Goal: Use online tool/utility: Use online tool/utility

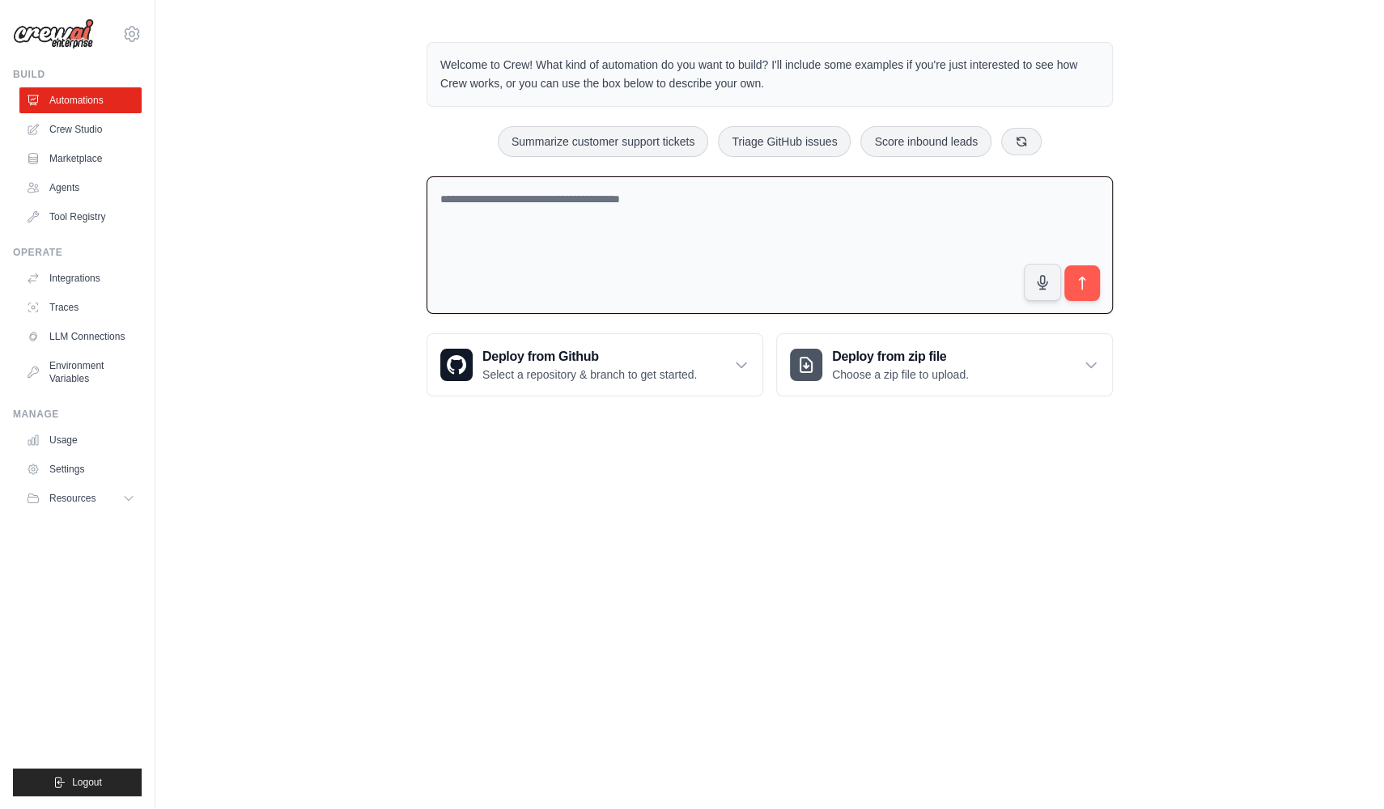
click at [610, 201] on textarea at bounding box center [769, 245] width 686 height 138
paste textarea "**********"
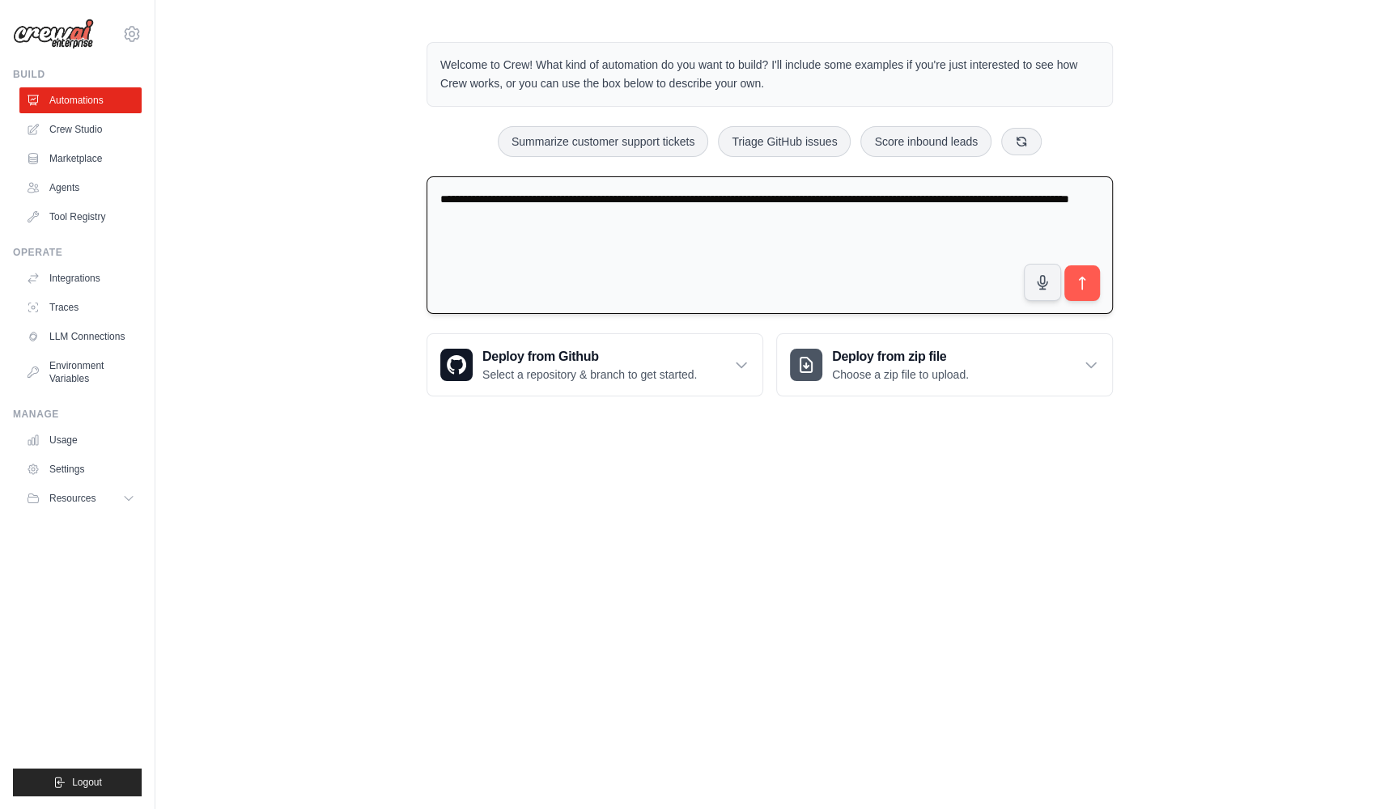
drag, startPoint x: 615, startPoint y: 193, endPoint x: 508, endPoint y: 189, distance: 106.8
click at [508, 189] on textarea "**********" at bounding box center [769, 245] width 686 height 138
click at [682, 218] on textarea "**********" at bounding box center [769, 245] width 686 height 138
type textarea "**********"
click at [1082, 278] on icon "submit" at bounding box center [1082, 283] width 6 height 13
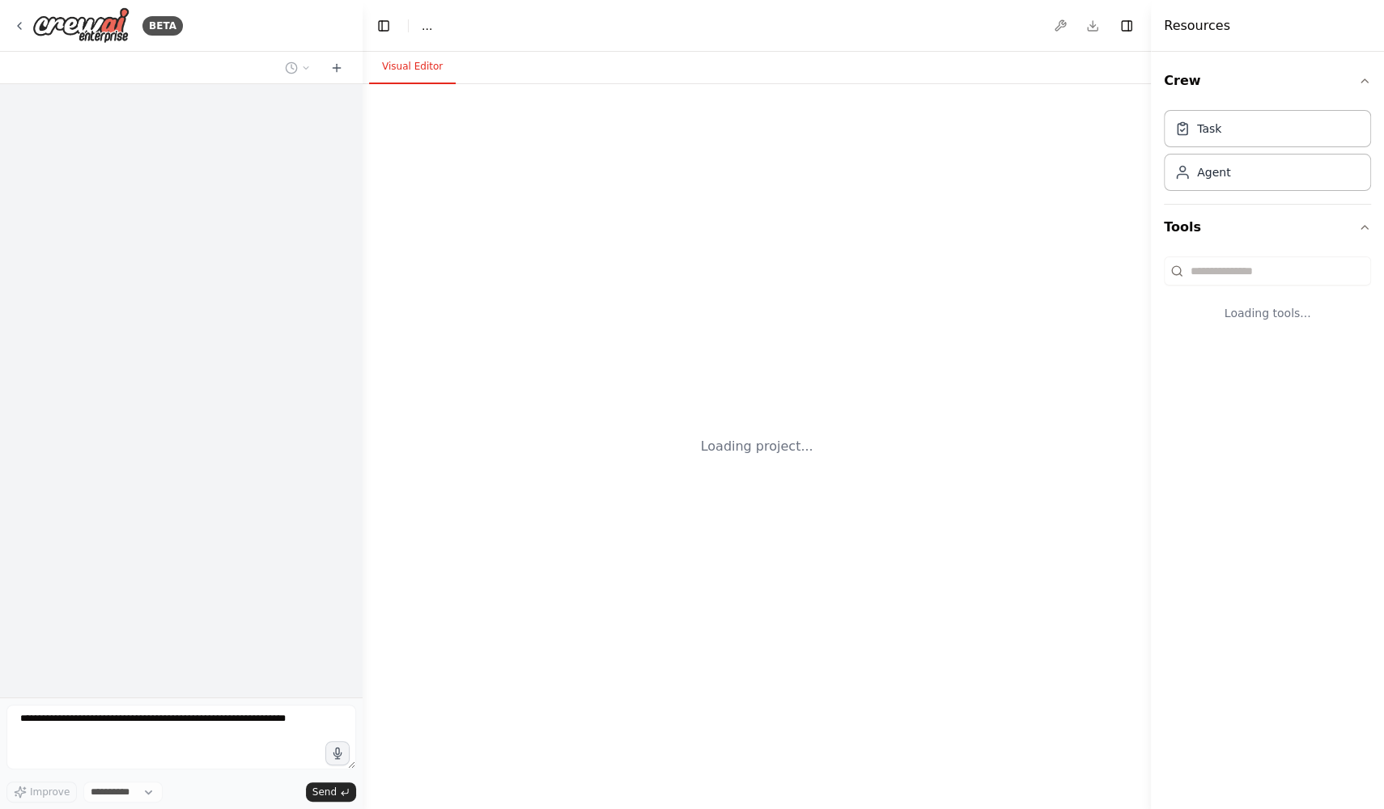
select select "****"
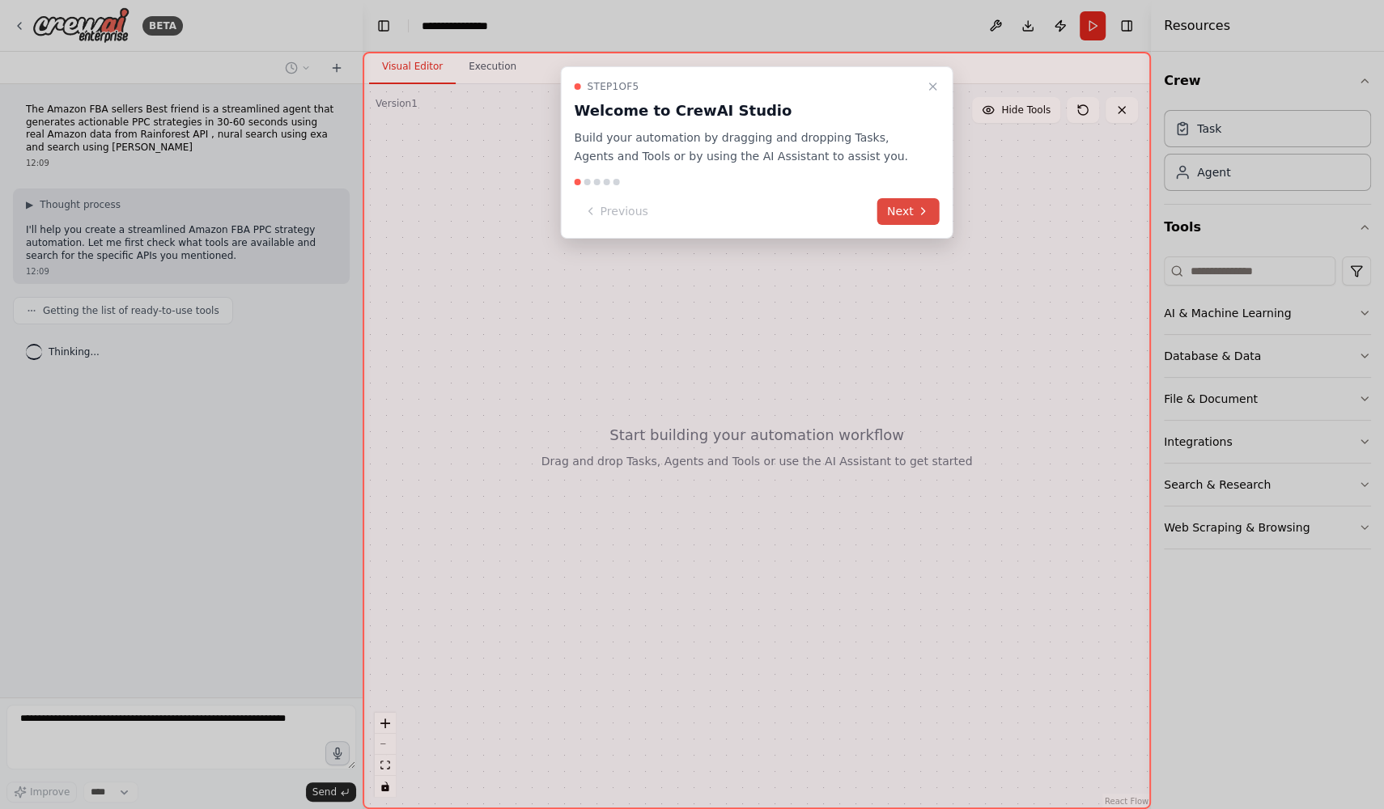
click at [922, 207] on icon at bounding box center [923, 211] width 13 height 13
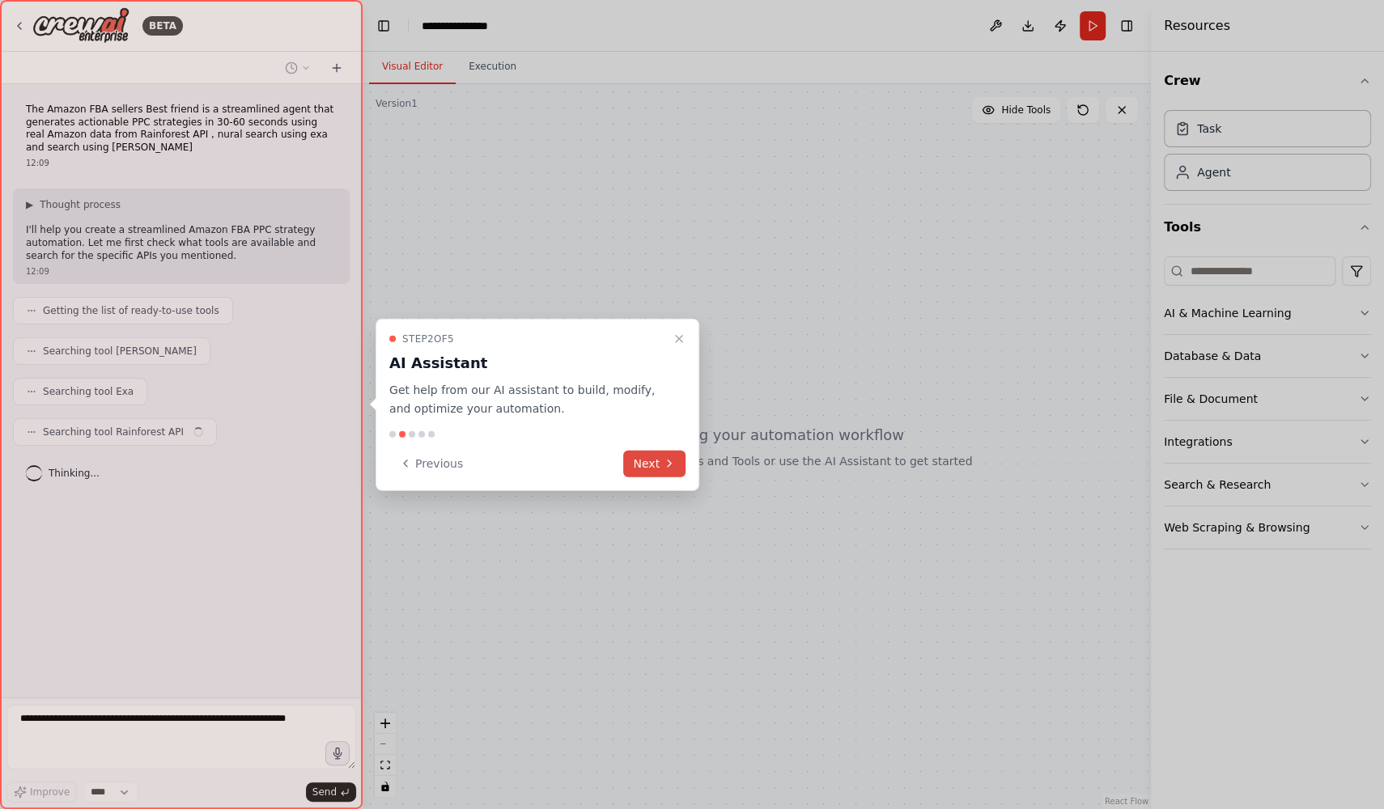
click at [657, 464] on button "Next" at bounding box center [654, 463] width 62 height 27
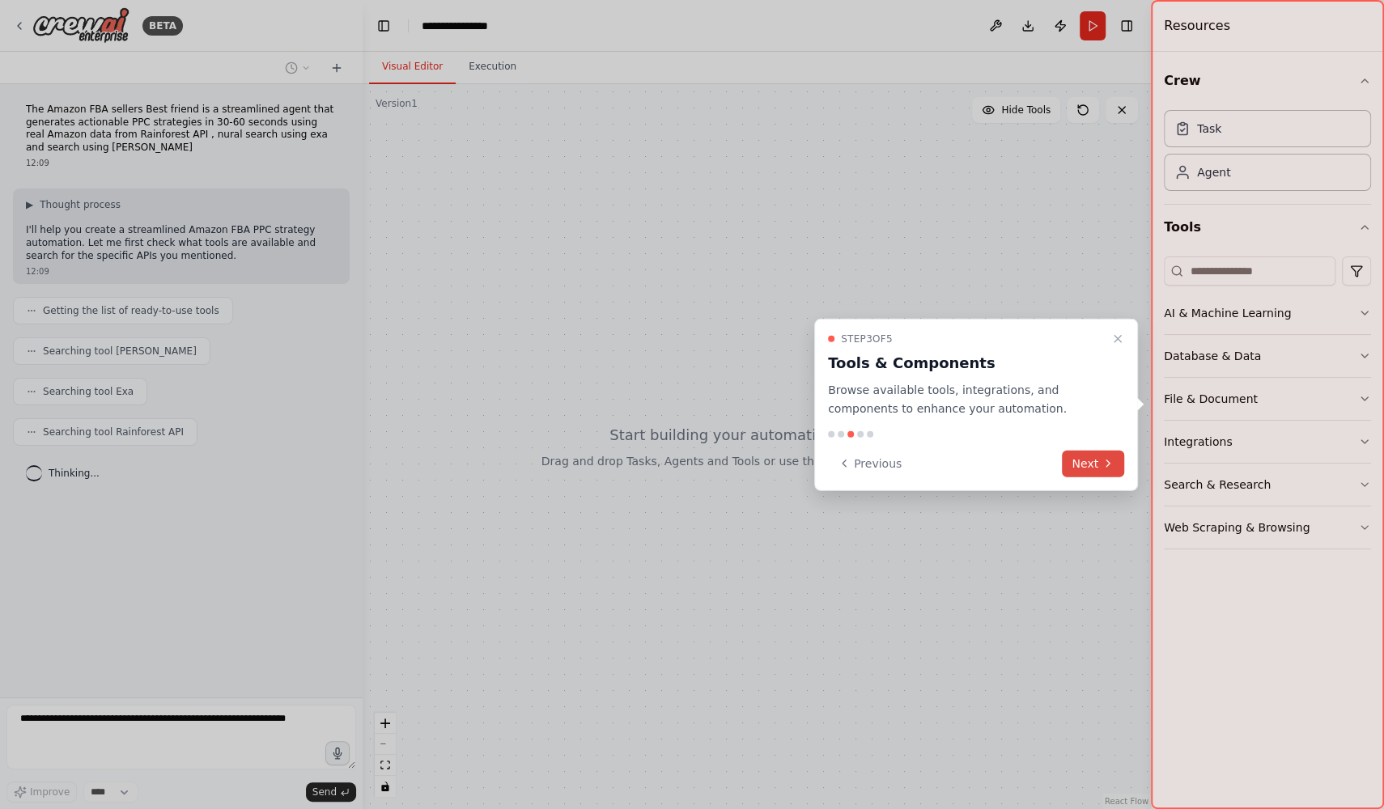
click at [1075, 468] on button "Next" at bounding box center [1093, 463] width 62 height 27
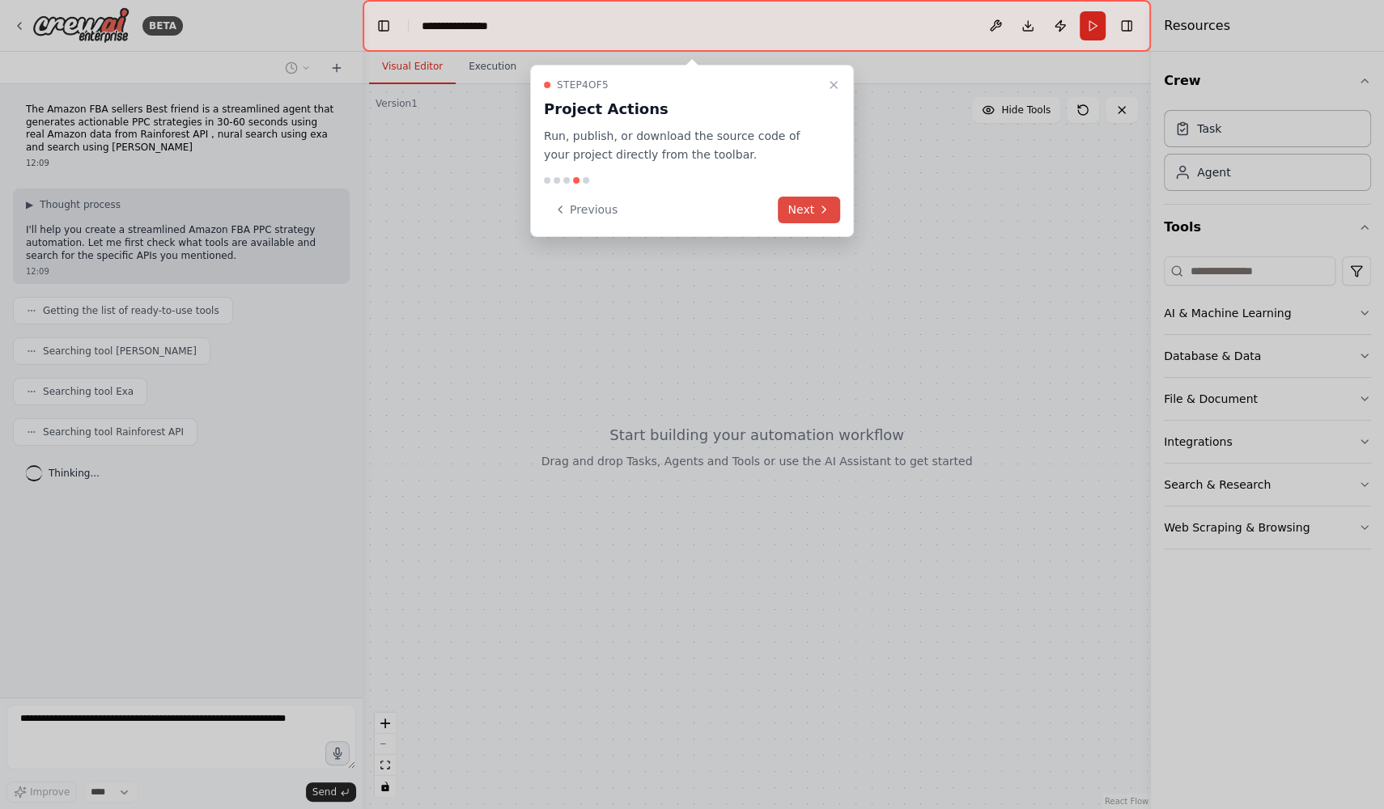
click at [818, 213] on icon at bounding box center [823, 209] width 13 height 13
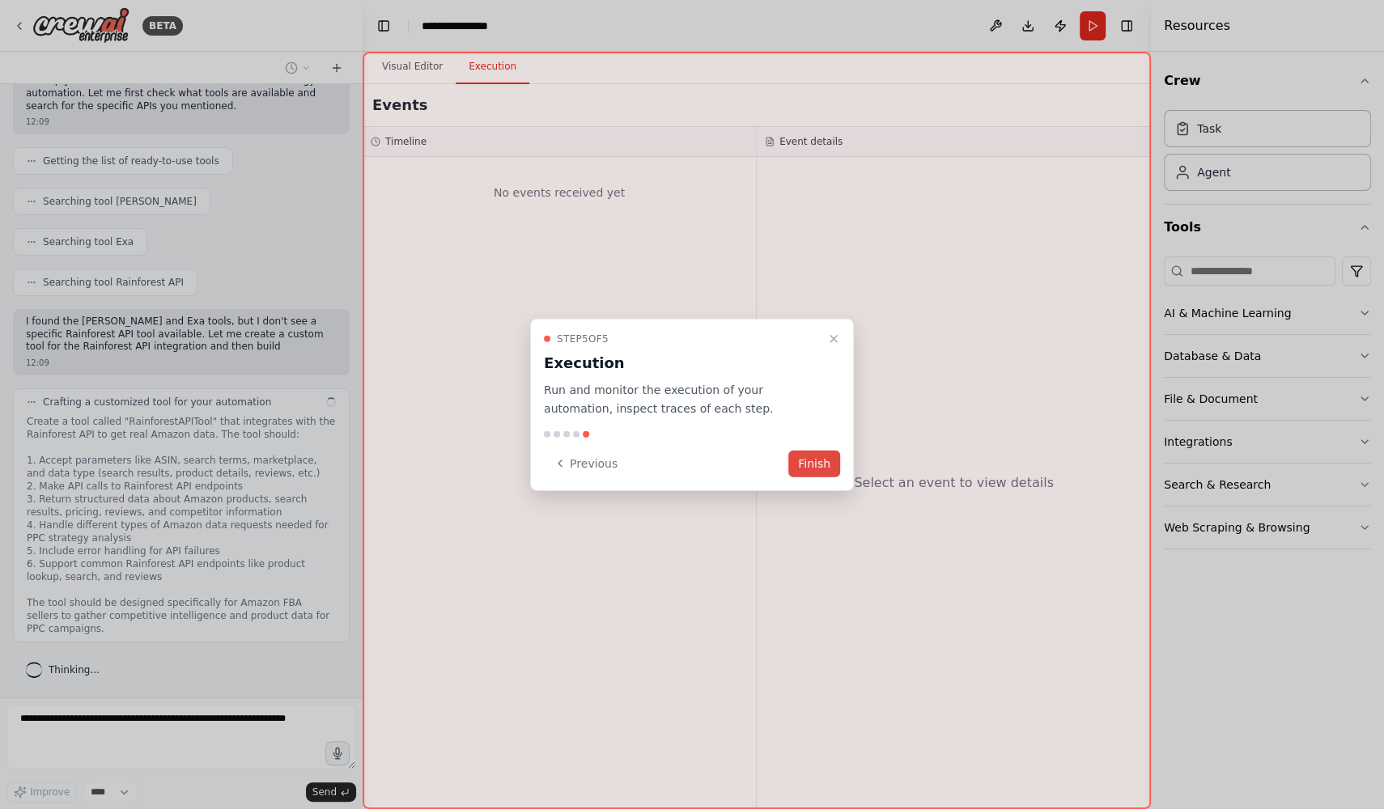
scroll to position [179, 0]
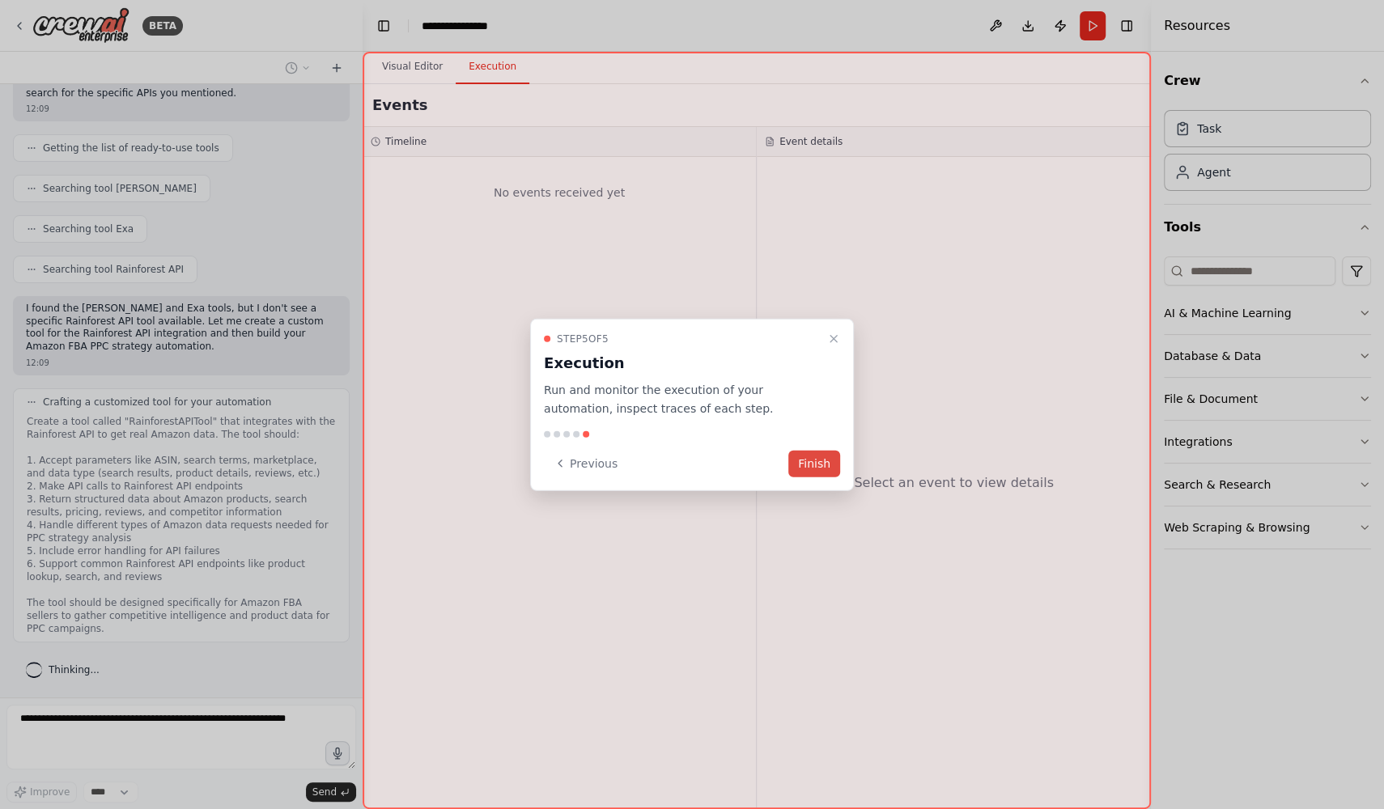
click at [824, 460] on button "Finish" at bounding box center [814, 463] width 52 height 27
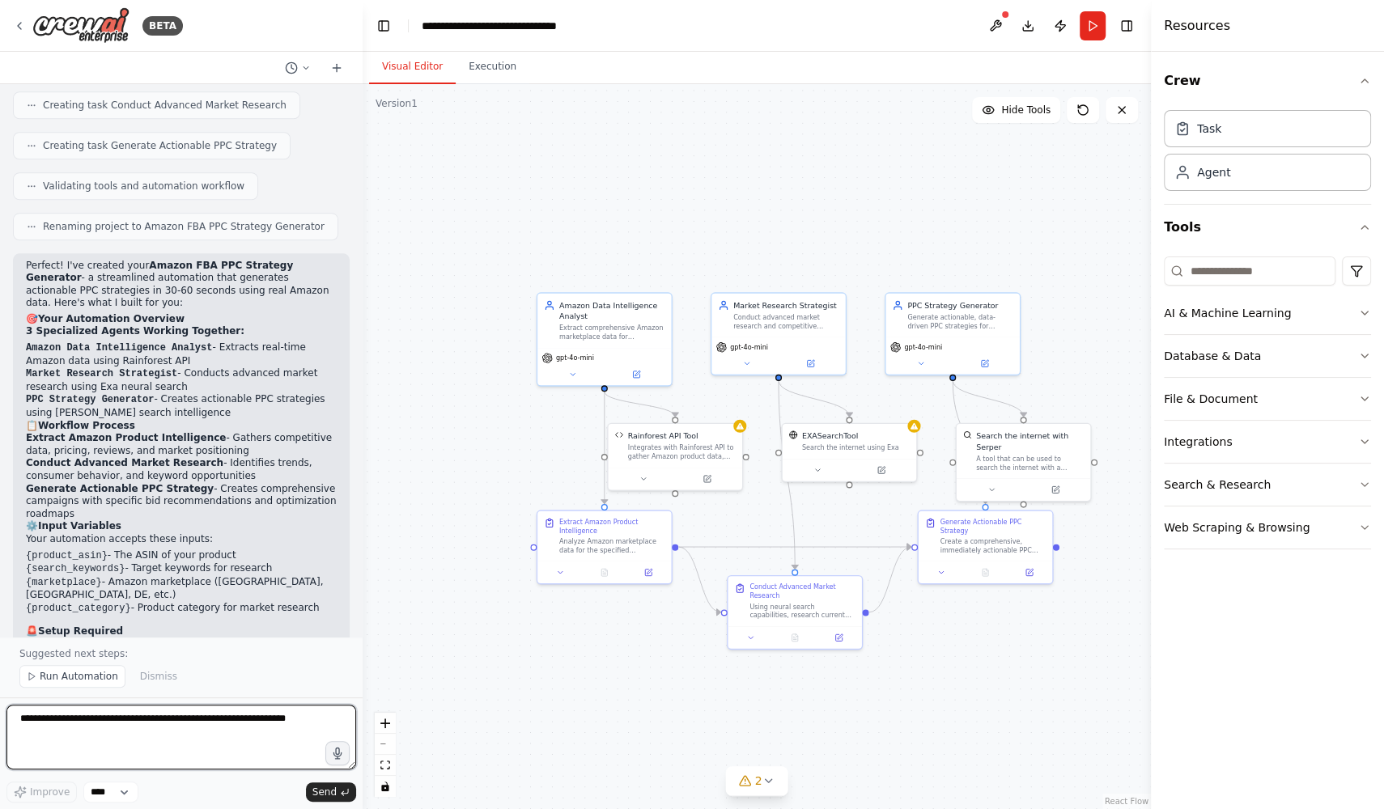
scroll to position [1611, 0]
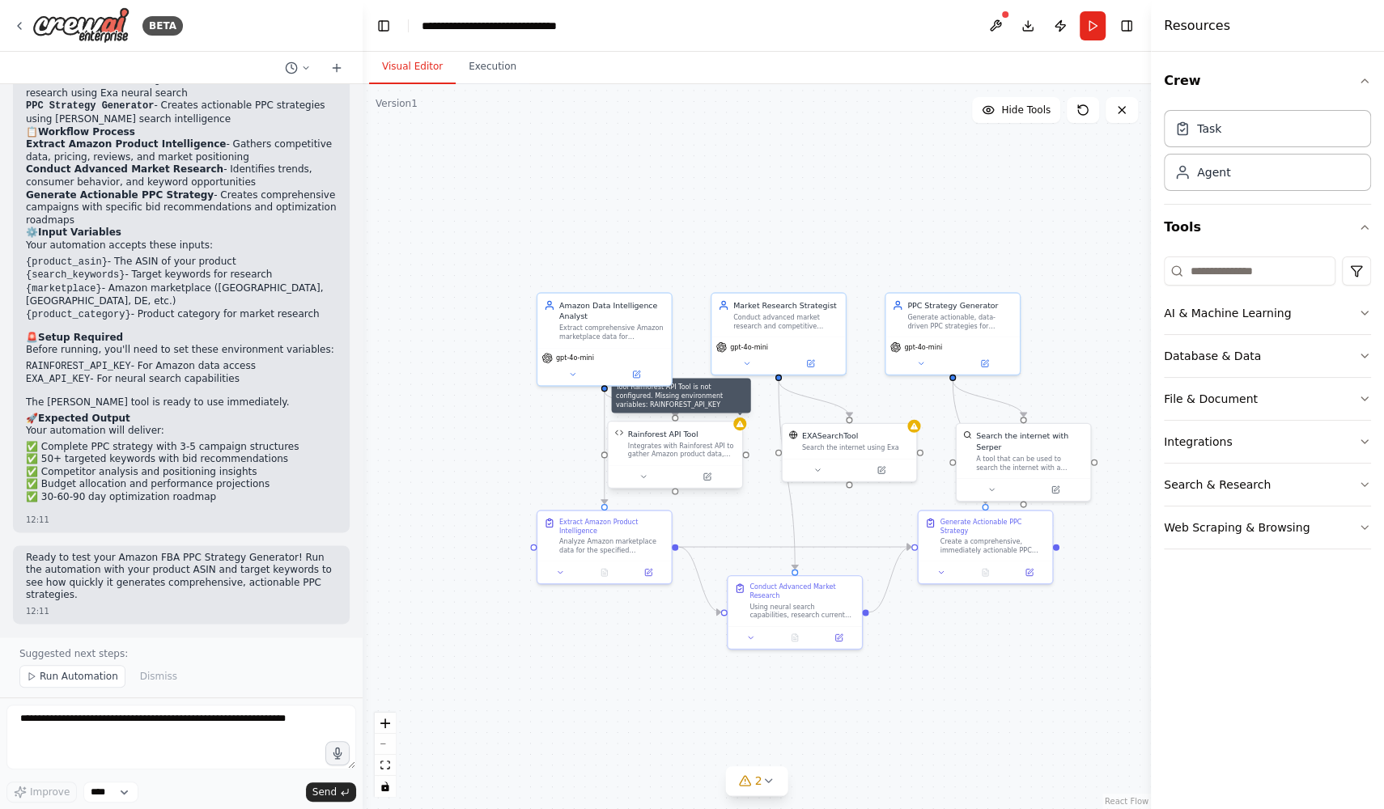
click at [742, 426] on icon at bounding box center [739, 424] width 7 height 6
click at [683, 455] on div "Integrates with Rainforest API to gather Amazon product data, search results, r…" at bounding box center [682, 450] width 108 height 18
click at [707, 477] on icon at bounding box center [706, 476] width 6 height 6
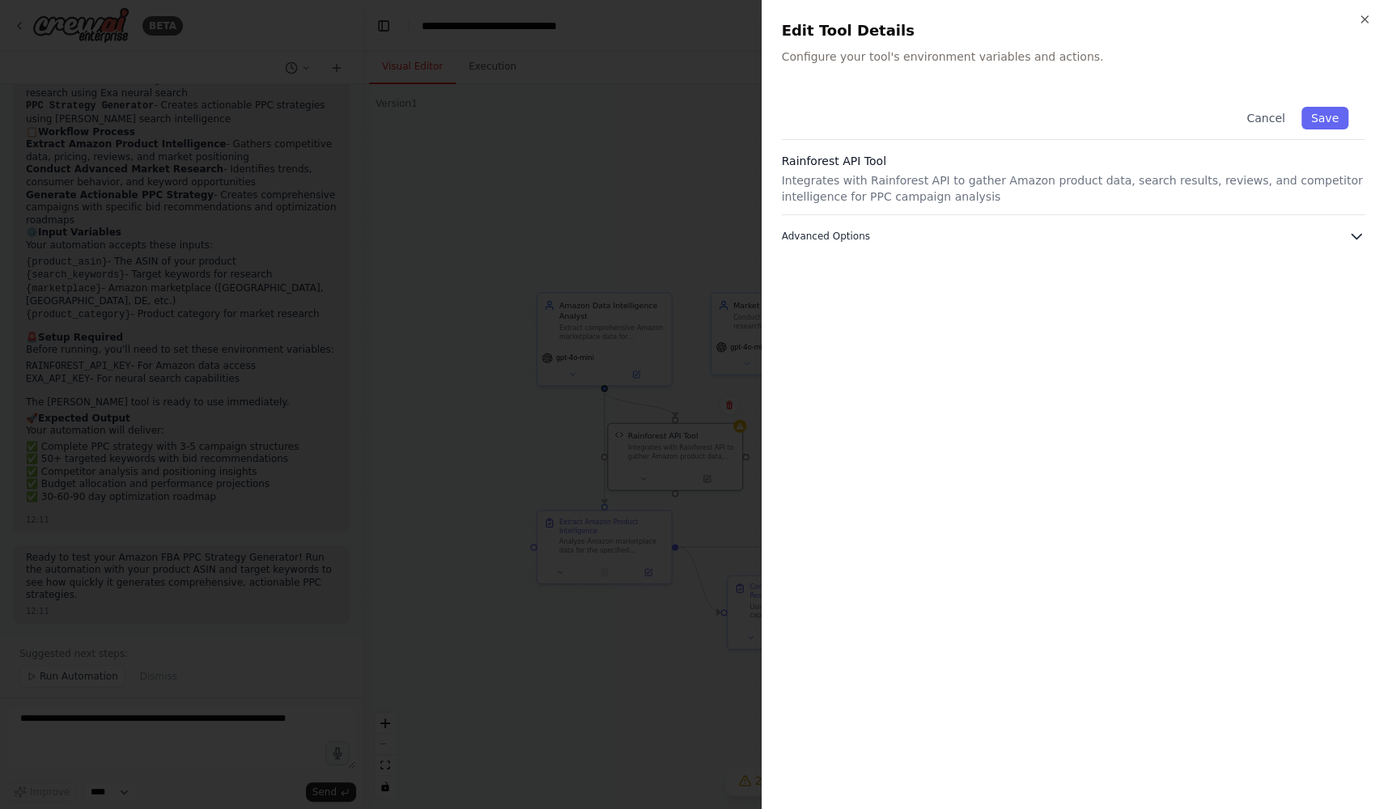
click at [885, 243] on button "Advanced Options" at bounding box center [1073, 236] width 583 height 16
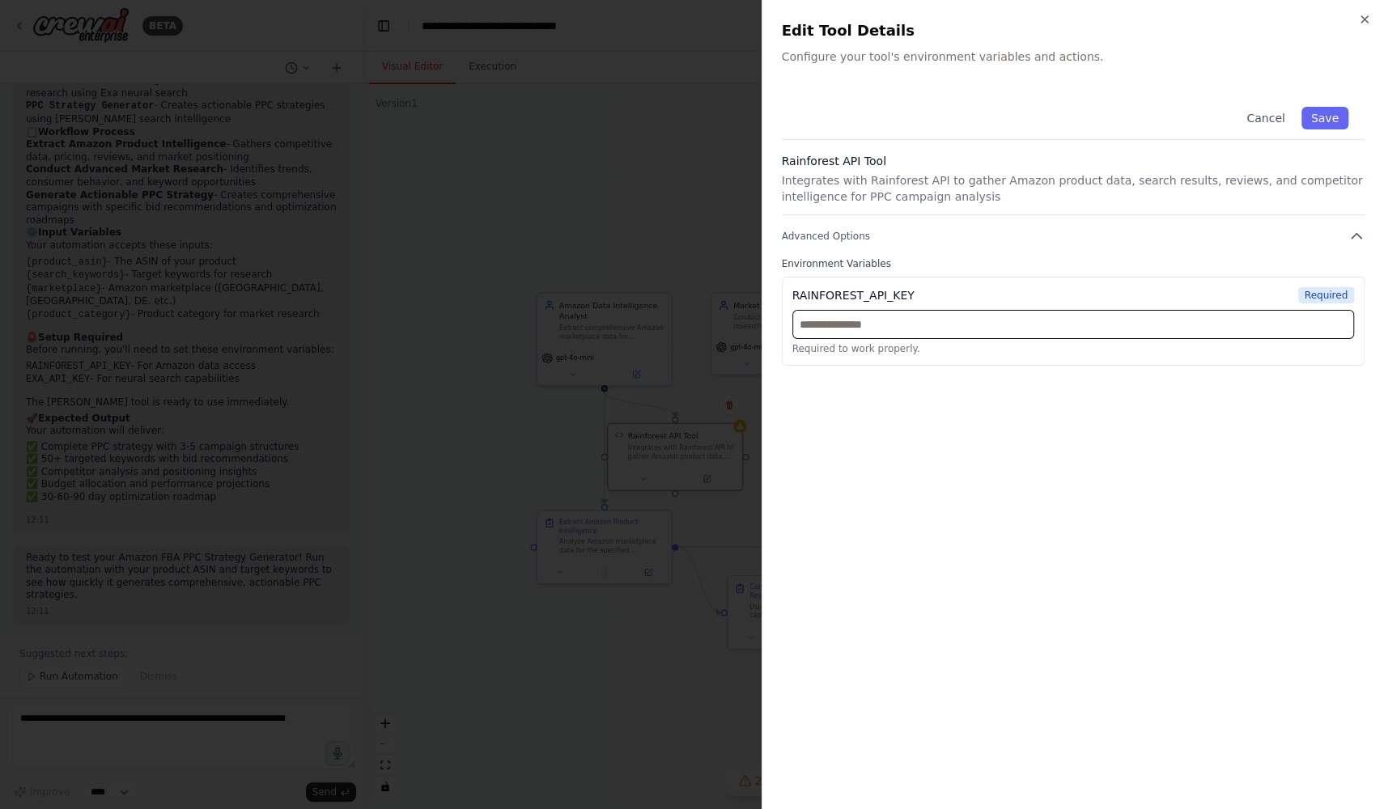
click at [881, 322] on input "text" at bounding box center [1073, 324] width 562 height 29
click at [888, 325] on input "text" at bounding box center [1073, 324] width 562 height 29
paste input "**********"
type input "**********"
click at [1331, 124] on button "Save" at bounding box center [1324, 118] width 47 height 23
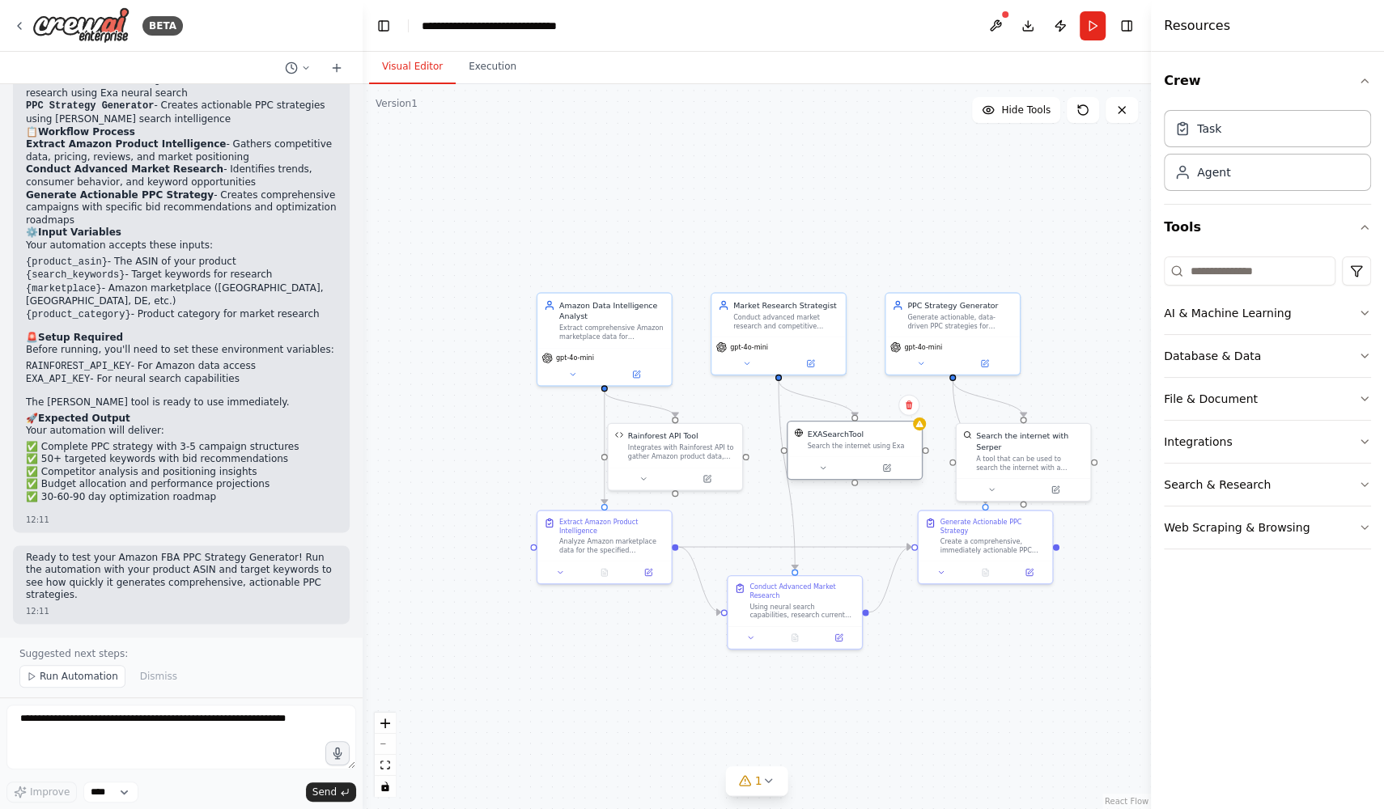
click at [855, 456] on div "EXASearchTool Search the internet using Exa" at bounding box center [853, 439] width 133 height 35
click at [889, 468] on icon at bounding box center [886, 467] width 6 height 6
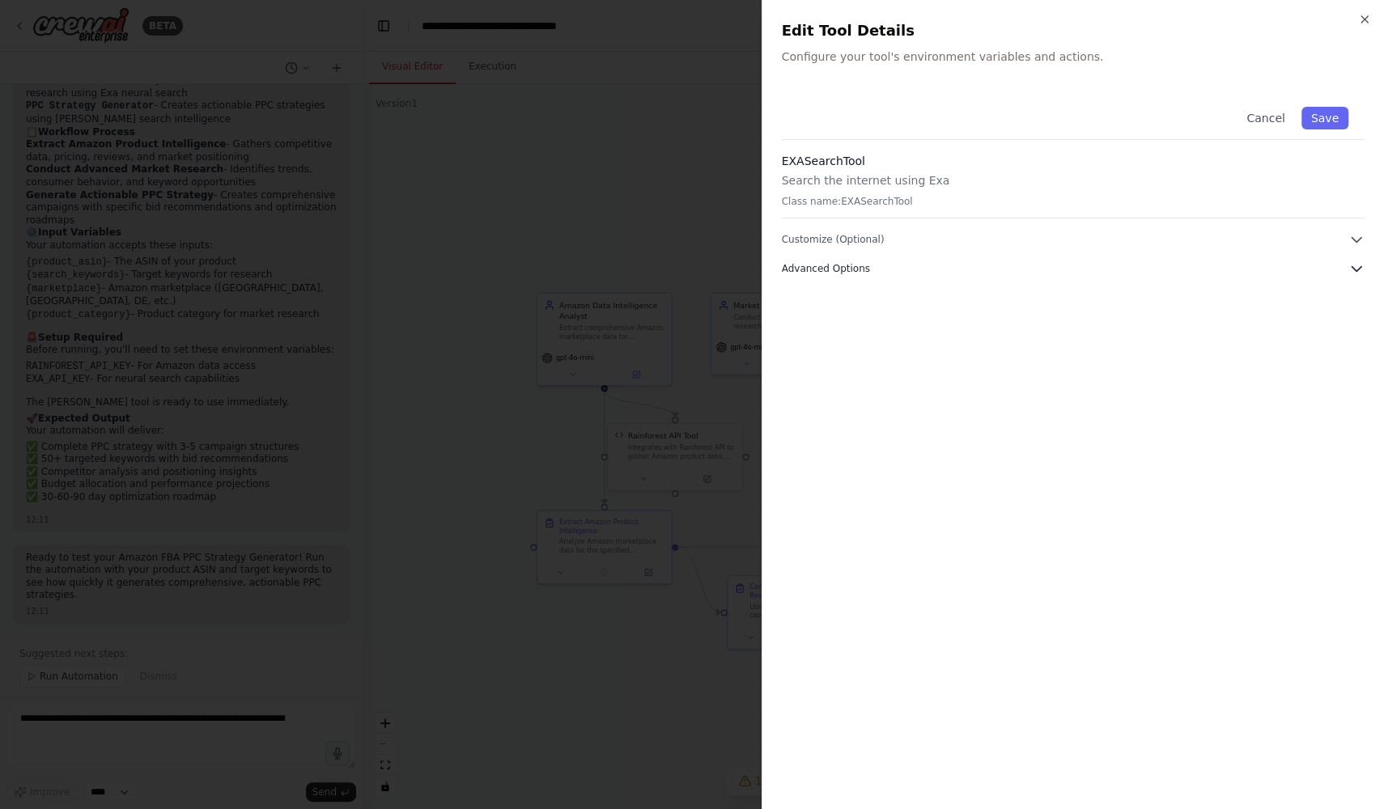
click at [1268, 272] on button "Advanced Options" at bounding box center [1073, 269] width 583 height 16
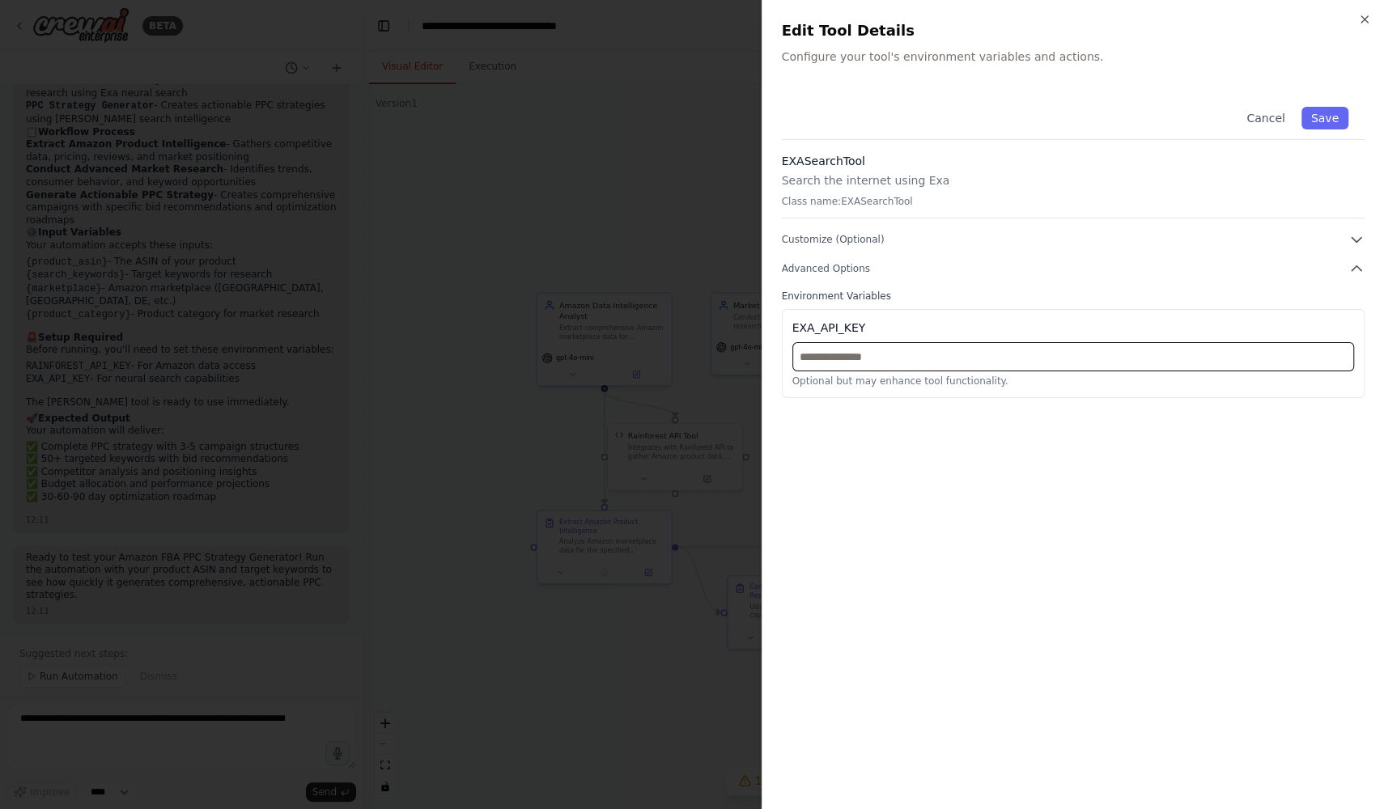
click at [844, 359] on input "text" at bounding box center [1073, 356] width 562 height 29
paste input "**********"
type input "**********"
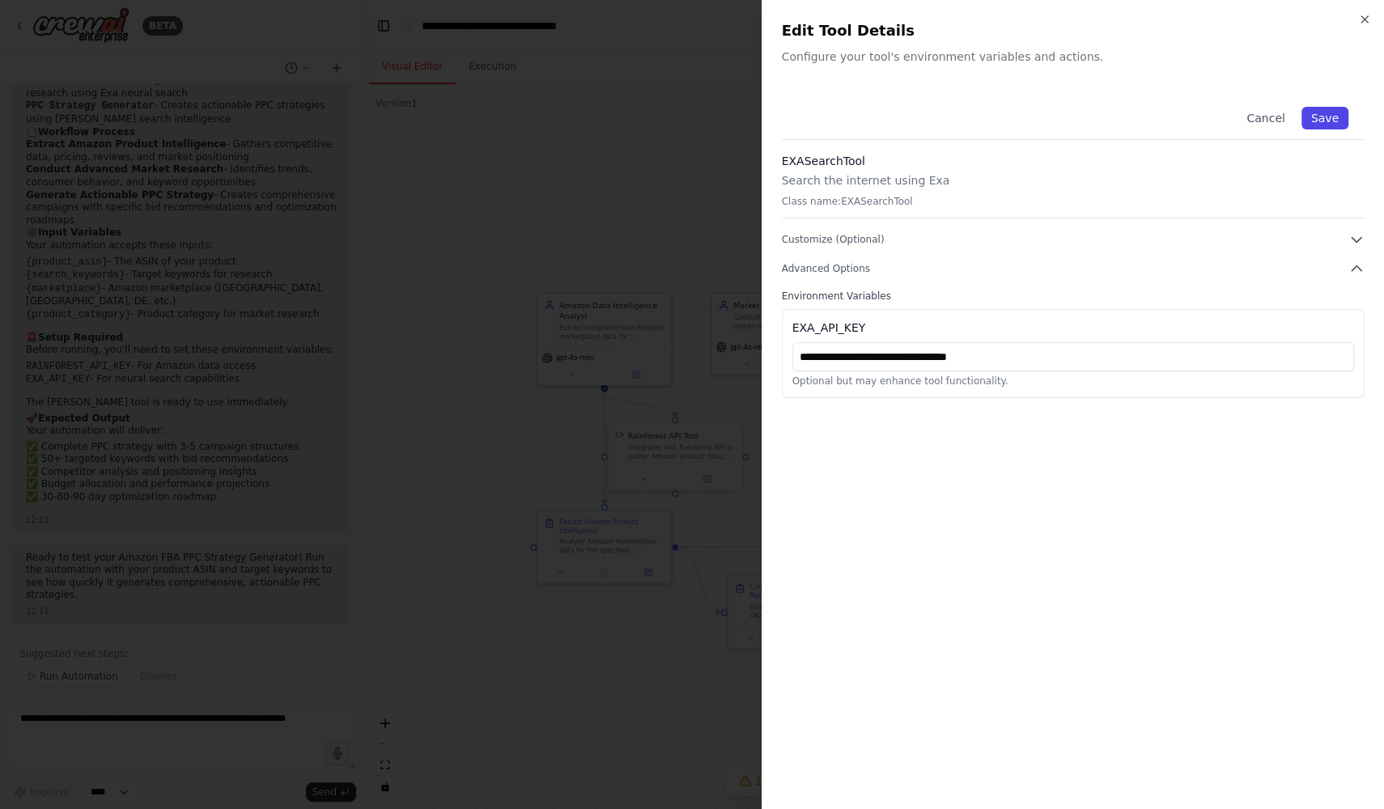
click at [1337, 112] on button "Save" at bounding box center [1324, 118] width 47 height 23
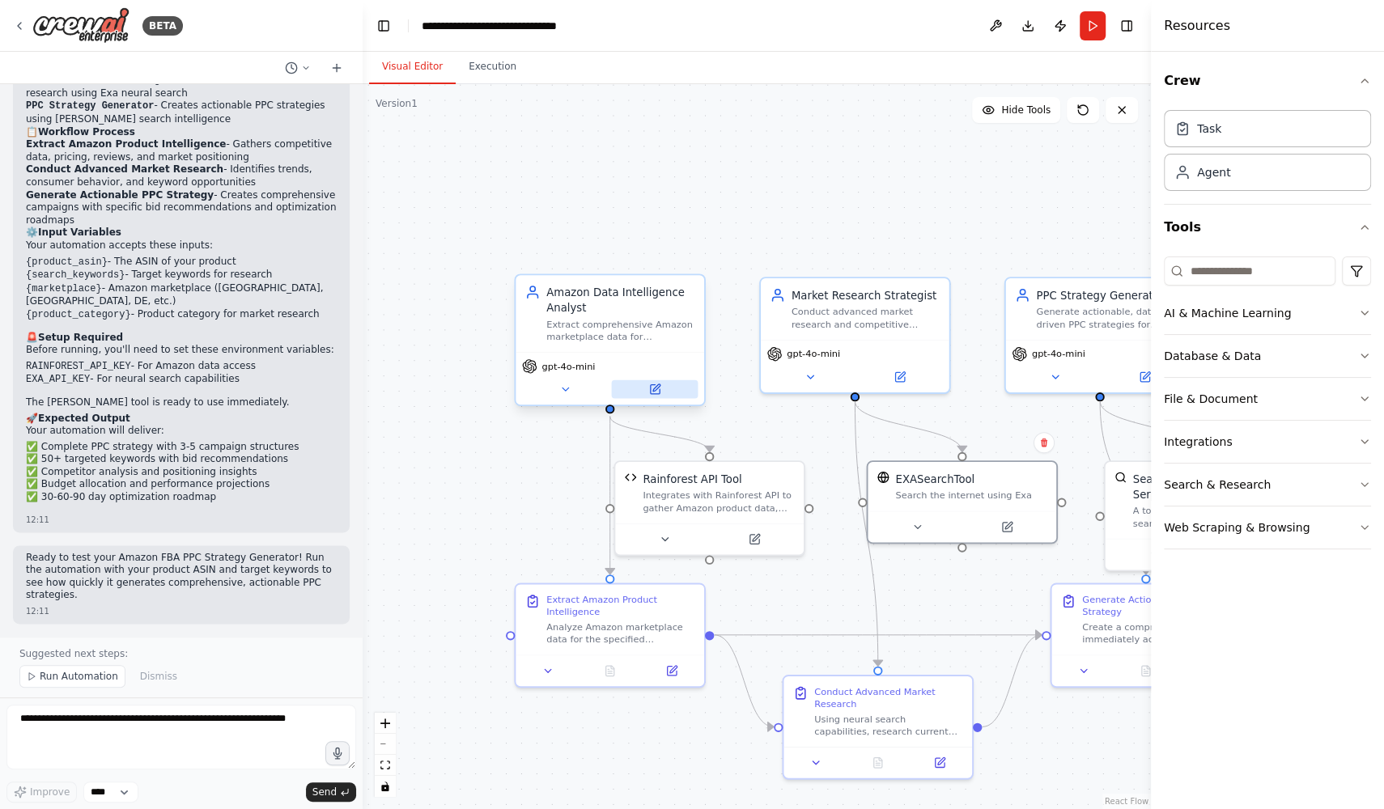
click at [646, 388] on button at bounding box center [654, 389] width 87 height 19
click at [642, 352] on div "gpt-4o-mini" at bounding box center [609, 378] width 189 height 53
click at [638, 392] on button at bounding box center [654, 389] width 87 height 19
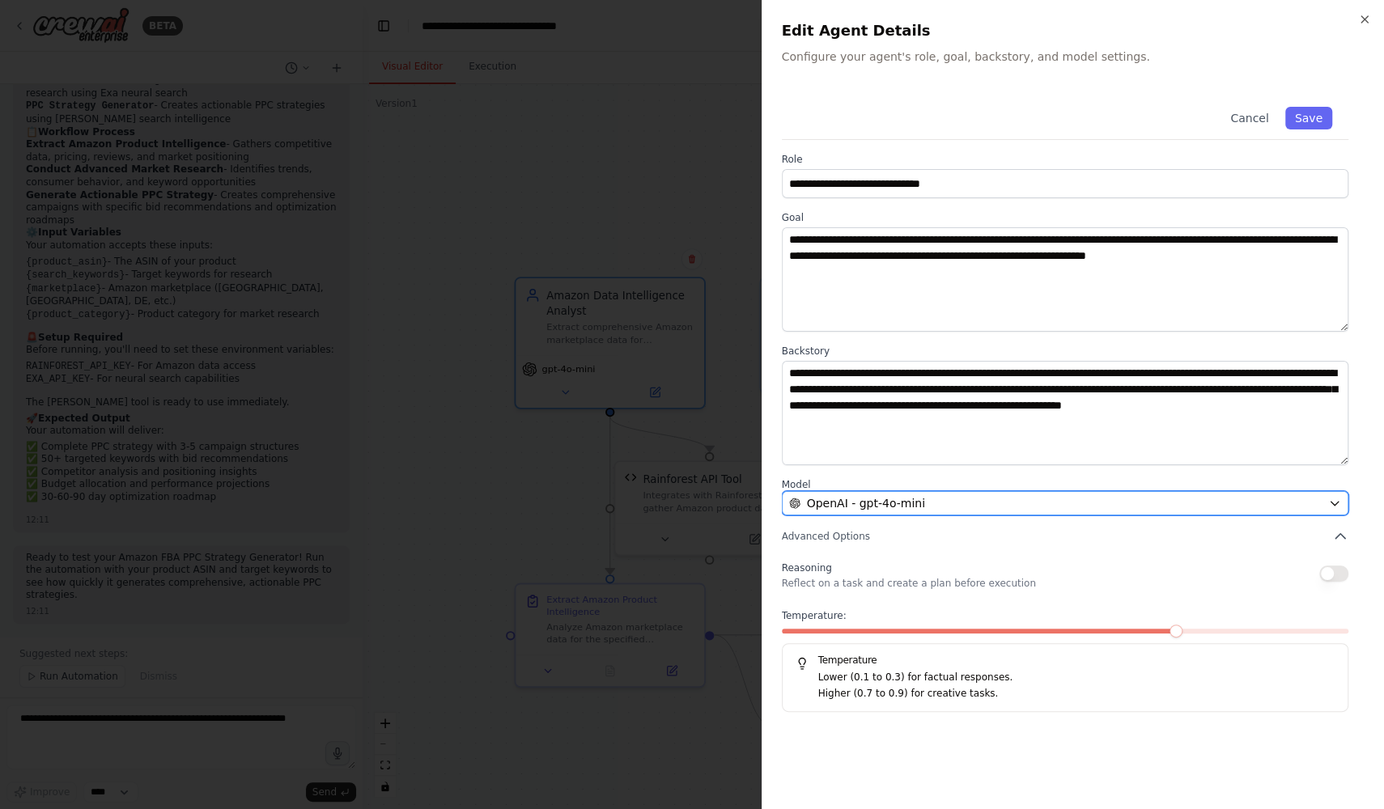
click at [956, 500] on div "OpenAI - gpt-4o-mini" at bounding box center [1055, 503] width 533 height 16
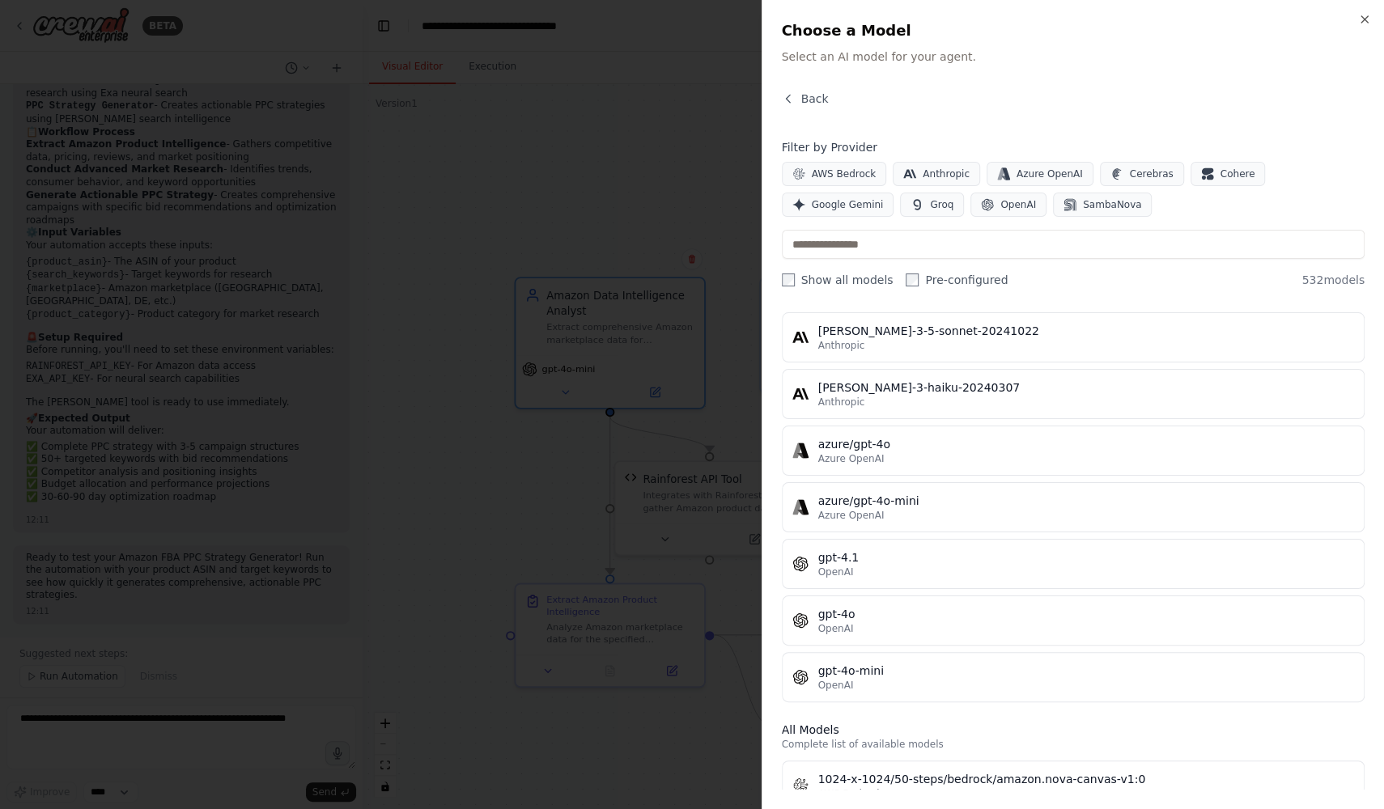
scroll to position [0, 0]
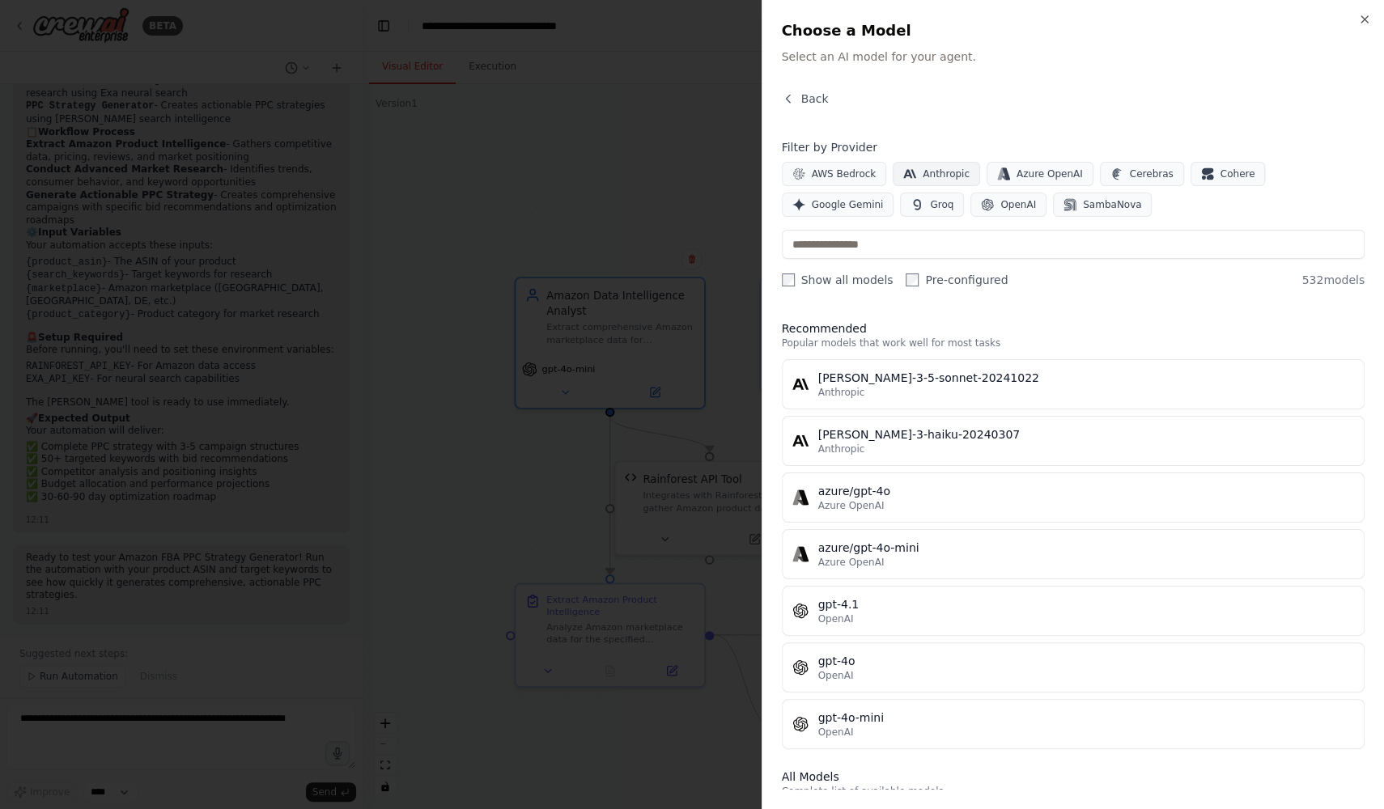
click at [950, 168] on span "Anthropic" at bounding box center [945, 173] width 47 height 13
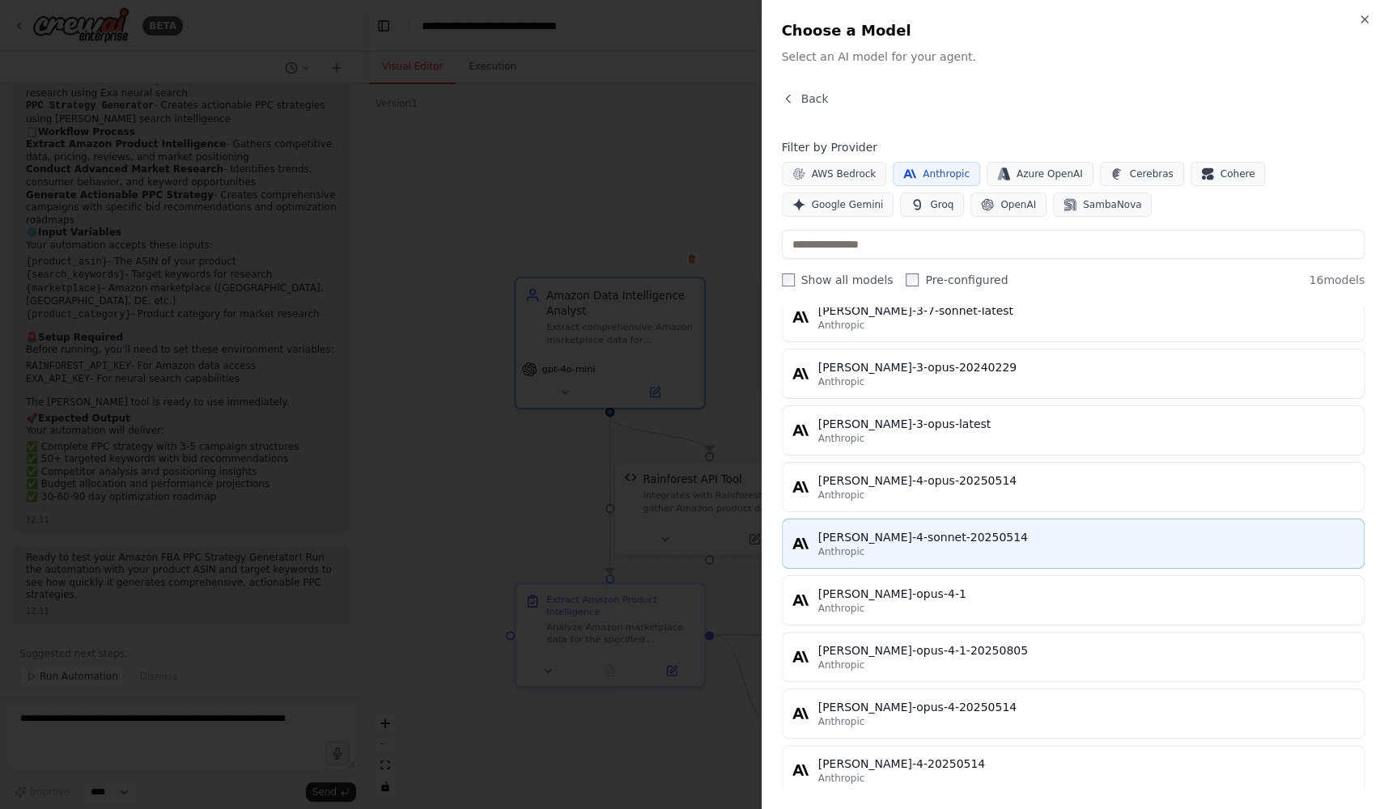
scroll to position [521, 0]
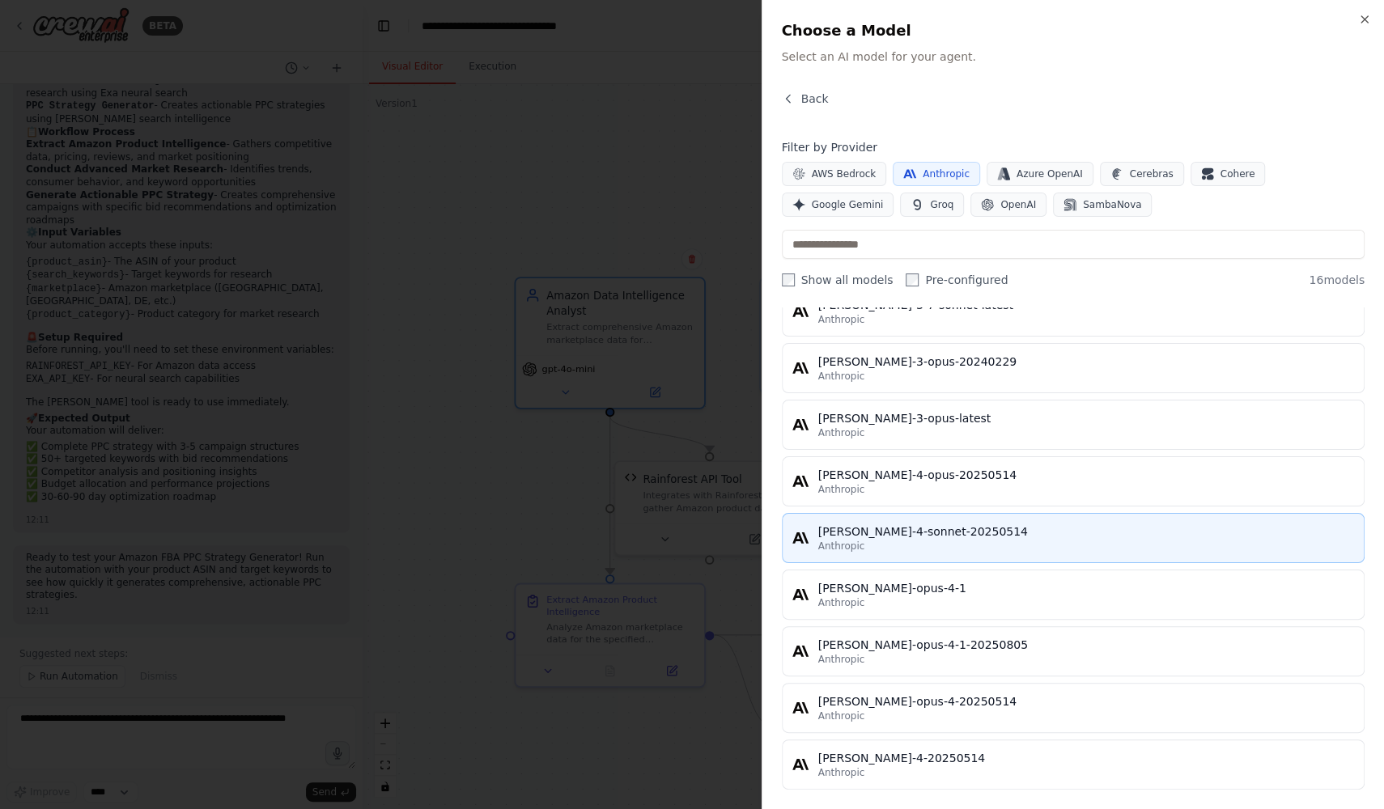
click at [941, 523] on div "claude-4-sonnet-20250514" at bounding box center [1086, 531] width 536 height 16
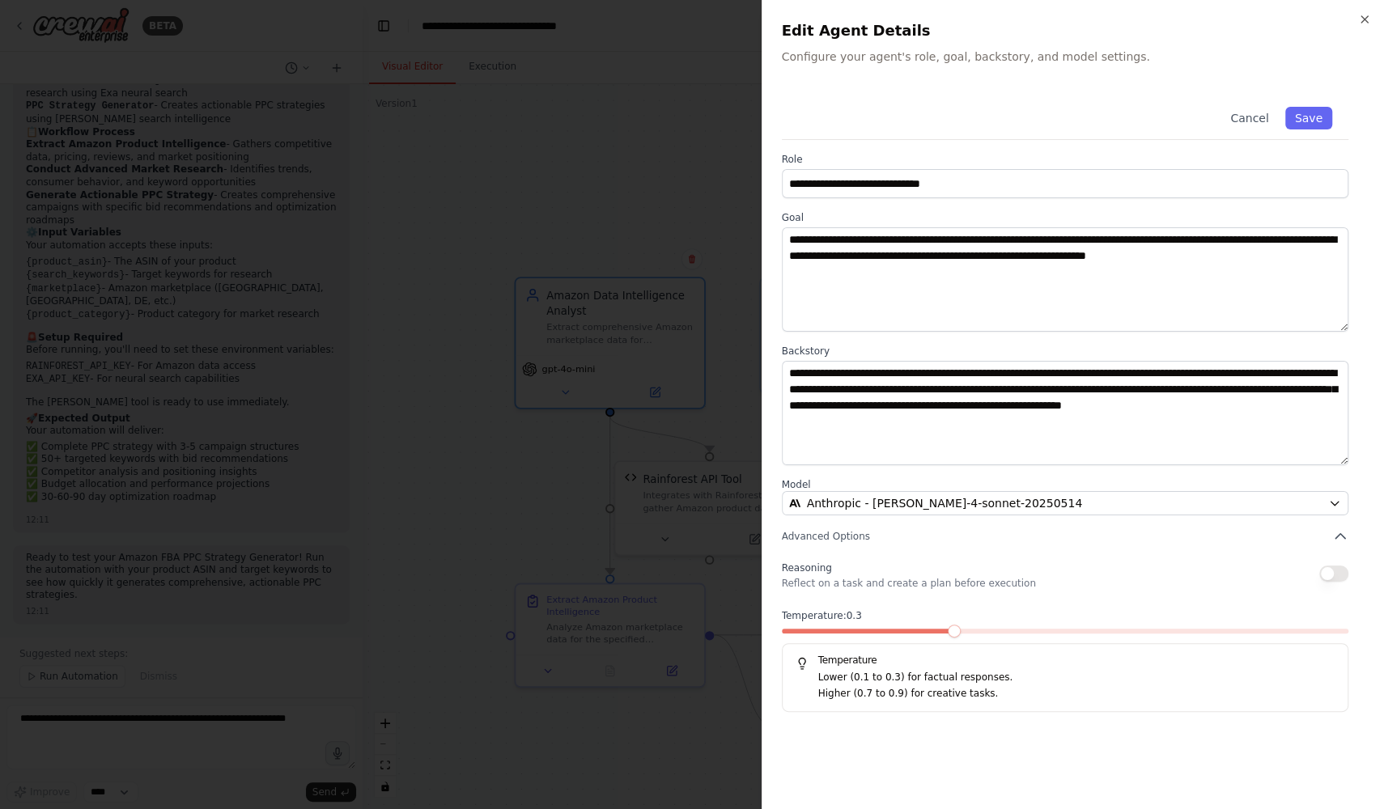
click at [956, 631] on span at bounding box center [953, 631] width 13 height 13
click at [1335, 570] on button "button" at bounding box center [1333, 574] width 29 height 16
click at [1311, 119] on button "Save" at bounding box center [1308, 118] width 47 height 23
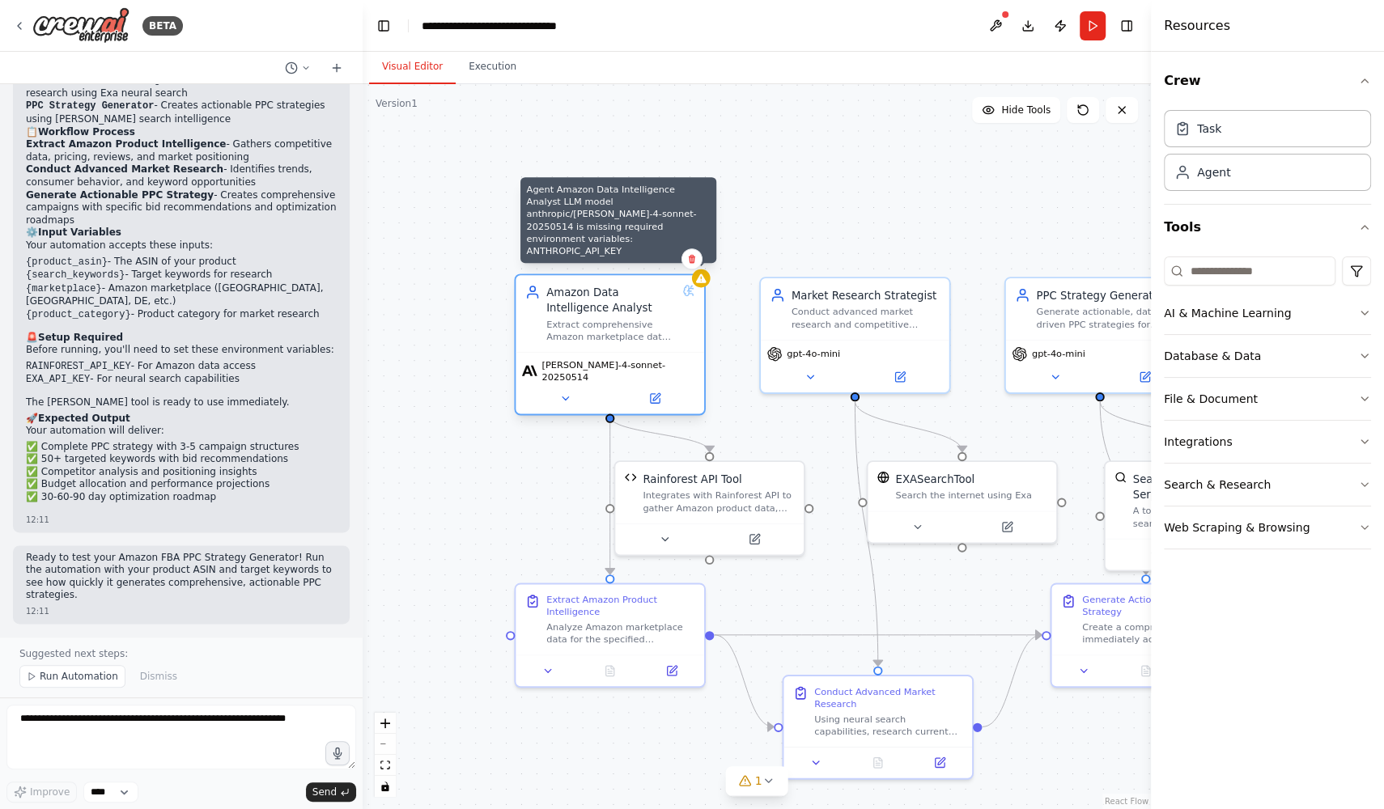
click at [704, 283] on icon at bounding box center [701, 278] width 12 height 12
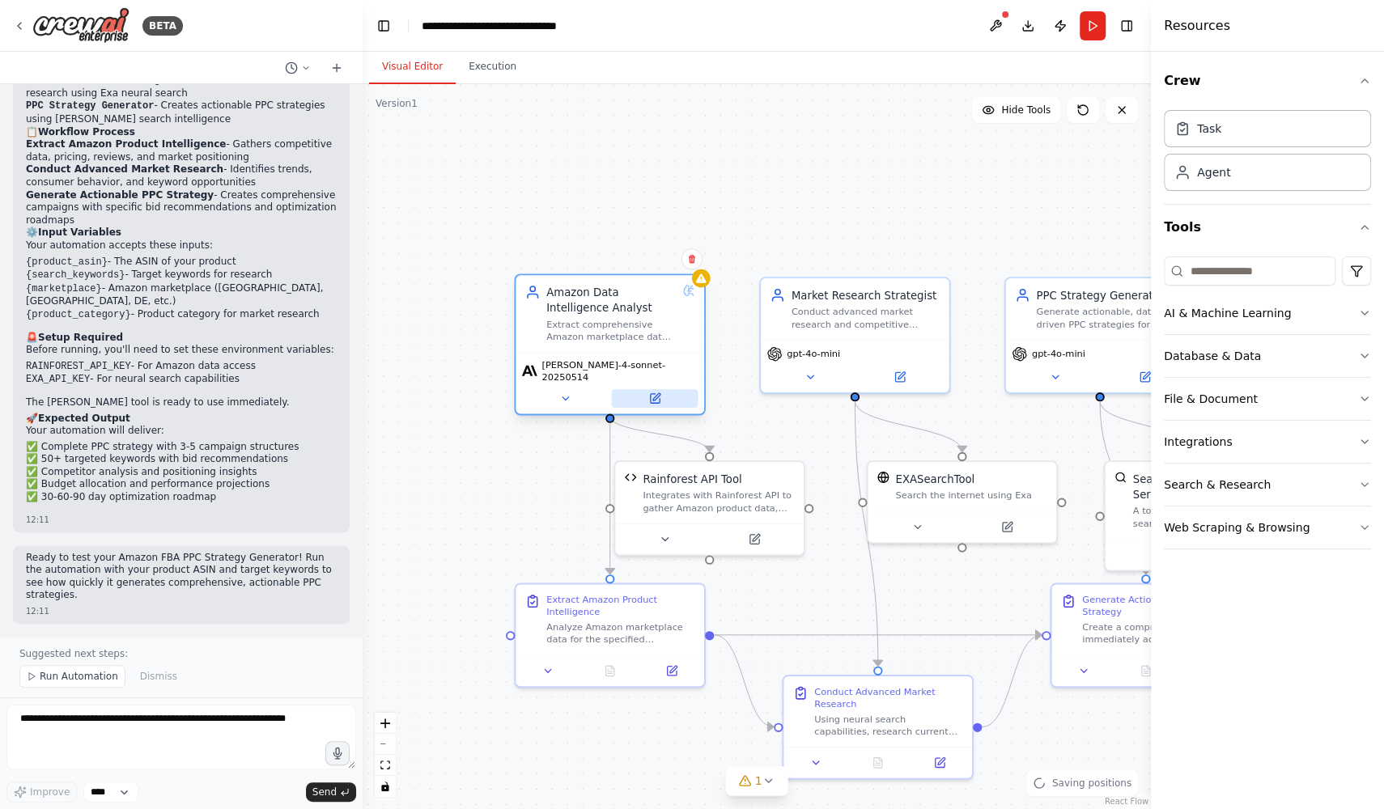
click at [657, 394] on icon at bounding box center [654, 398] width 9 height 9
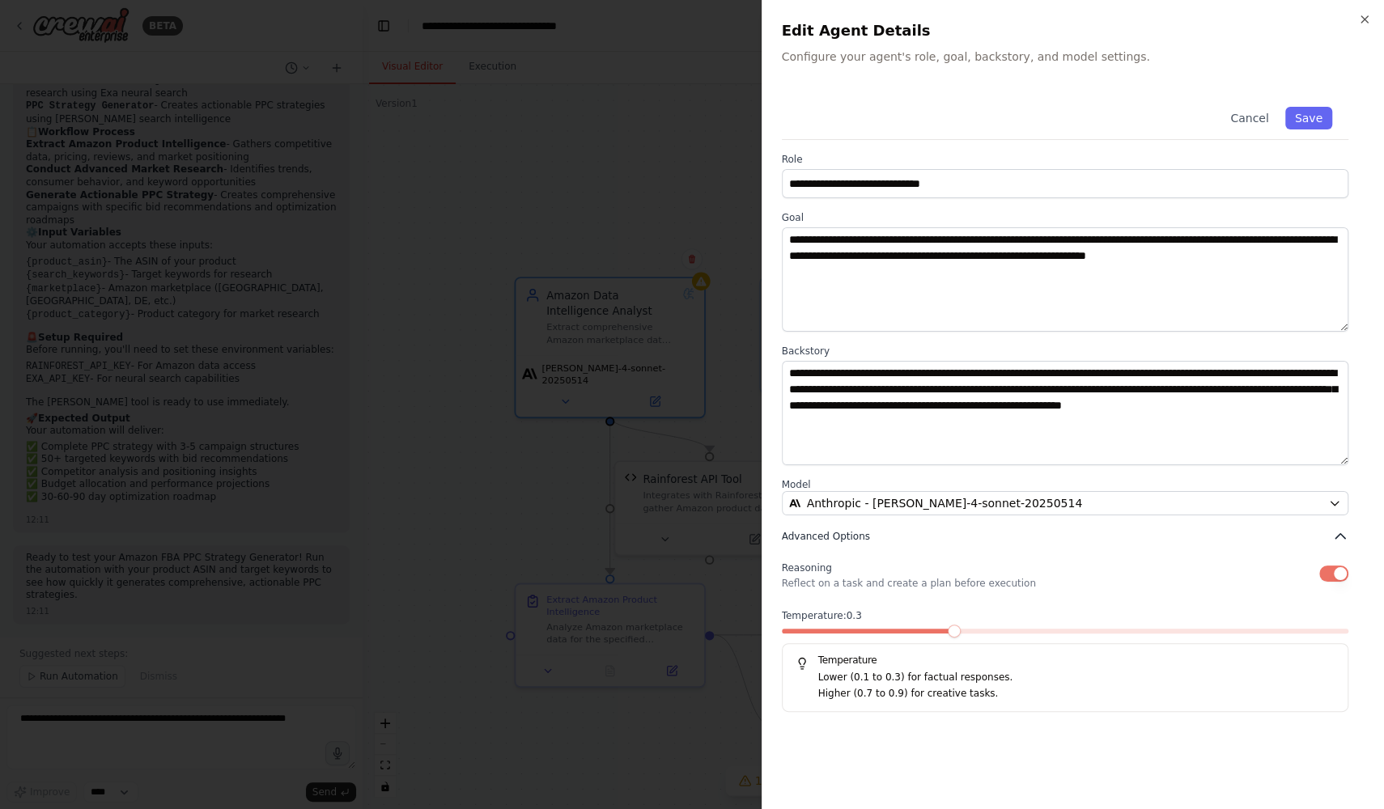
click at [986, 536] on button "Advanced Options" at bounding box center [1065, 536] width 567 height 16
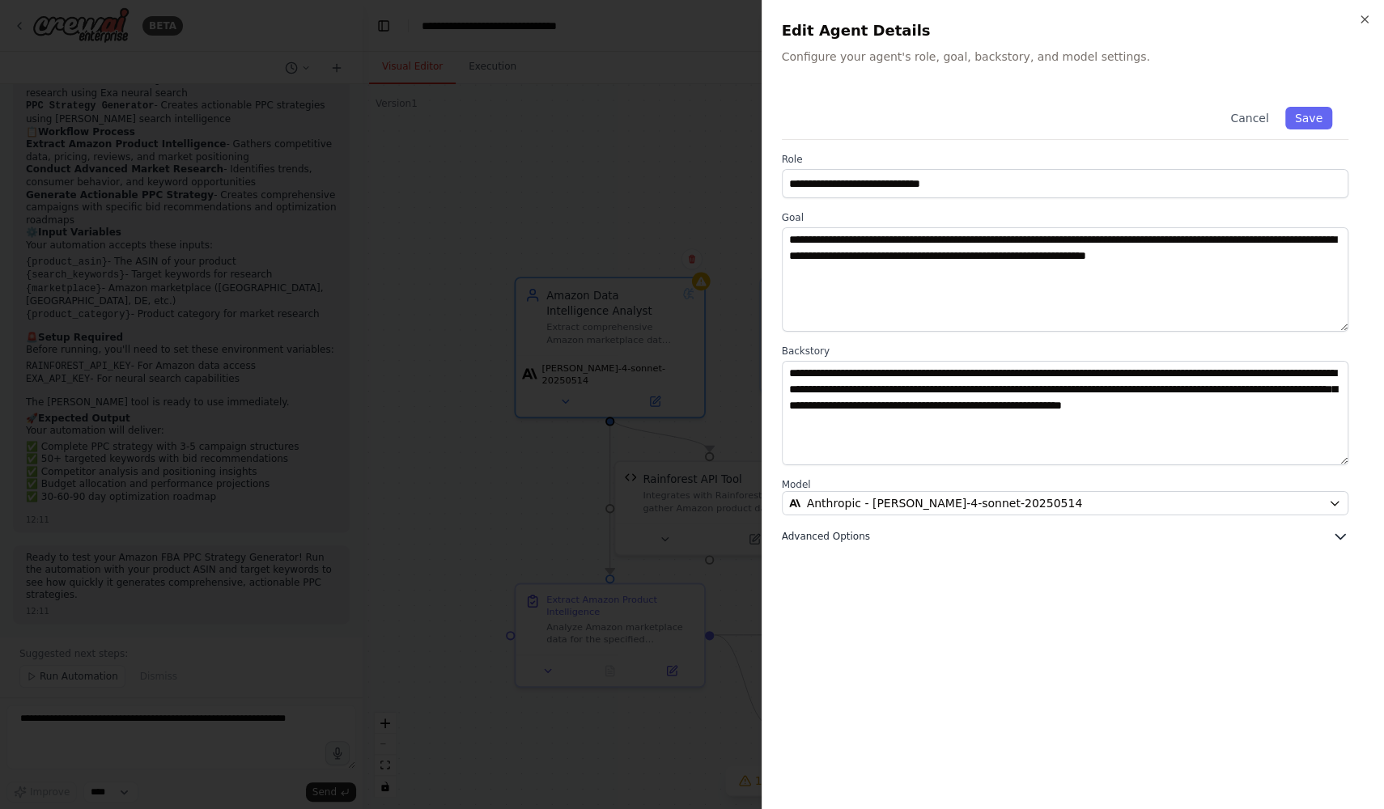
click at [1003, 540] on button "Advanced Options" at bounding box center [1065, 536] width 567 height 16
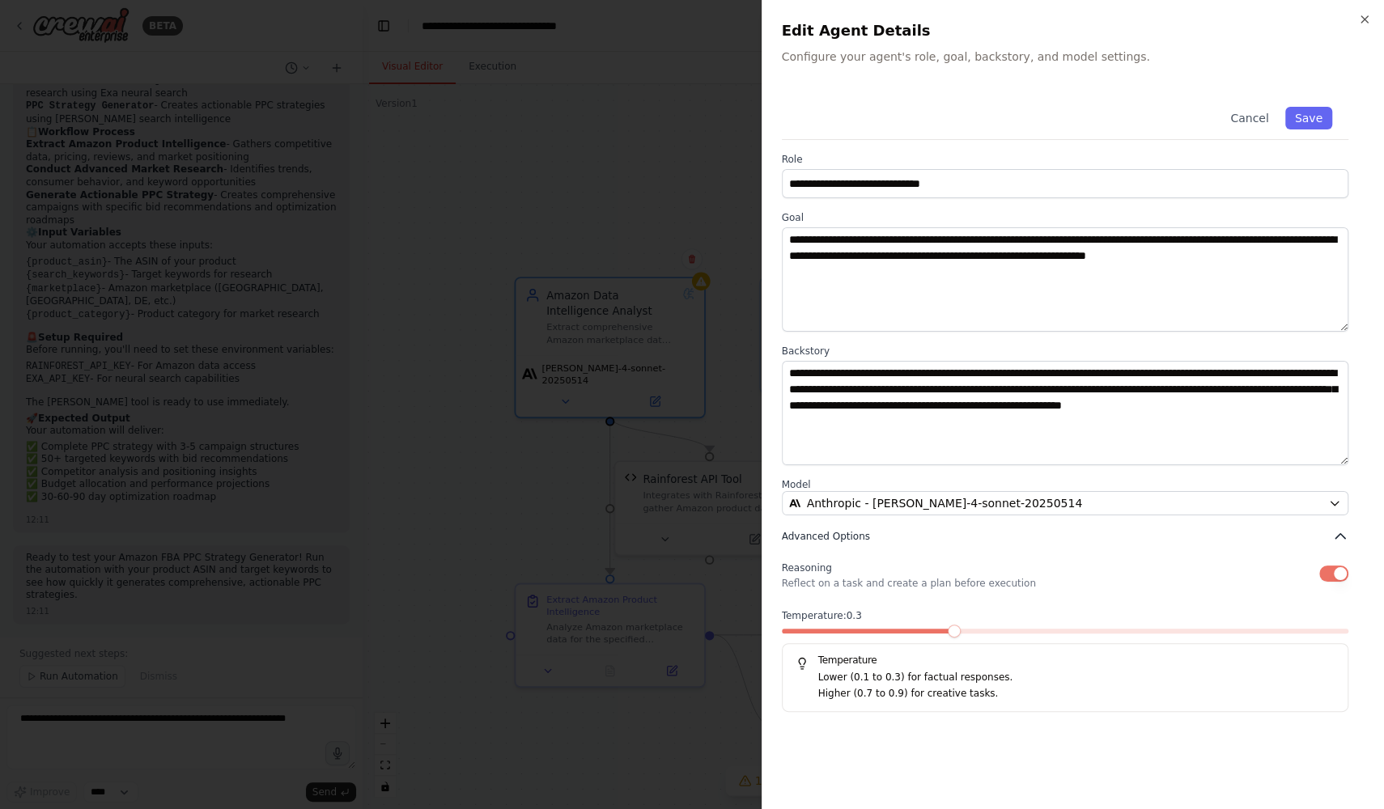
click at [1341, 539] on icon "button" at bounding box center [1340, 536] width 16 height 16
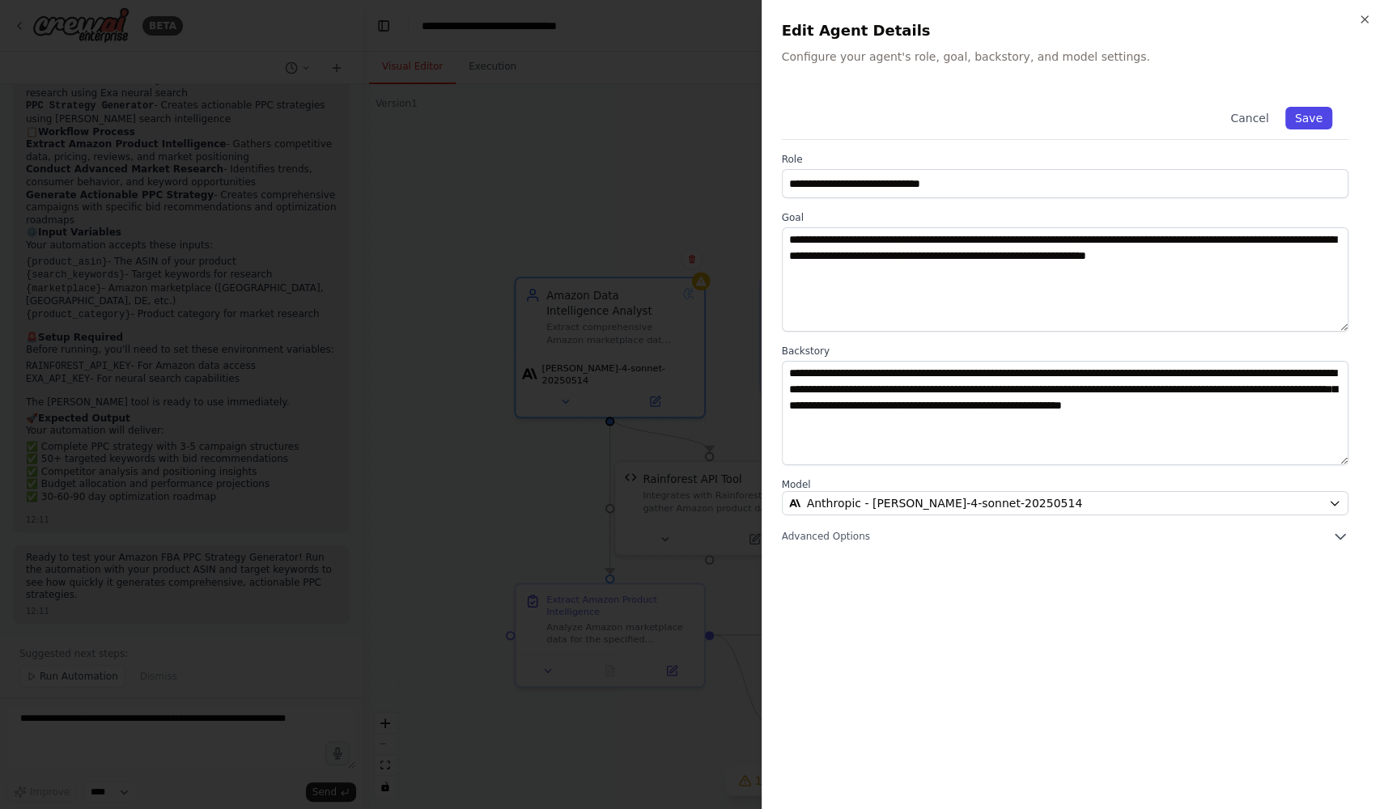
click at [1312, 116] on button "Save" at bounding box center [1308, 118] width 47 height 23
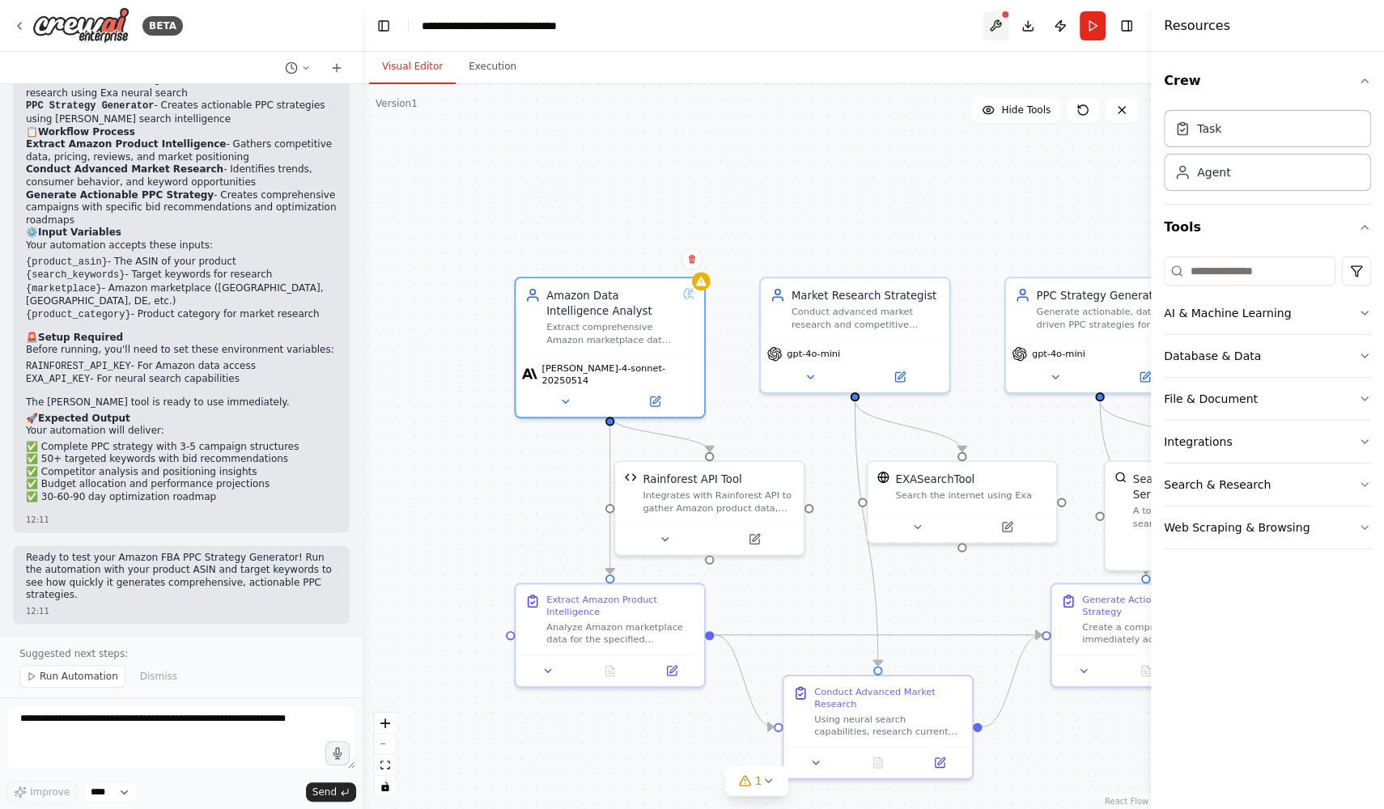
click at [992, 25] on button at bounding box center [995, 25] width 26 height 29
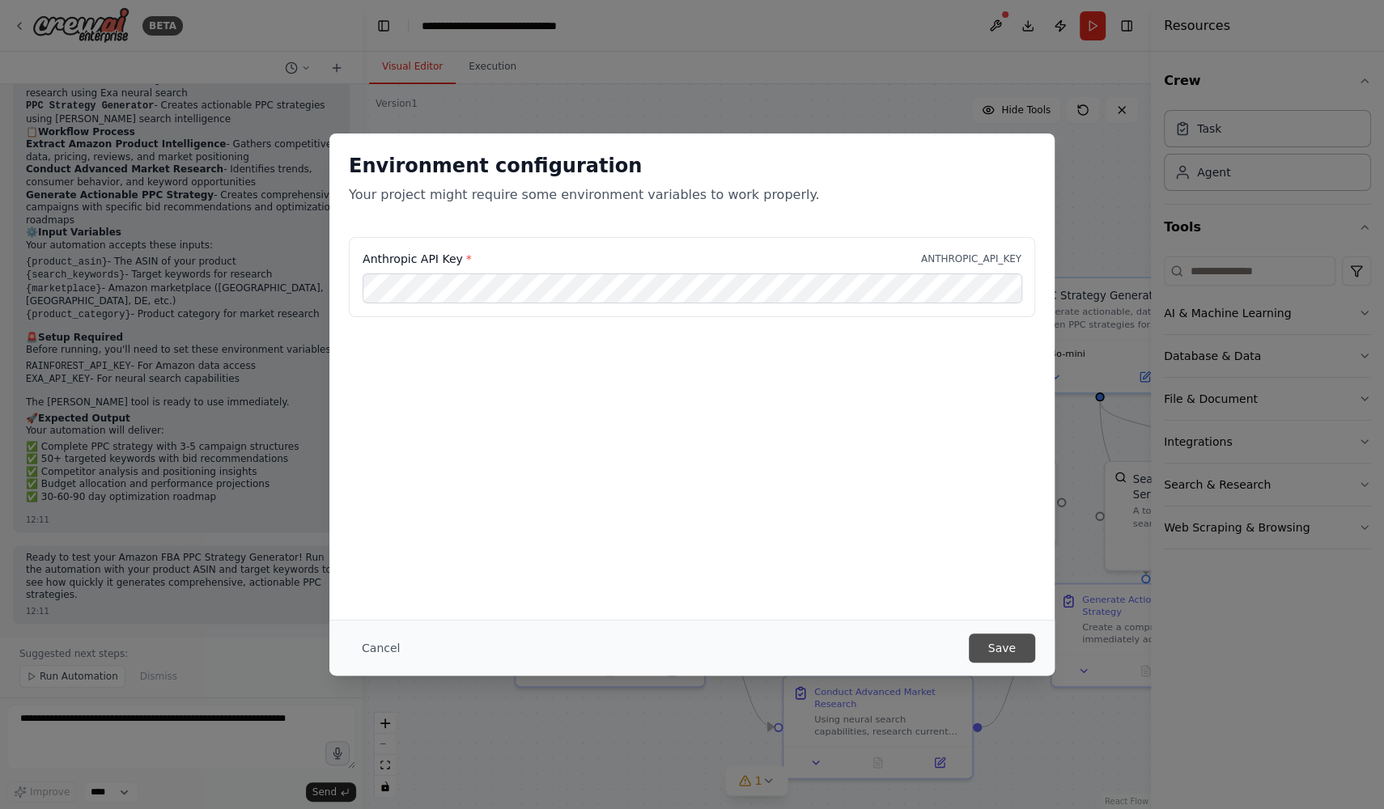
click at [1013, 651] on button "Save" at bounding box center [1001, 648] width 66 height 29
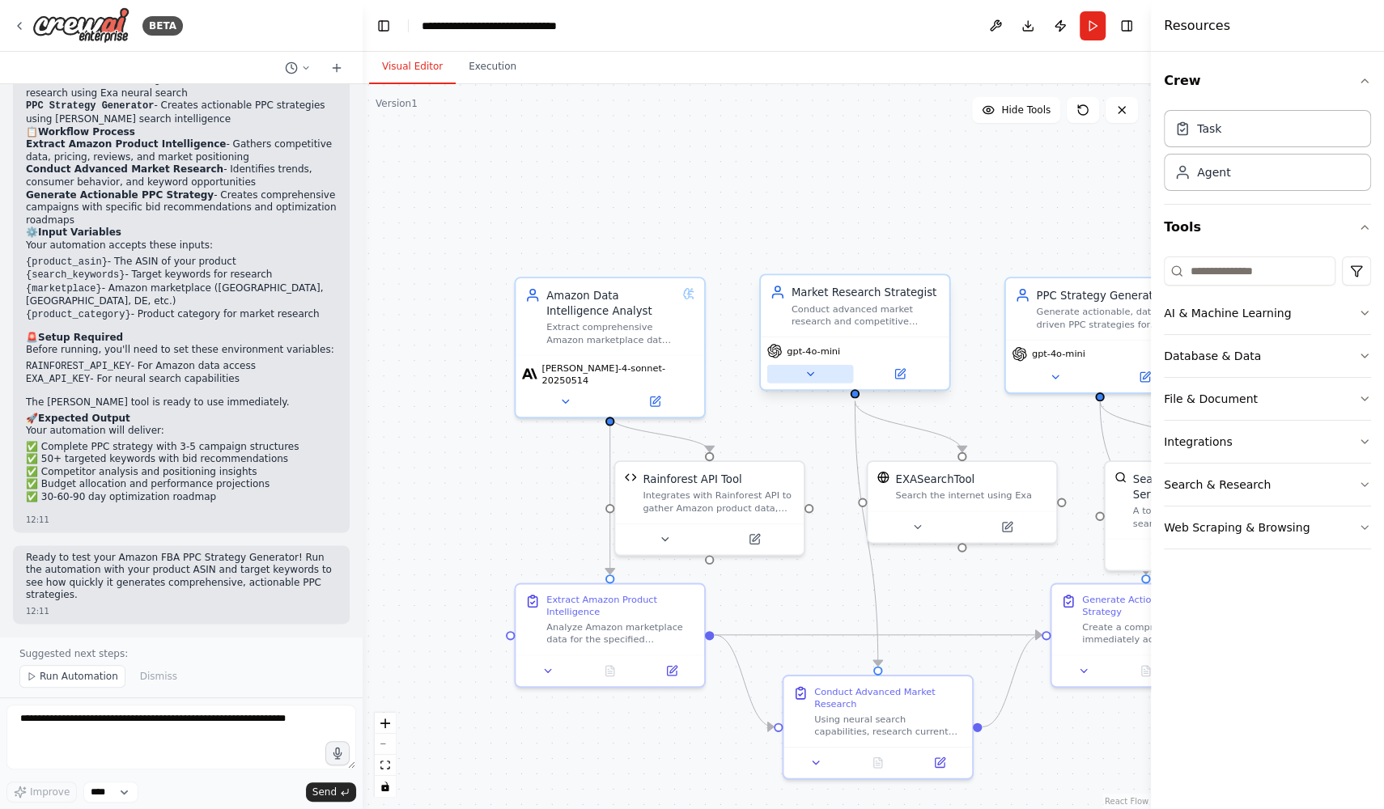
click at [816, 370] on button at bounding box center [809, 374] width 87 height 19
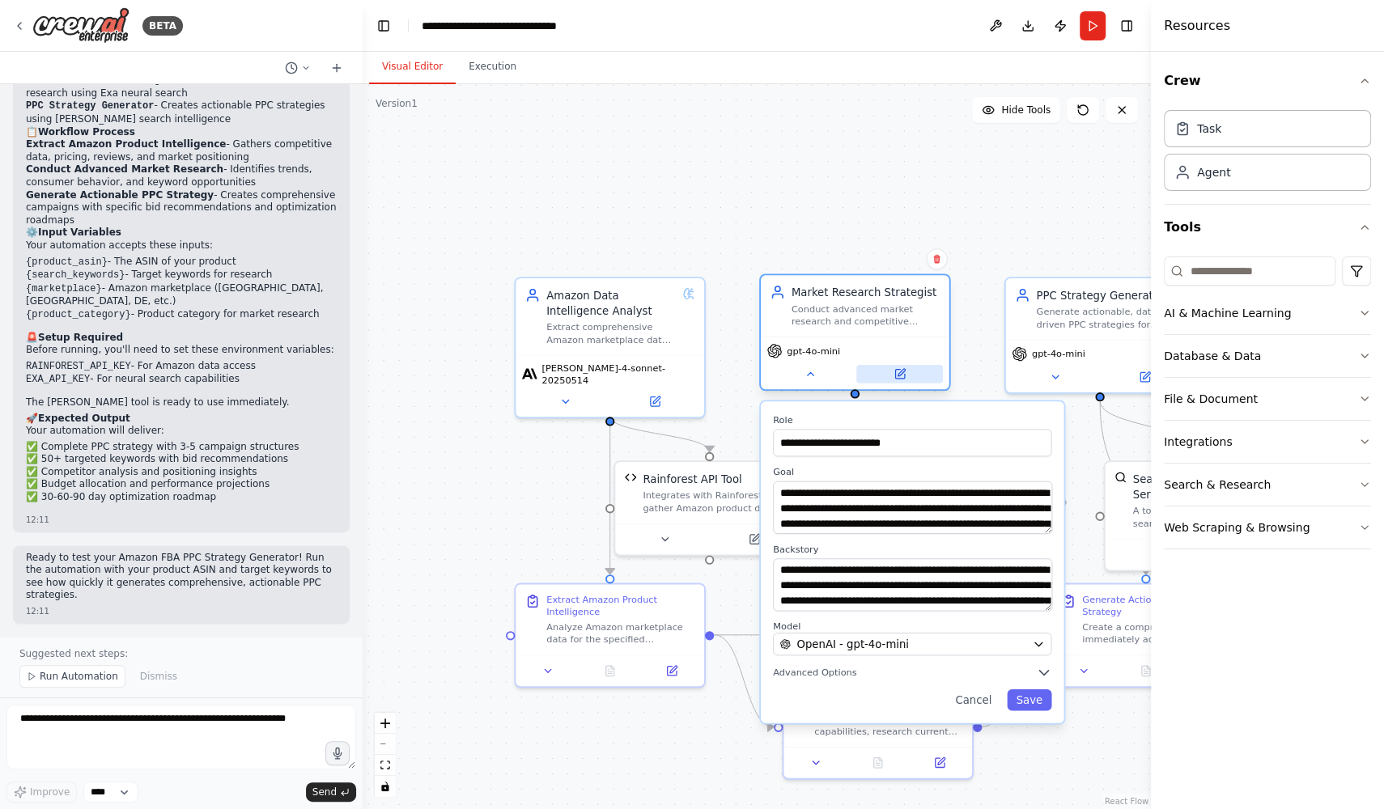
click at [894, 373] on icon at bounding box center [899, 374] width 12 height 12
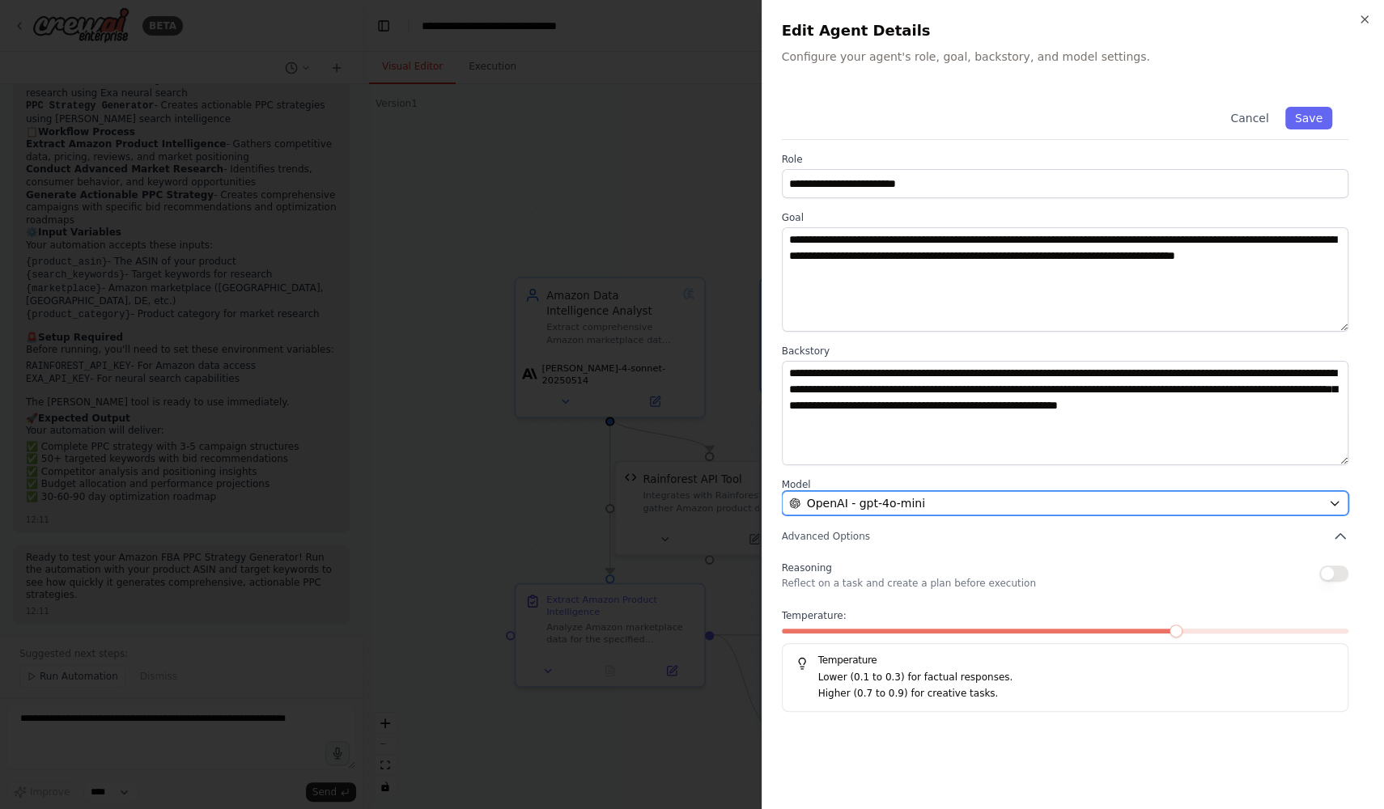
click at [934, 497] on div "OpenAI - gpt-4o-mini" at bounding box center [1055, 503] width 533 height 16
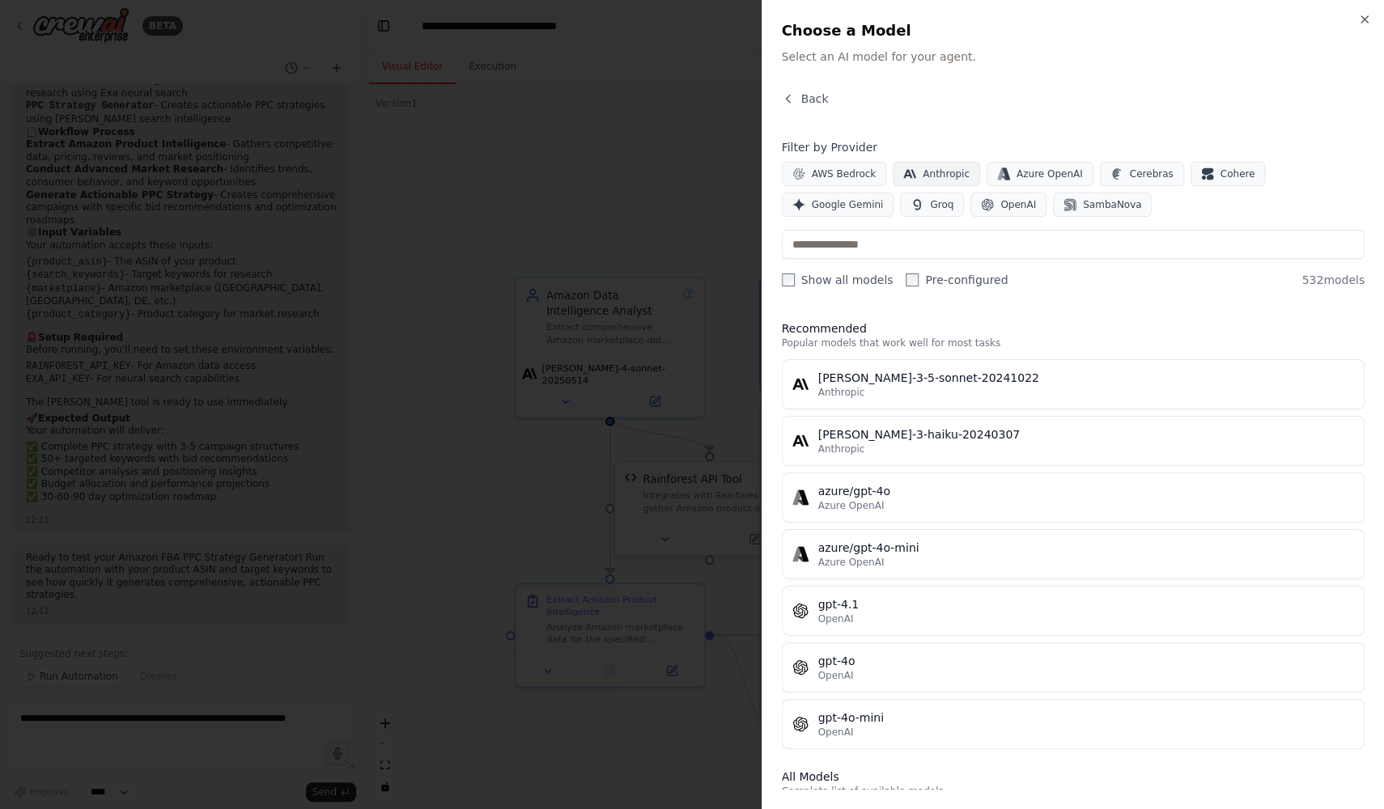
click at [937, 180] on button "Anthropic" at bounding box center [935, 174] width 87 height 24
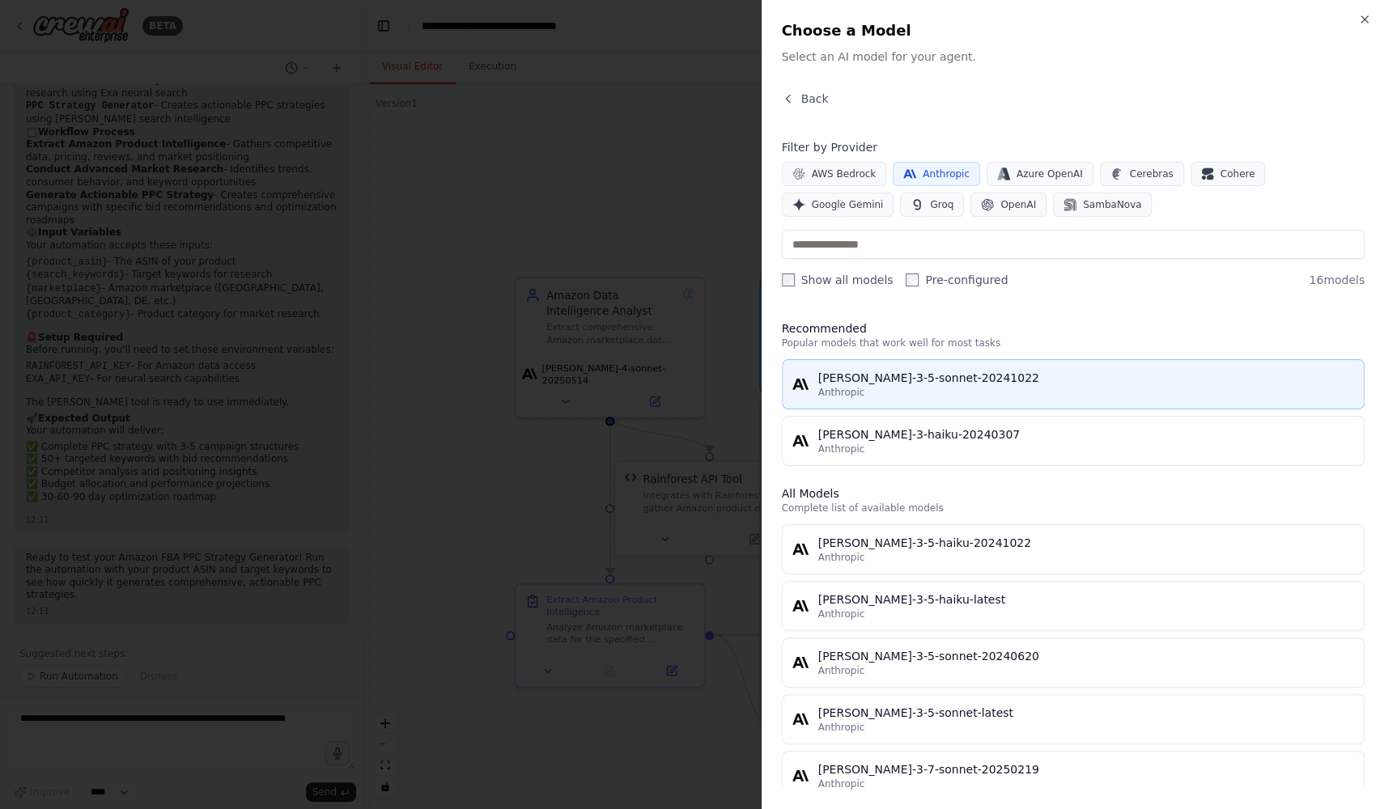
click at [1035, 394] on div "Anthropic" at bounding box center [1086, 392] width 536 height 13
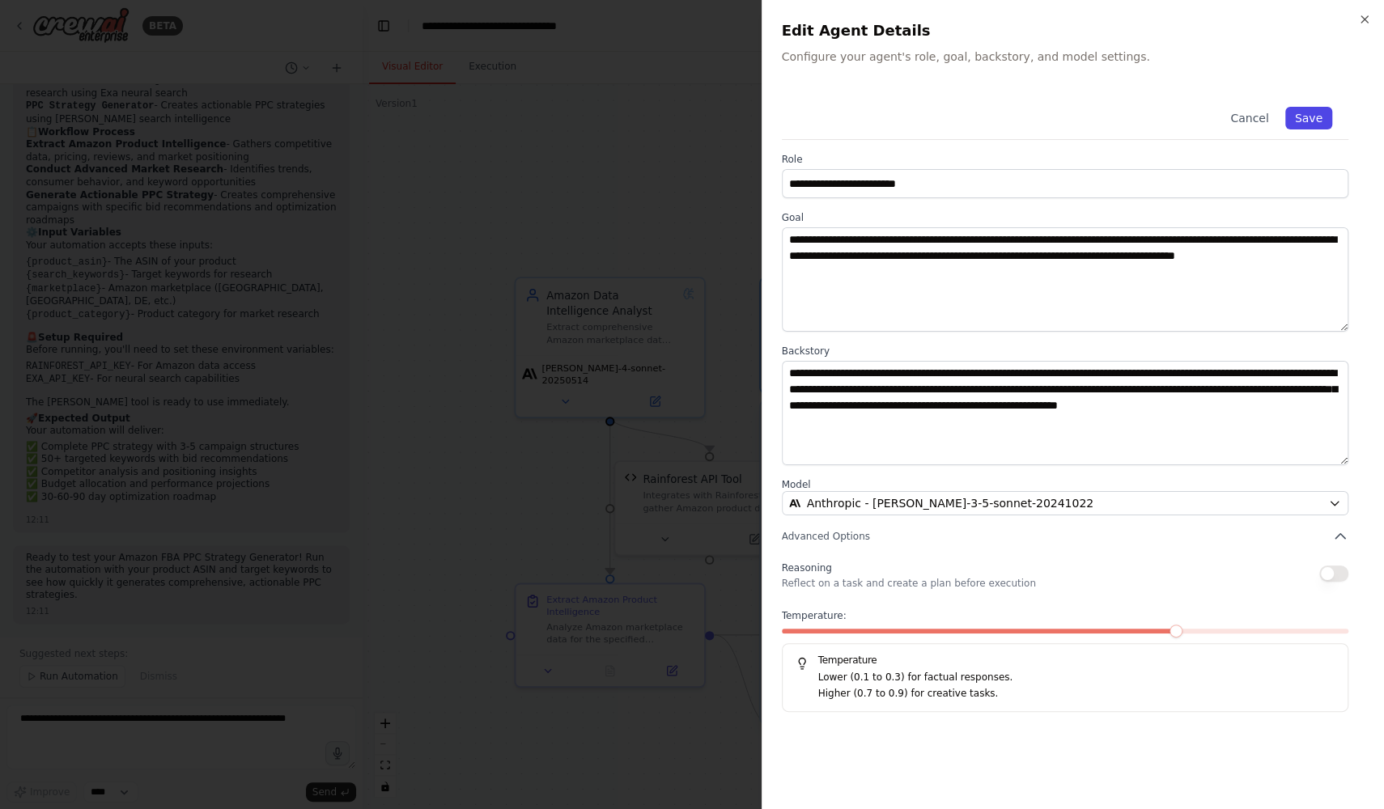
click at [1318, 113] on button "Save" at bounding box center [1308, 118] width 47 height 23
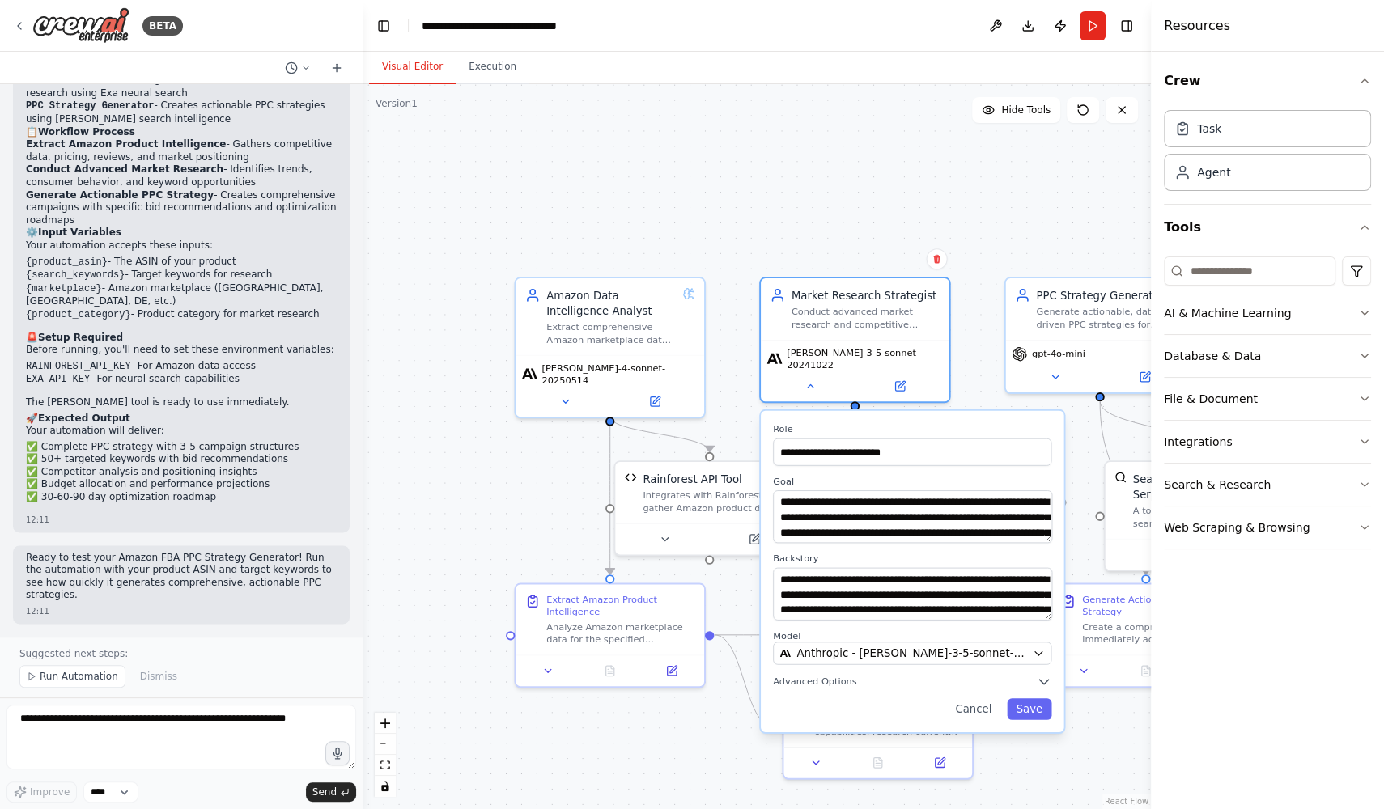
click at [976, 349] on div ".deletable-edge-delete-btn { width: 20px; height: 20px; border: 0px solid #ffff…" at bounding box center [756, 446] width 788 height 725
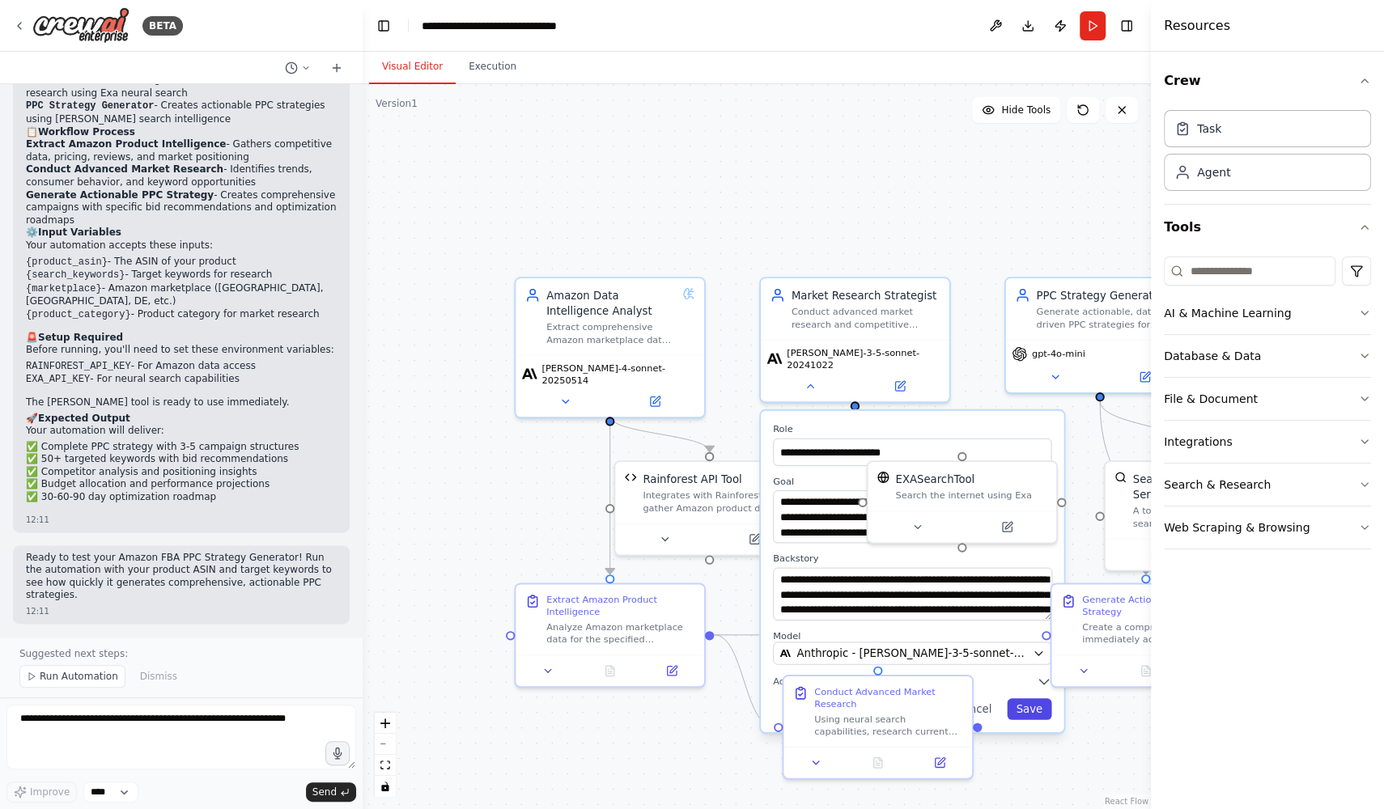
click at [1023, 698] on button "Save" at bounding box center [1029, 708] width 44 height 21
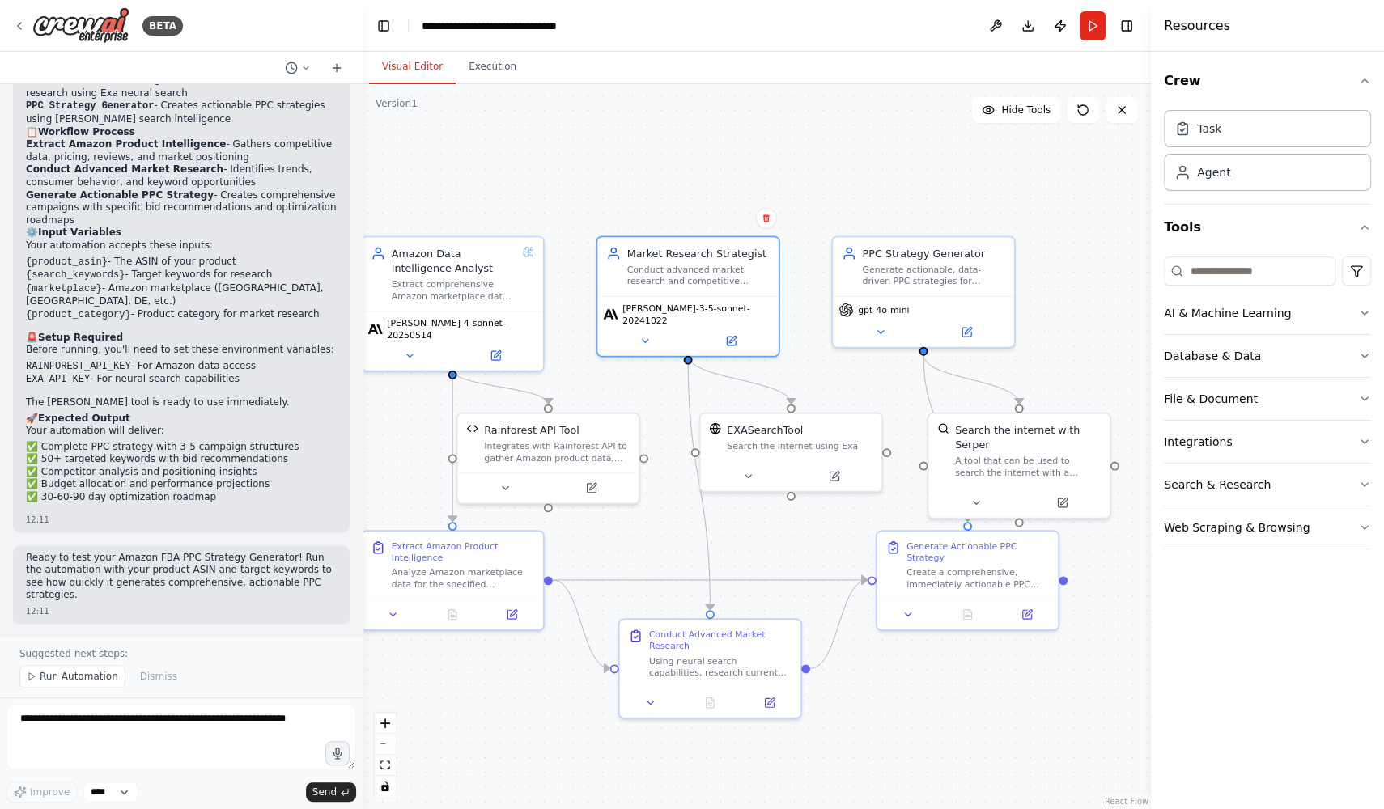
drag, startPoint x: 973, startPoint y: 360, endPoint x: 801, endPoint y: 316, distance: 178.0
click at [801, 316] on div ".deletable-edge-delete-btn { width: 20px; height: 20px; border: 0px solid #ffff…" at bounding box center [756, 446] width 788 height 725
click at [892, 309] on span "gpt-4o-mini" at bounding box center [882, 306] width 51 height 12
click at [964, 325] on icon at bounding box center [965, 328] width 9 height 9
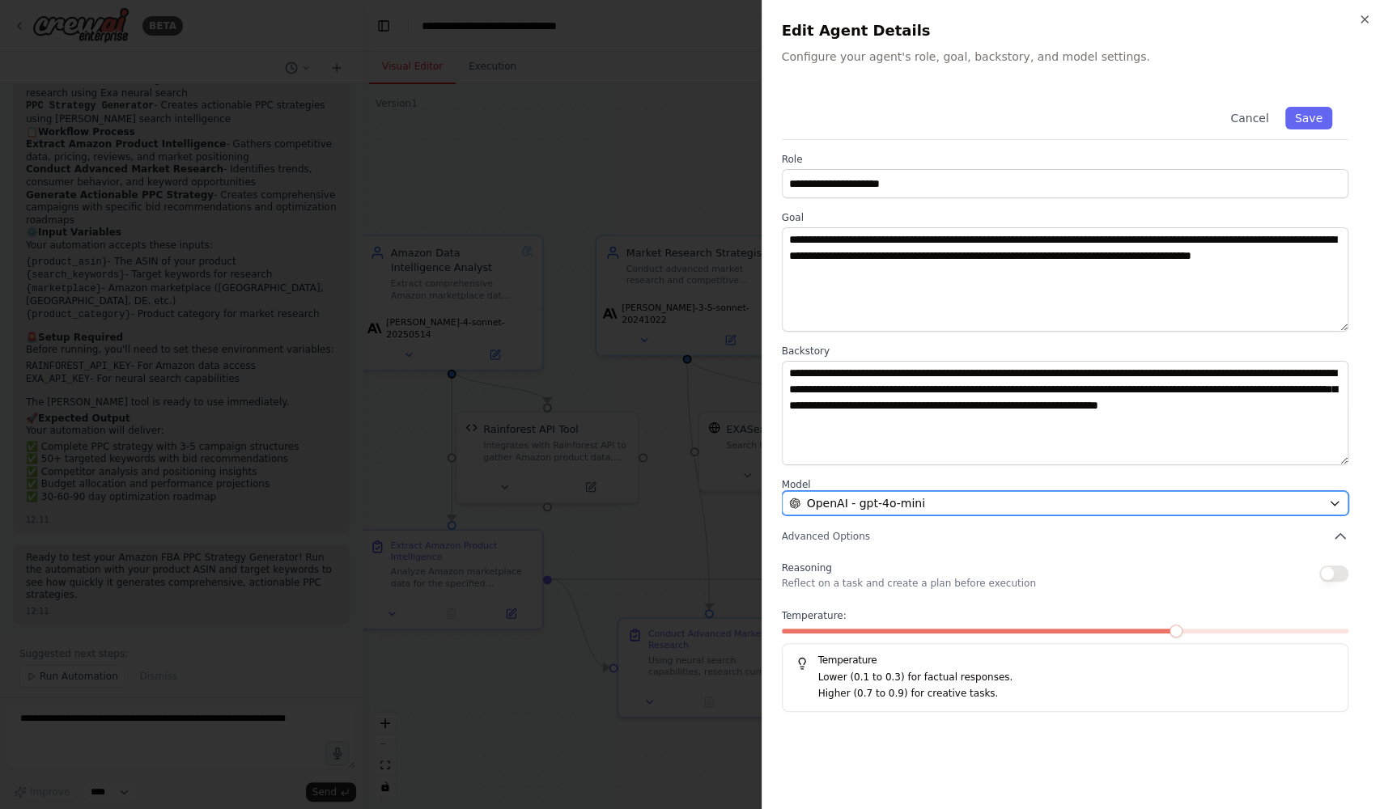
click at [1002, 506] on div "OpenAI - gpt-4o-mini" at bounding box center [1055, 503] width 533 height 16
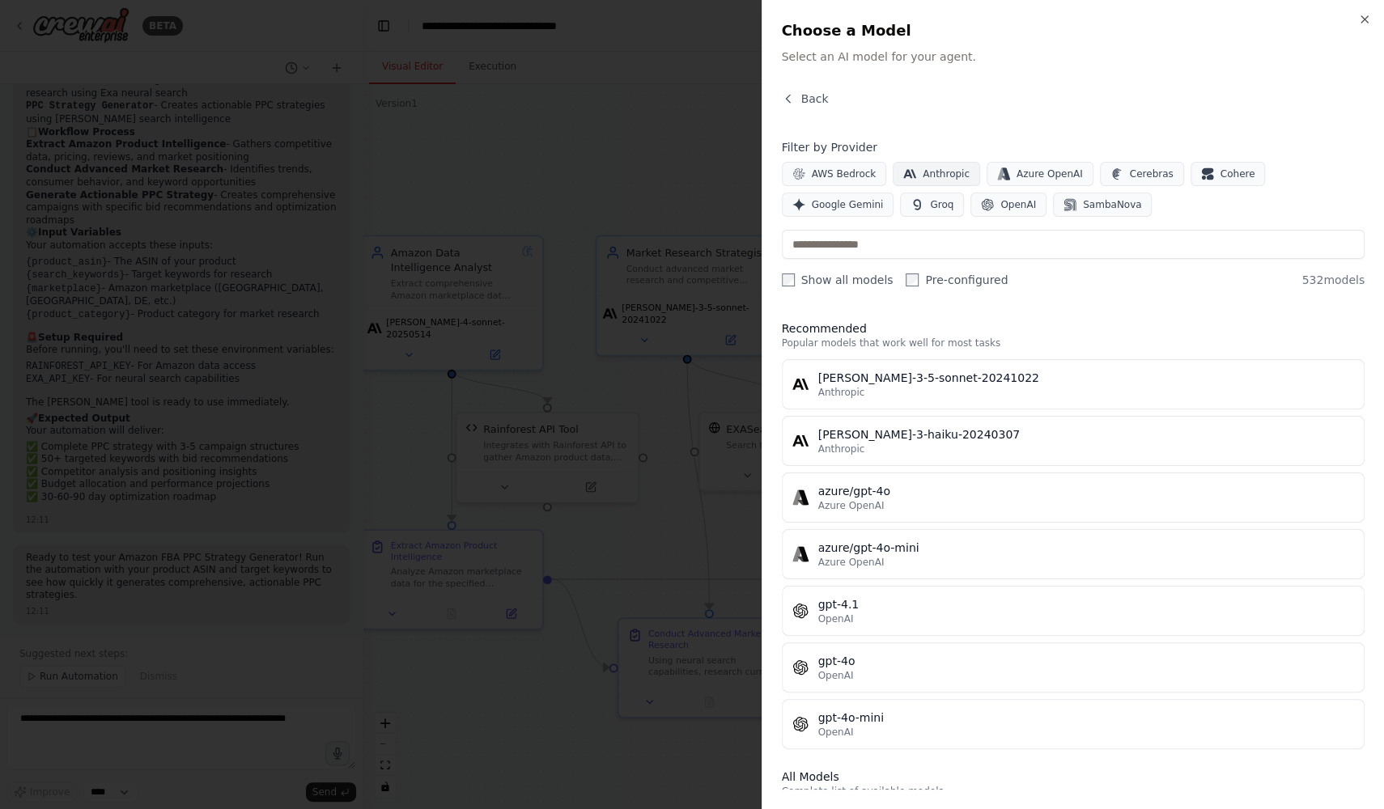
click at [956, 177] on span "Anthropic" at bounding box center [945, 173] width 47 height 13
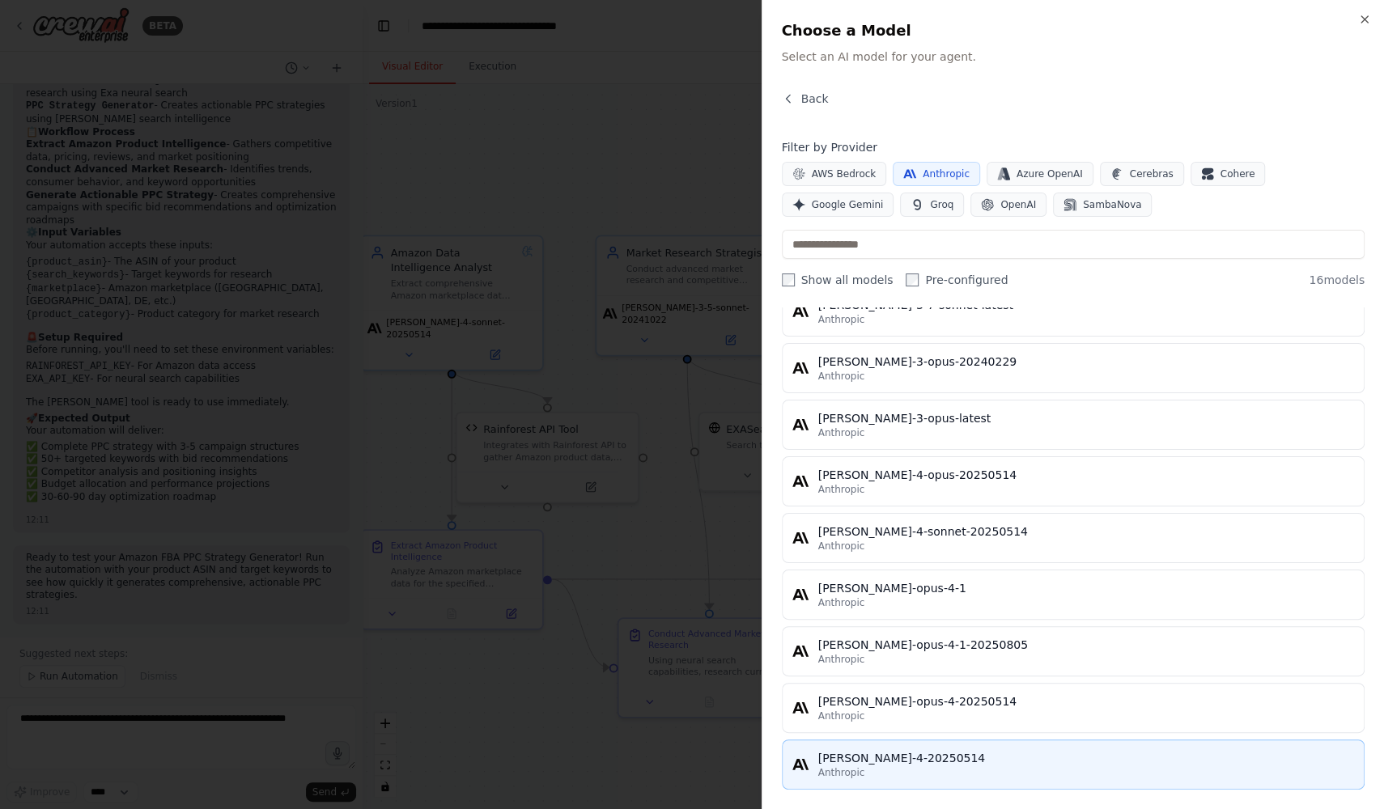
click at [953, 750] on div "claude-sonnet-4-20250514" at bounding box center [1086, 758] width 536 height 16
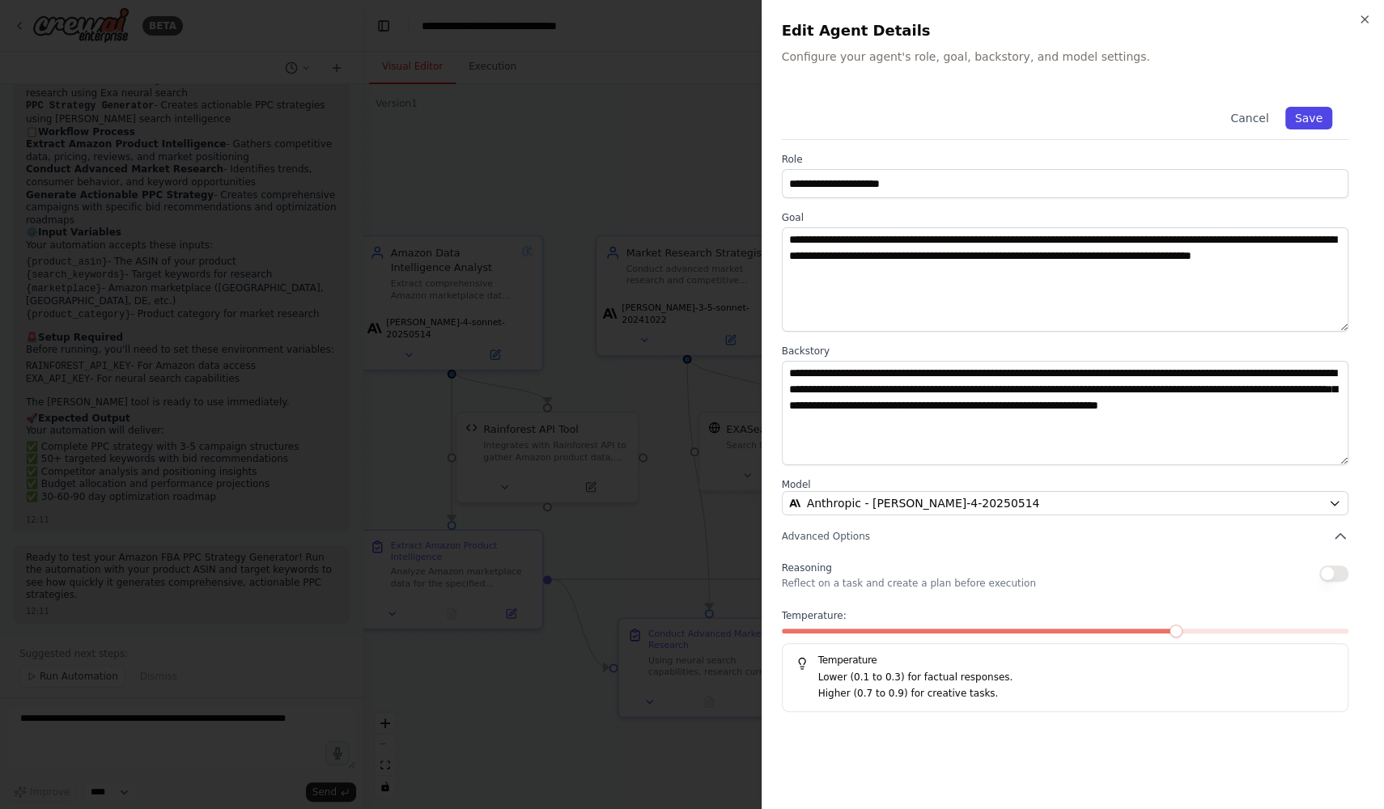
click at [1311, 118] on button "Save" at bounding box center [1308, 118] width 47 height 23
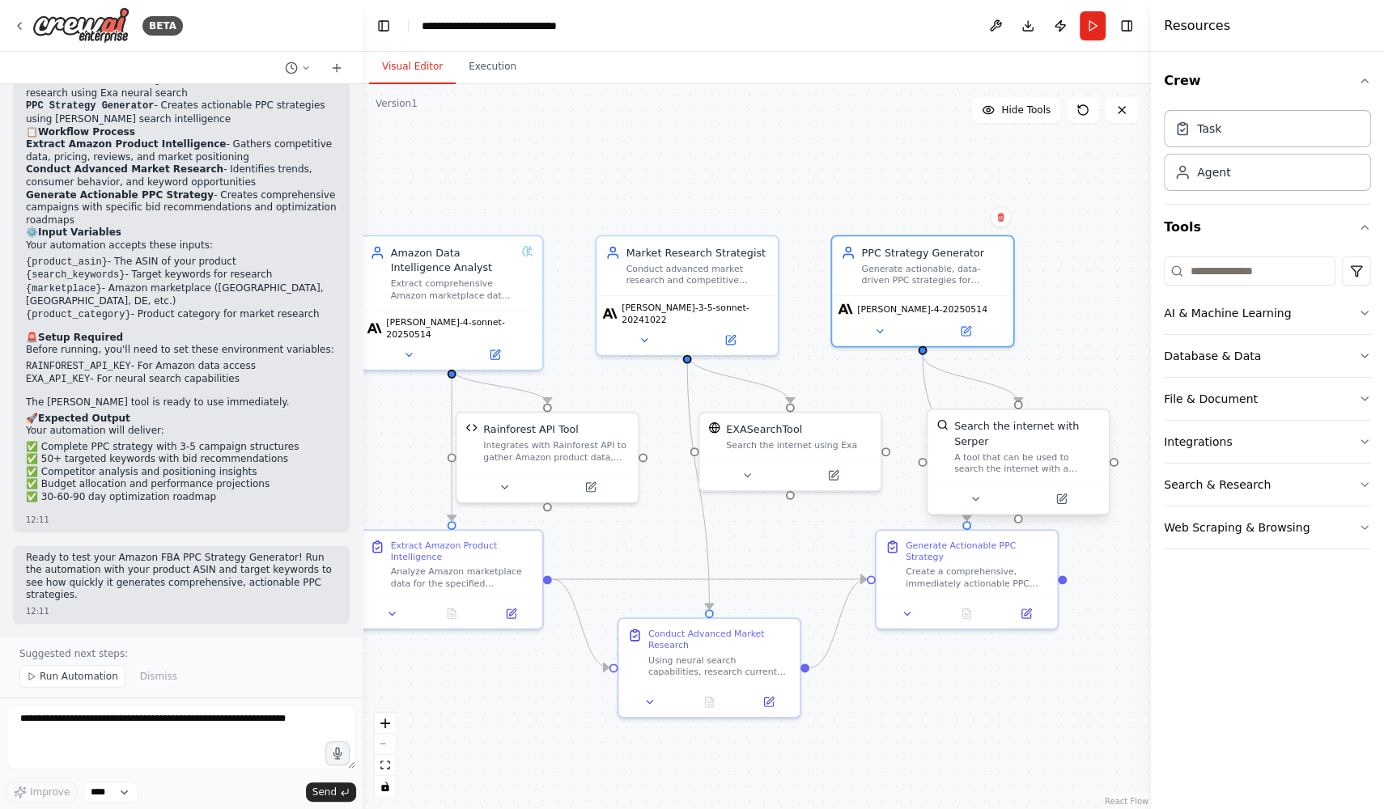
click at [1021, 448] on div "Search the internet with Serper A tool that can be used to search the internet …" at bounding box center [1027, 447] width 146 height 56
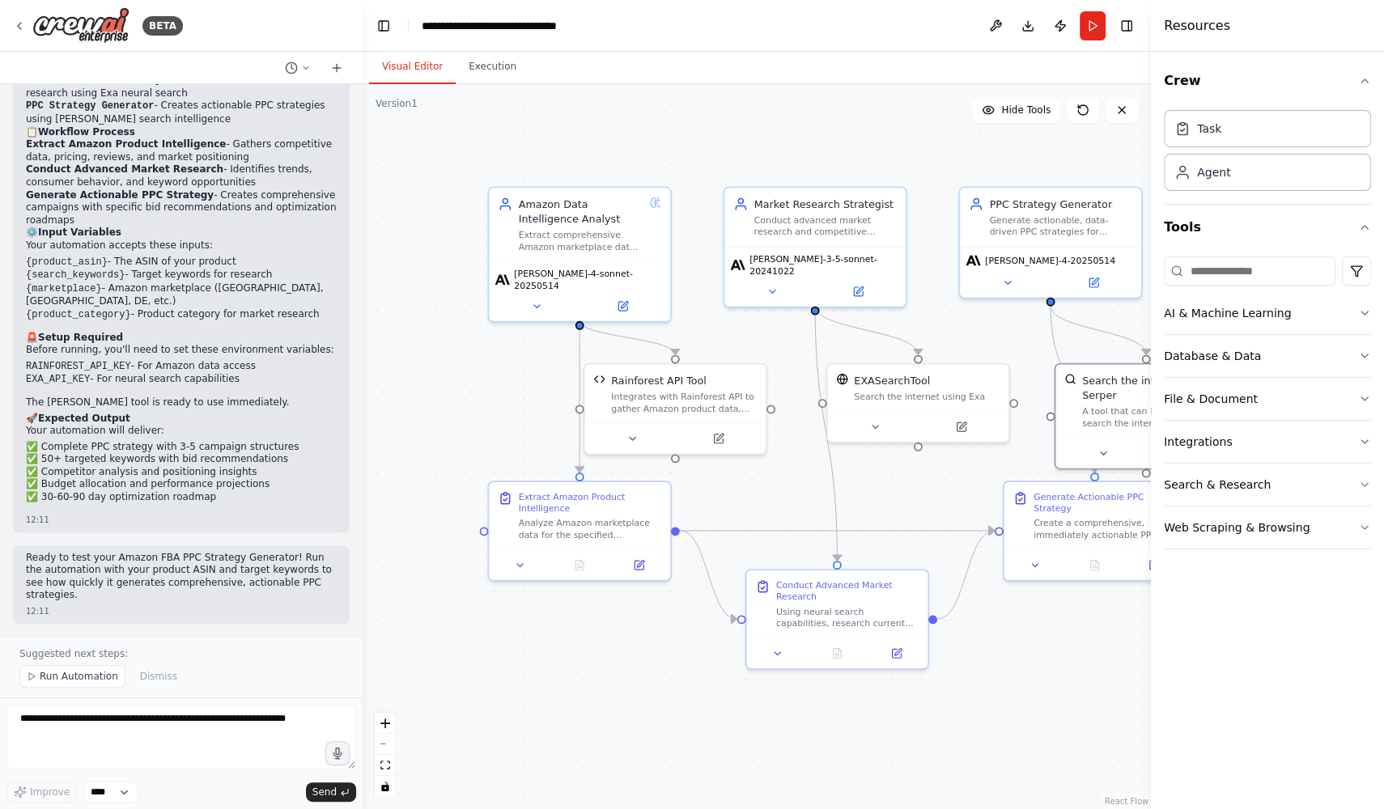
drag, startPoint x: 929, startPoint y: 696, endPoint x: 1057, endPoint y: 647, distance: 136.7
click at [1057, 647] on div ".deletable-edge-delete-btn { width: 20px; height: 20px; border: 0px solid #ffff…" at bounding box center [756, 446] width 788 height 725
click at [858, 284] on icon at bounding box center [859, 287] width 6 height 6
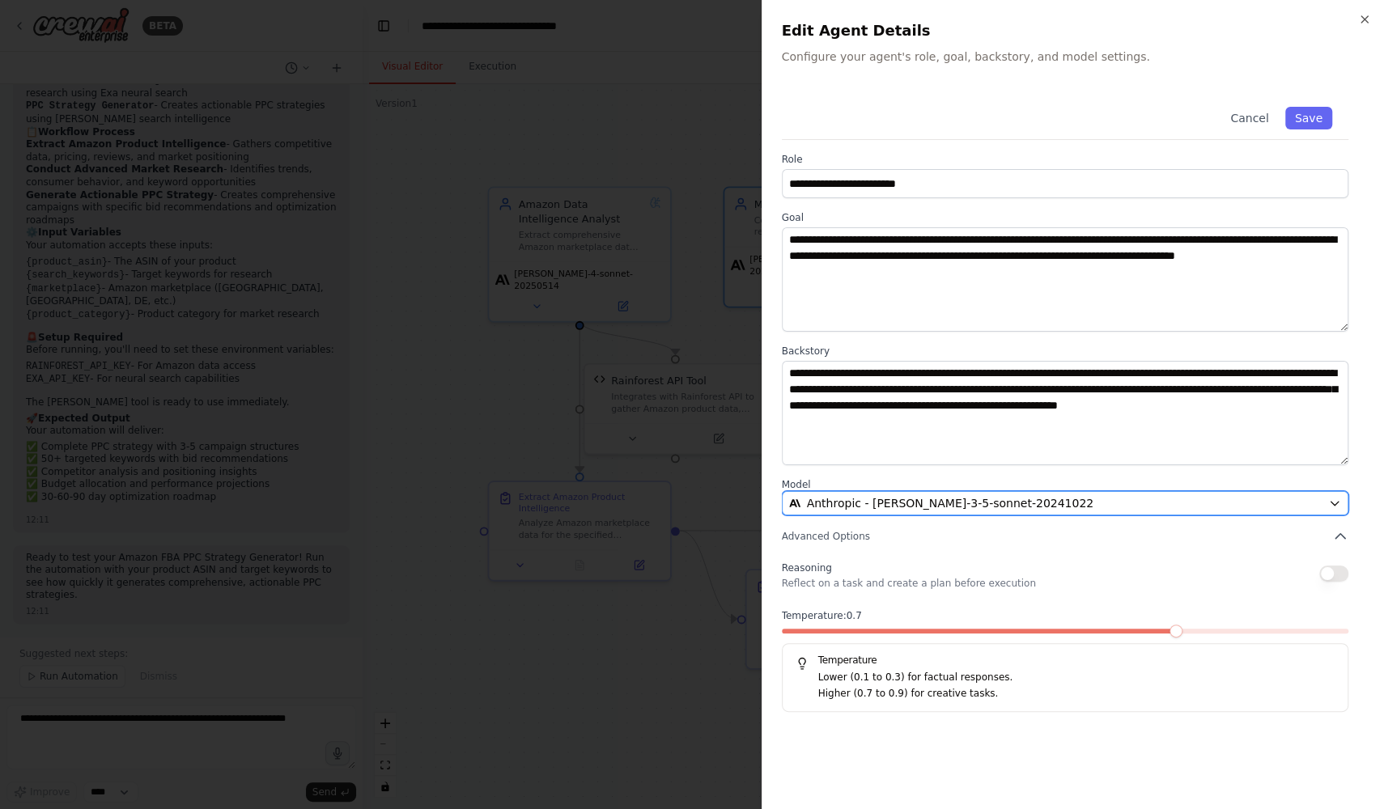
click at [839, 498] on span "Anthropic - claude-3-5-sonnet-20241022" at bounding box center [950, 503] width 287 height 16
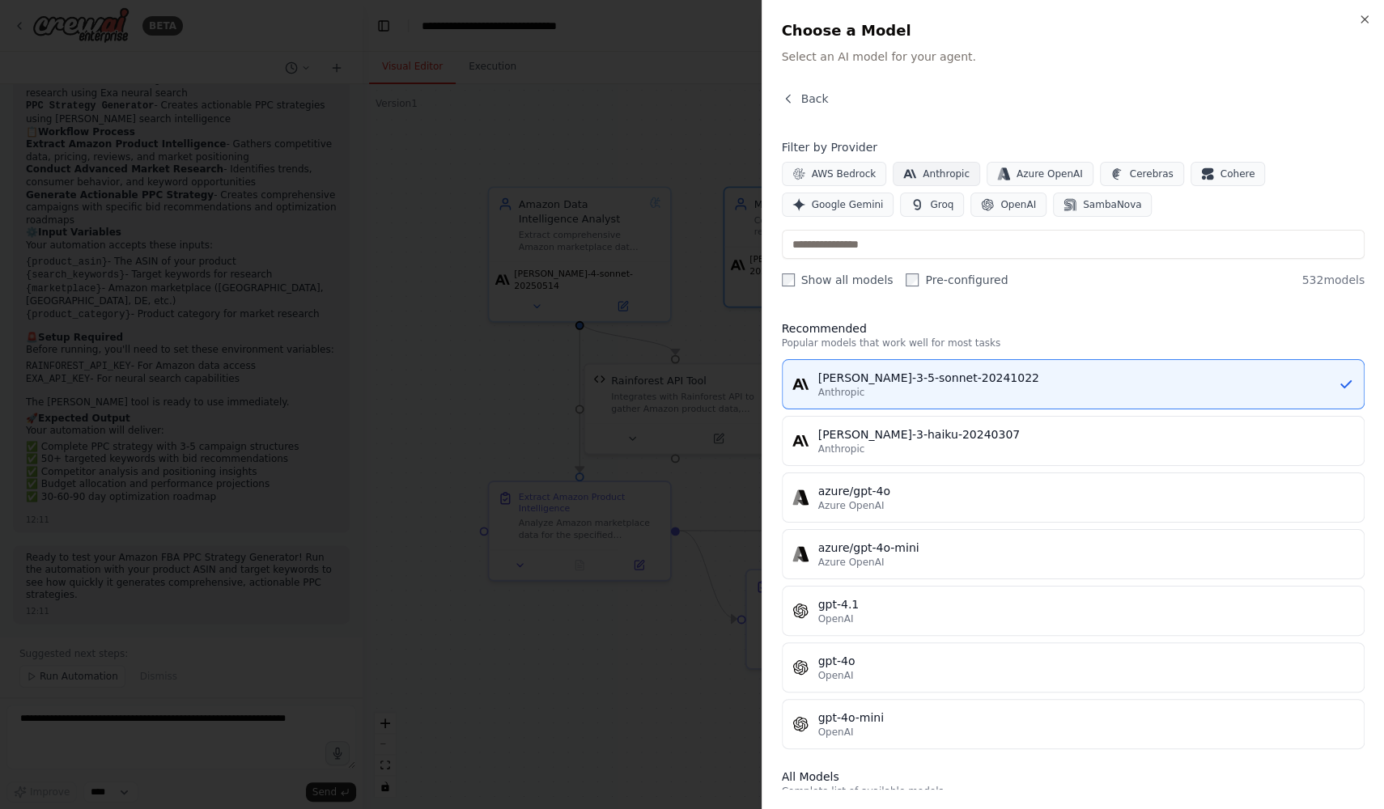
click at [943, 164] on button "Anthropic" at bounding box center [935, 174] width 87 height 24
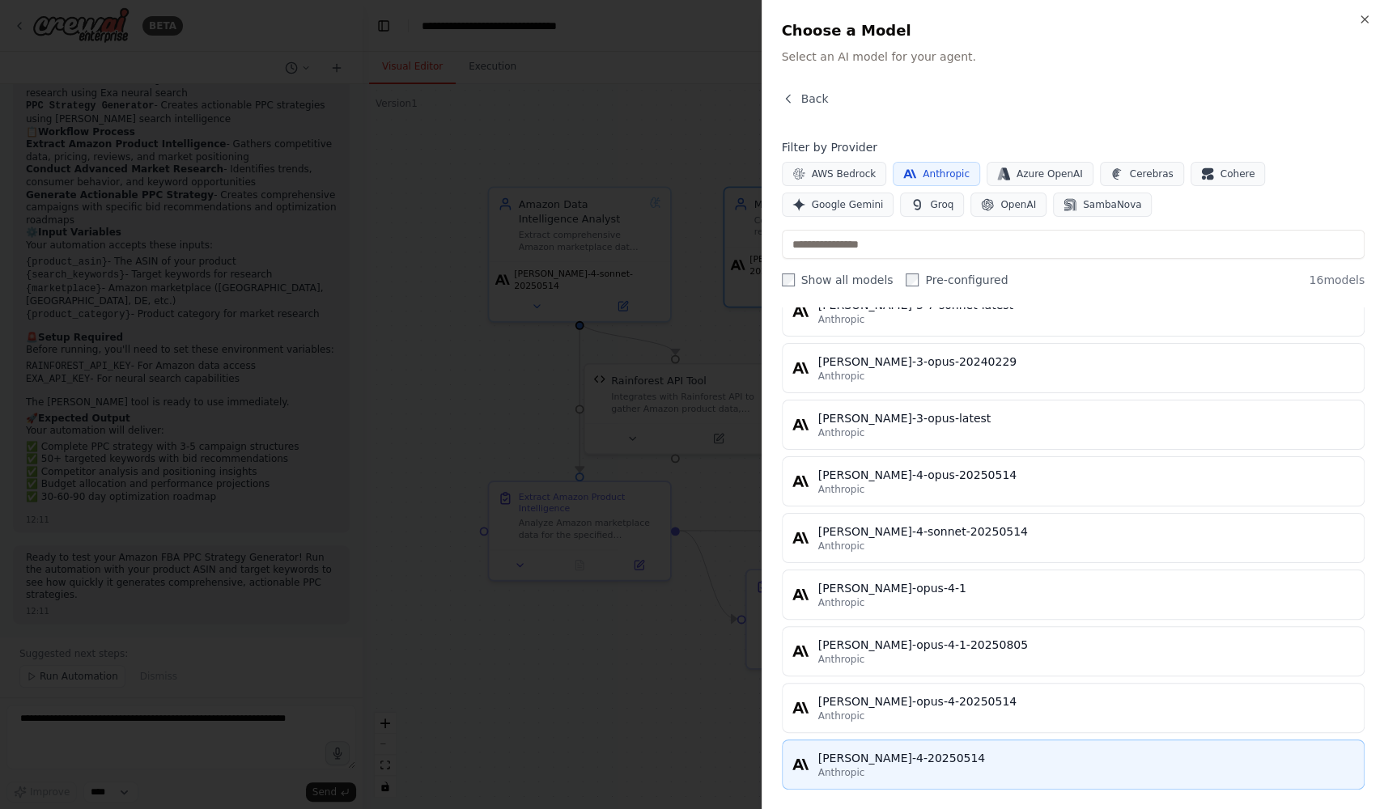
click at [918, 766] on div "Anthropic" at bounding box center [1086, 772] width 536 height 13
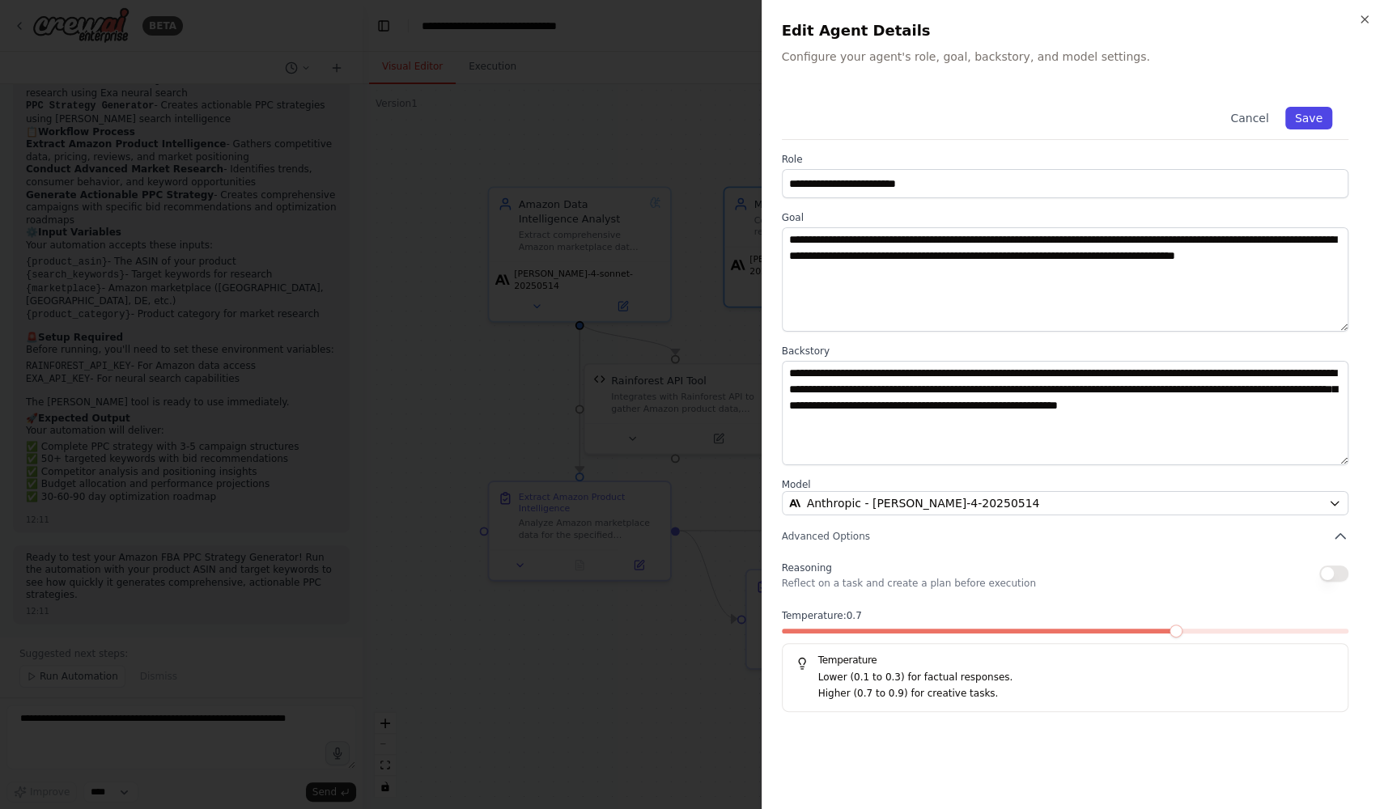
click at [1320, 119] on button "Save" at bounding box center [1308, 118] width 47 height 23
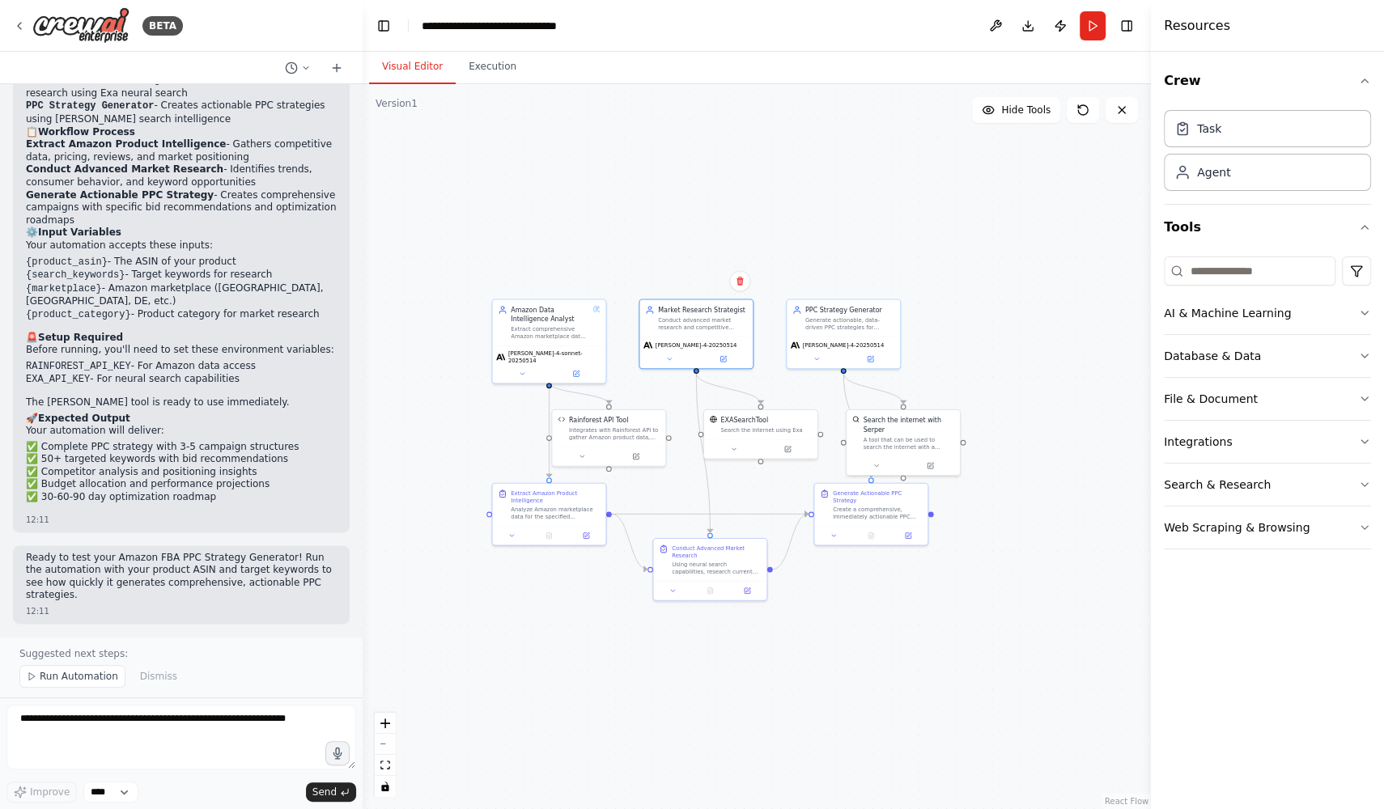
drag, startPoint x: 932, startPoint y: 496, endPoint x: 765, endPoint y: 491, distance: 166.7
click at [765, 491] on div ".deletable-edge-delete-btn { width: 20px; height: 20px; border: 0px solid #ffff…" at bounding box center [756, 446] width 788 height 725
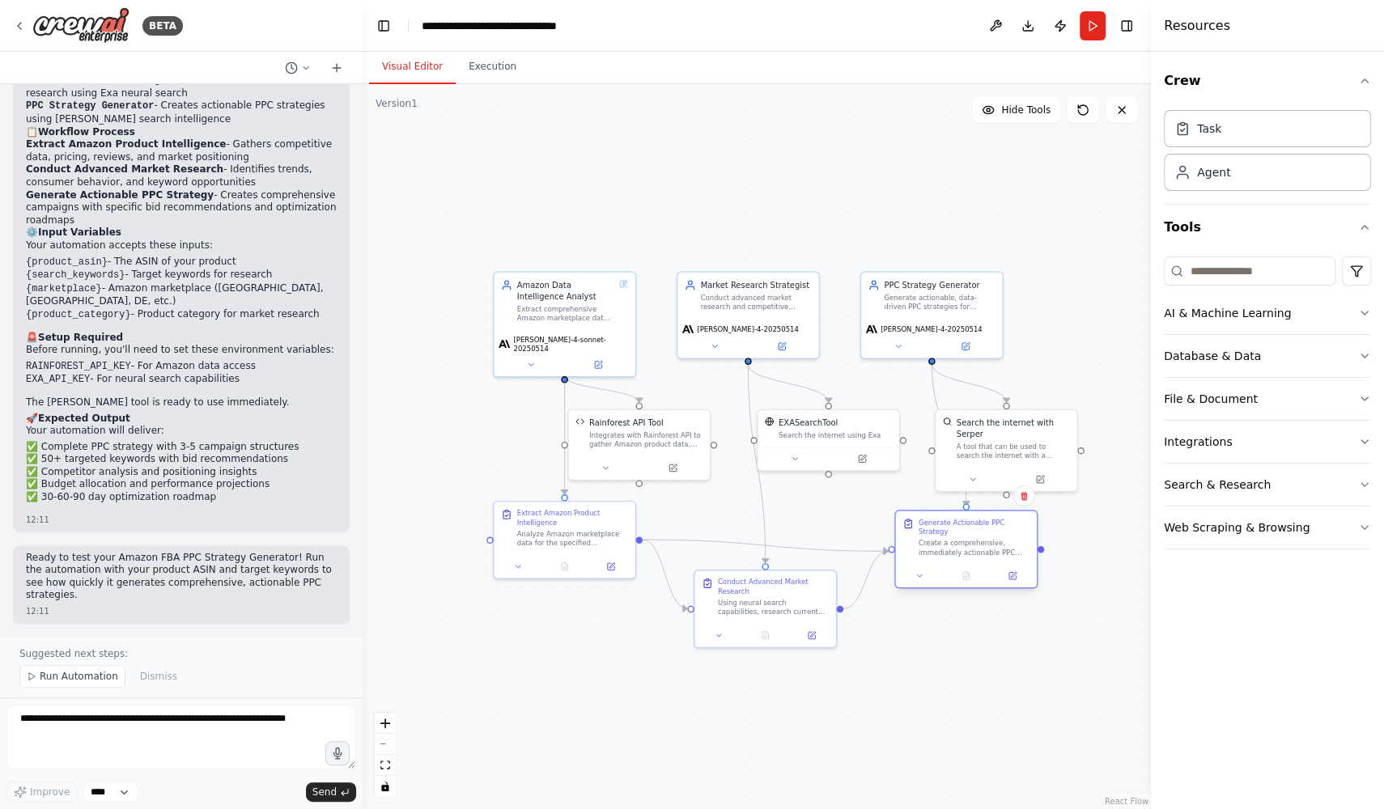
drag, startPoint x: 979, startPoint y: 540, endPoint x: 979, endPoint y: 556, distance: 15.4
click at [979, 557] on div "Generate Actionable PPC Strategy Create a comprehensive, immediately actionable…" at bounding box center [966, 537] width 141 height 53
drag, startPoint x: 948, startPoint y: 316, endPoint x: 936, endPoint y: 254, distance: 62.7
click at [936, 254] on div "PPC Strategy Generator Generate actionable, data-driven PPC strategies for {pro…" at bounding box center [919, 255] width 143 height 87
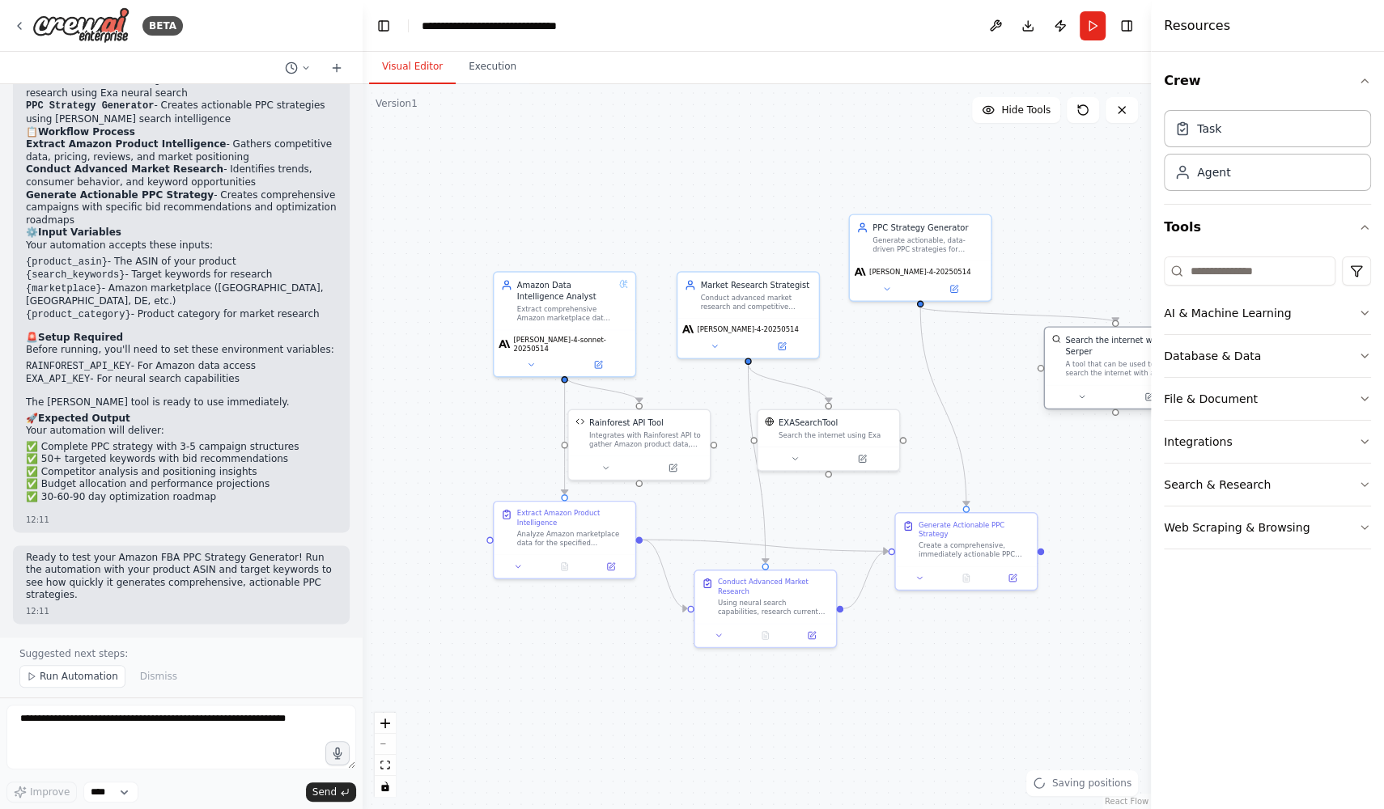
drag, startPoint x: 997, startPoint y: 443, endPoint x: 1112, endPoint y: 357, distance: 143.9
click at [1112, 358] on div "Search the internet with Serper A tool that can be used to search the internet …" at bounding box center [1121, 356] width 113 height 44
drag, startPoint x: 542, startPoint y: 545, endPoint x: 469, endPoint y: 571, distance: 77.3
click at [469, 571] on div "Extract Amazon Product Intelligence Analyze Amazon marketplace data for the spe…" at bounding box center [495, 549] width 141 height 53
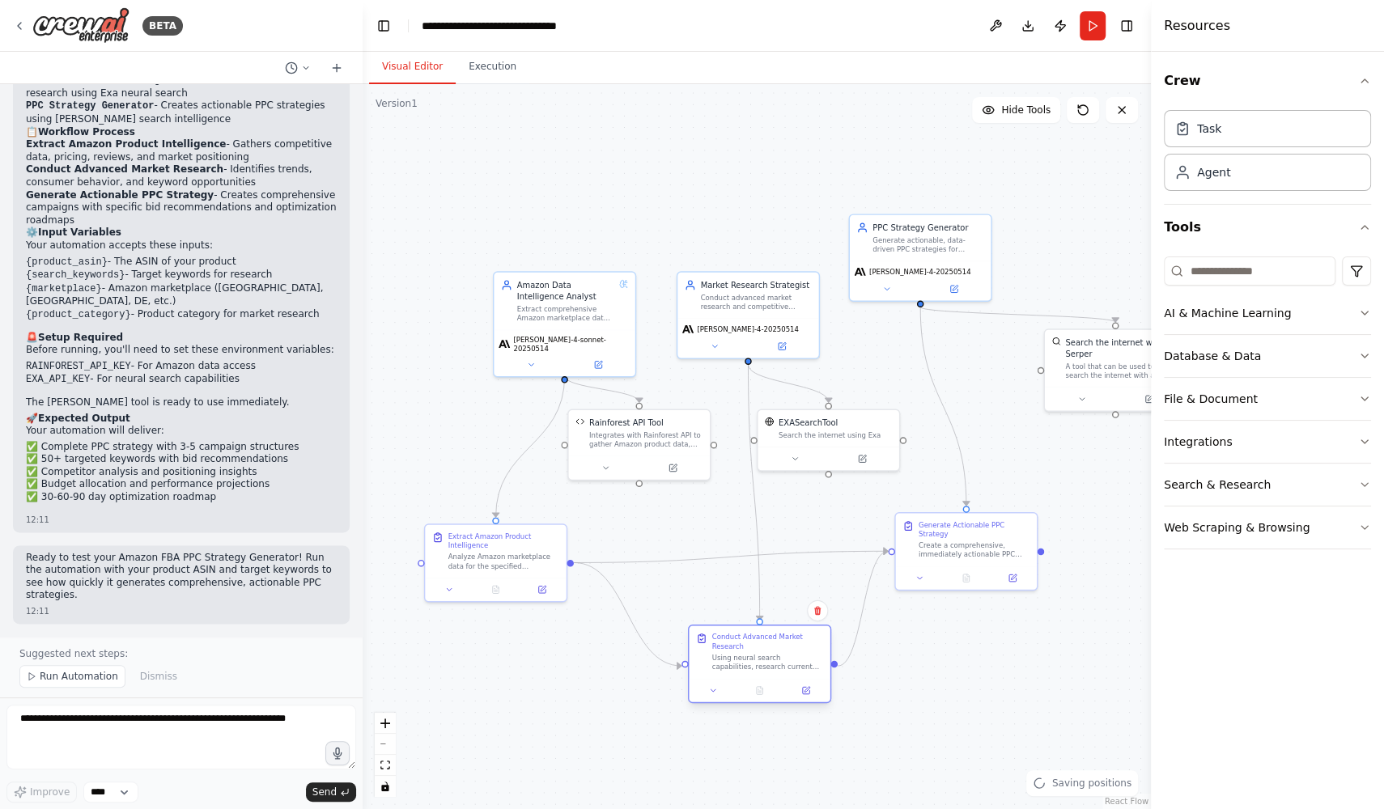
drag, startPoint x: 740, startPoint y: 610, endPoint x: 729, endPoint y: 668, distance: 59.3
click at [730, 669] on div "Using neural search capabilities, research current market trends, consumer beha…" at bounding box center [768, 662] width 112 height 19
drag, startPoint x: 575, startPoint y: 307, endPoint x: 481, endPoint y: 311, distance: 94.7
click at [481, 311] on div "Extract comprehensive Amazon marketplace data for {product_asin} or {search_key…" at bounding box center [474, 312] width 98 height 19
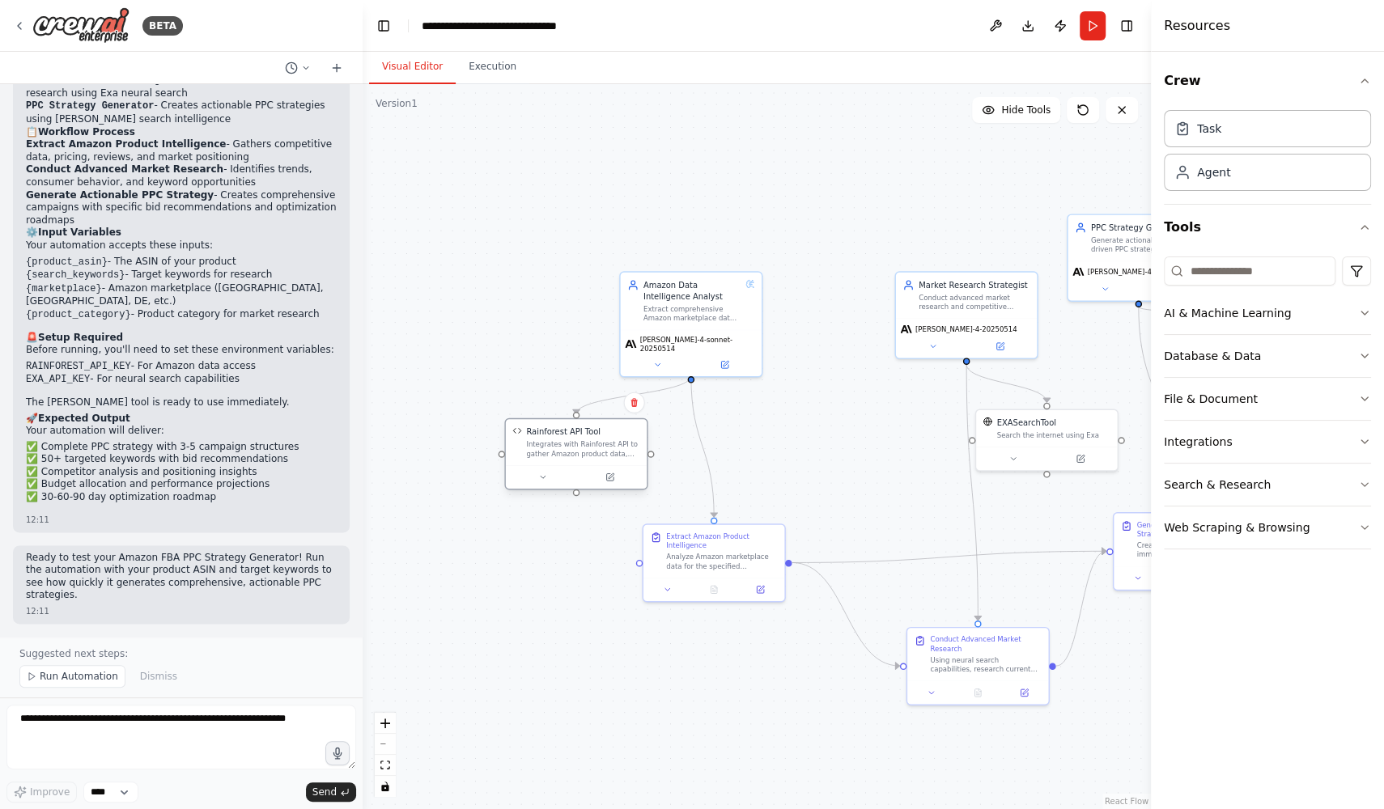
drag, startPoint x: 627, startPoint y: 439, endPoint x: 561, endPoint y: 452, distance: 67.6
click at [561, 452] on div "Integrates with Rainforest API to gather Amazon product data, search results, r…" at bounding box center [582, 449] width 113 height 19
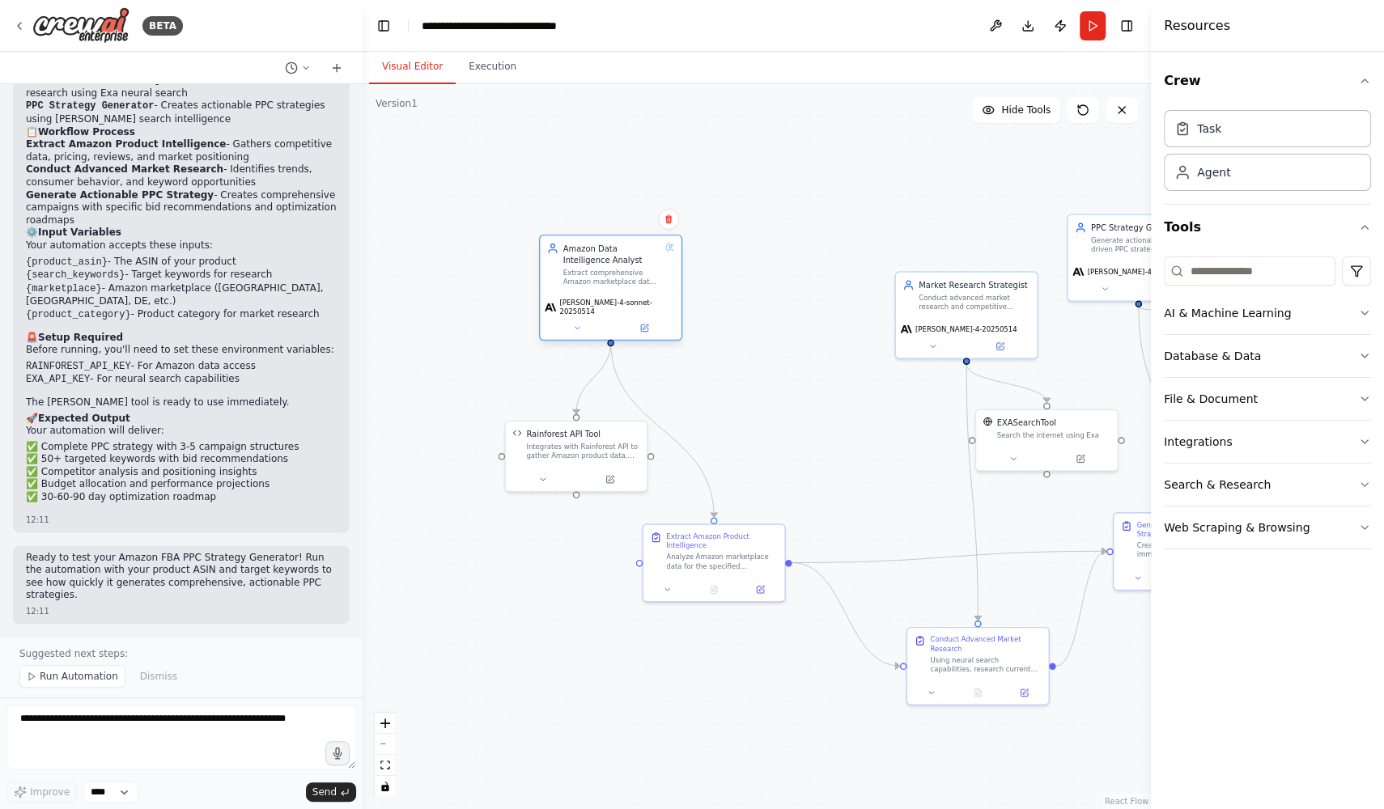
drag, startPoint x: 692, startPoint y: 295, endPoint x: 606, endPoint y: 264, distance: 91.4
click at [606, 264] on div "Amazon Data Intelligence Analyst" at bounding box center [612, 254] width 98 height 23
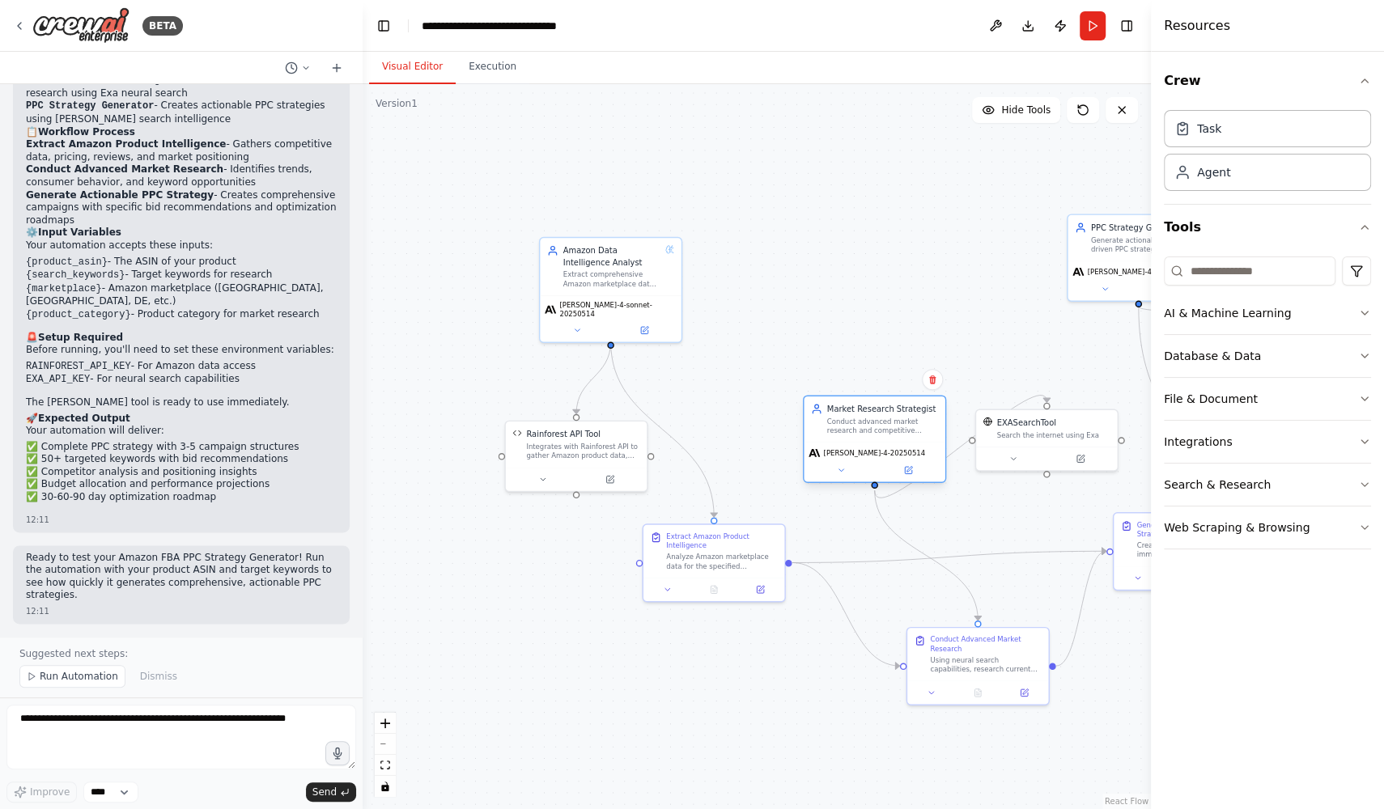
drag, startPoint x: 990, startPoint y: 306, endPoint x: 898, endPoint y: 430, distance: 153.9
click at [898, 430] on div "Conduct advanced market research and competitive analysis for {product_category…" at bounding box center [883, 426] width 112 height 19
drag, startPoint x: 1071, startPoint y: 424, endPoint x: 830, endPoint y: 301, distance: 270.7
click at [830, 301] on div "EXASearchTool Search the internet using Exa" at bounding box center [812, 300] width 113 height 23
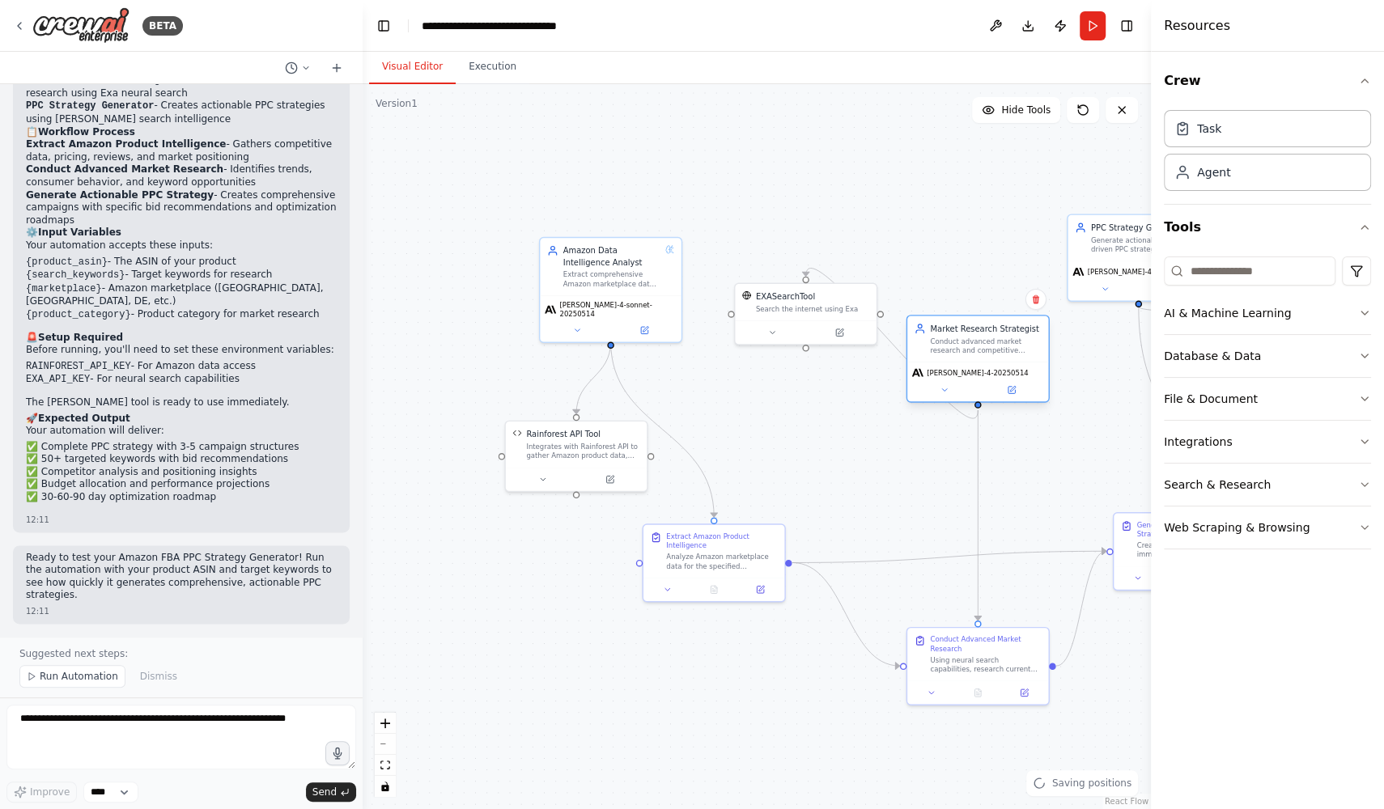
drag, startPoint x: 888, startPoint y: 431, endPoint x: 988, endPoint y: 348, distance: 129.8
click at [988, 348] on div "Conduct advanced market research and competitive analysis for {product_category…" at bounding box center [986, 346] width 112 height 19
drag, startPoint x: 834, startPoint y: 308, endPoint x: 859, endPoint y: 438, distance: 131.9
click at [859, 438] on div "EXASearchTool Search the internet using Exa" at bounding box center [828, 426] width 141 height 36
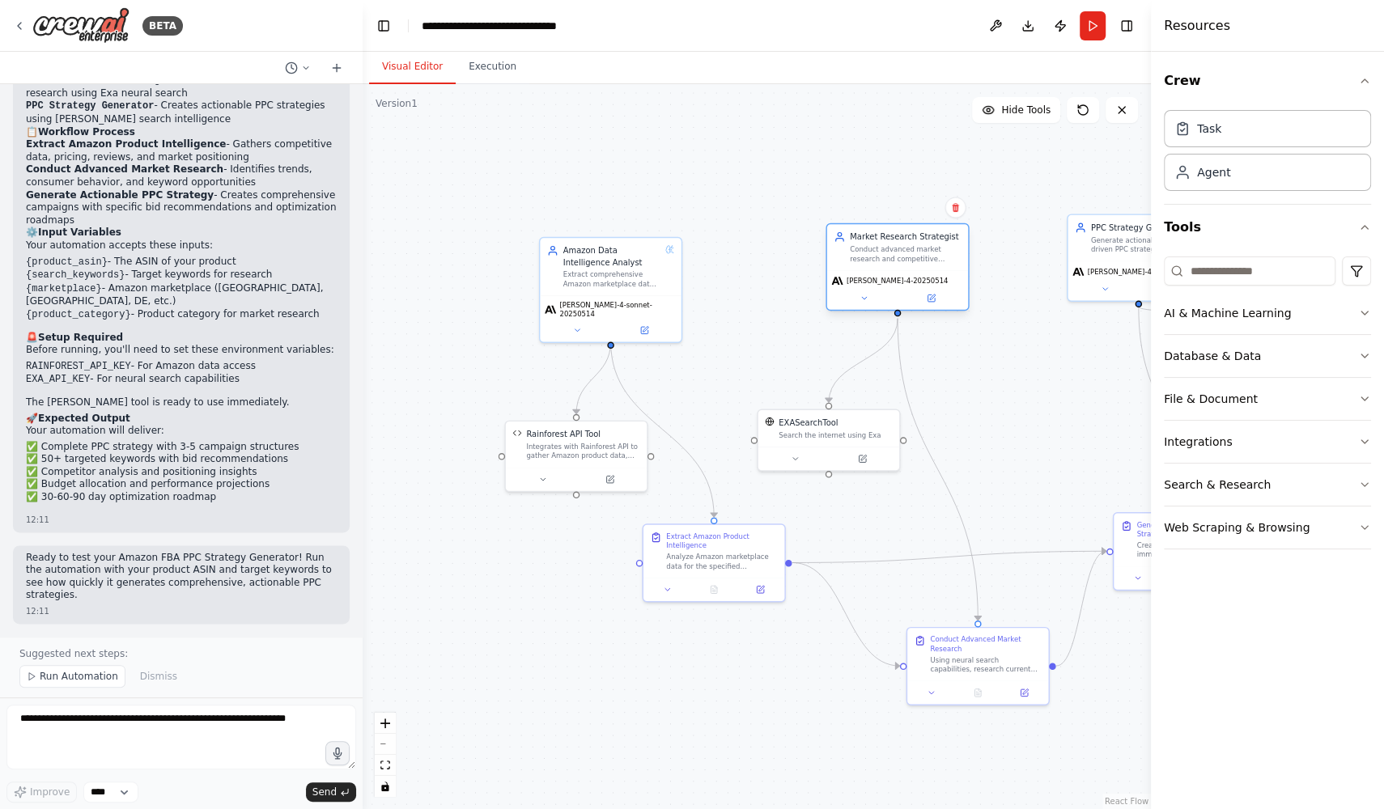
drag, startPoint x: 982, startPoint y: 372, endPoint x: 906, endPoint y: 284, distance: 116.5
click at [907, 284] on span "claude-sonnet-4-20250514" at bounding box center [897, 281] width 102 height 9
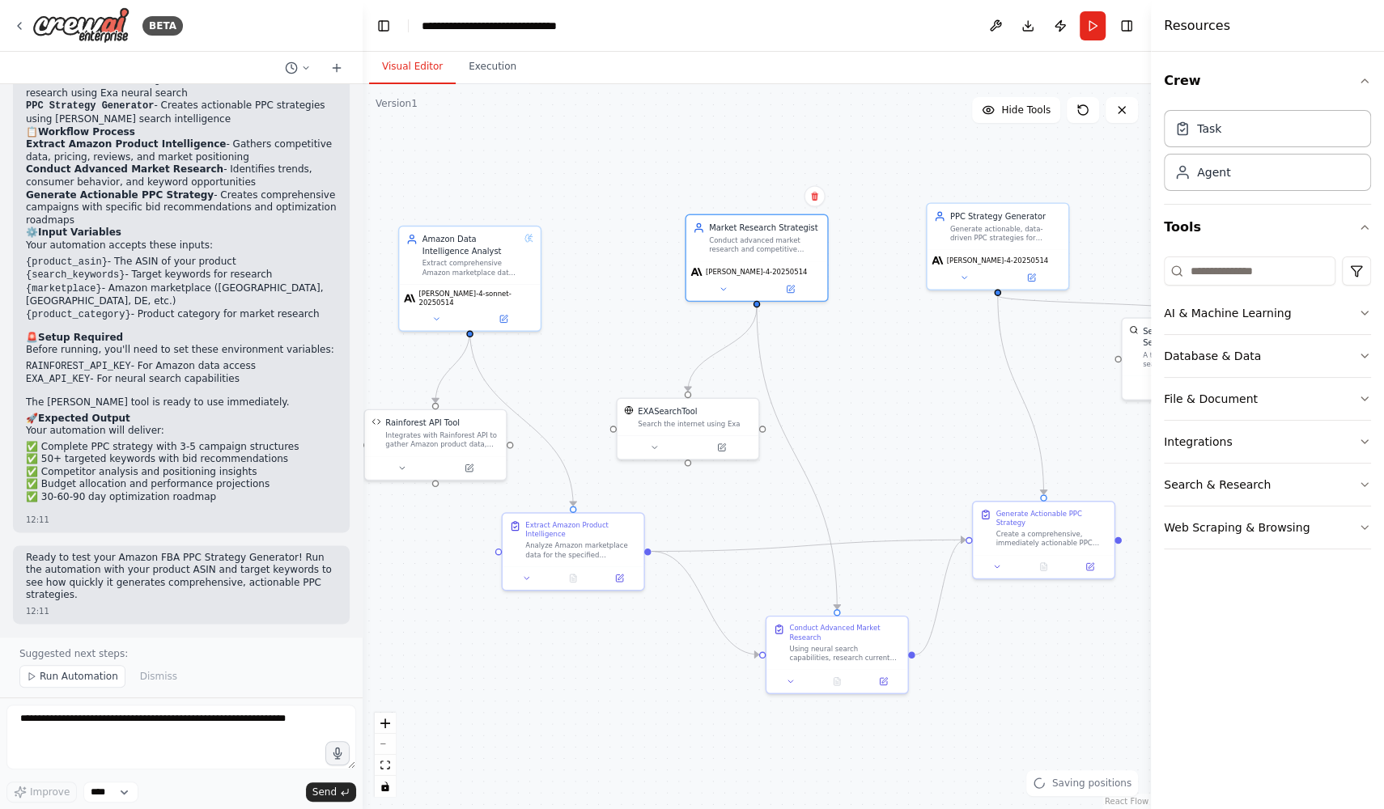
drag, startPoint x: 1015, startPoint y: 417, endPoint x: 875, endPoint y: 405, distance: 141.2
click at [875, 405] on div ".deletable-edge-delete-btn { width: 20px; height: 20px; border: 0px solid #ffff…" at bounding box center [756, 446] width 788 height 725
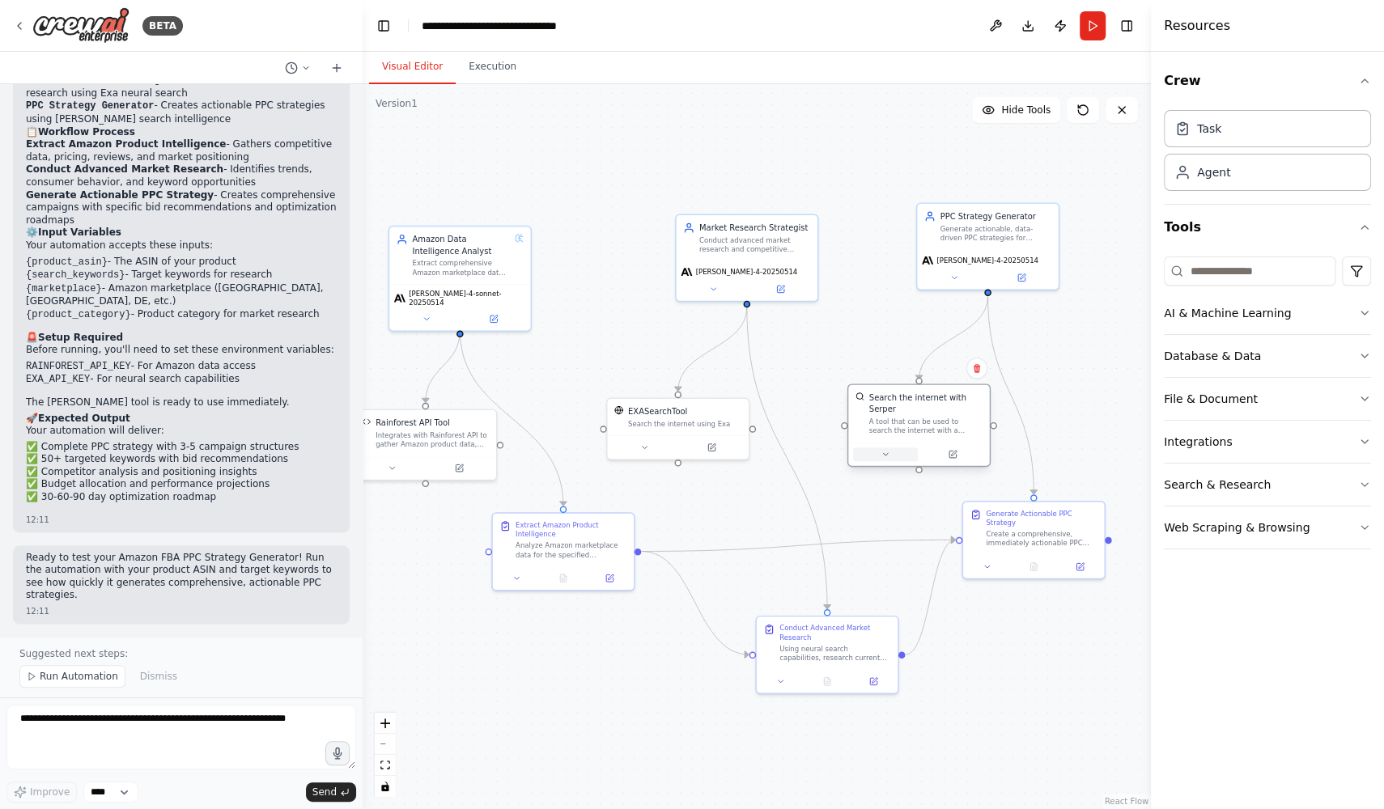
drag, startPoint x: 1137, startPoint y: 385, endPoint x: 861, endPoint y: 457, distance: 285.1
click at [861, 457] on button at bounding box center [885, 454] width 65 height 14
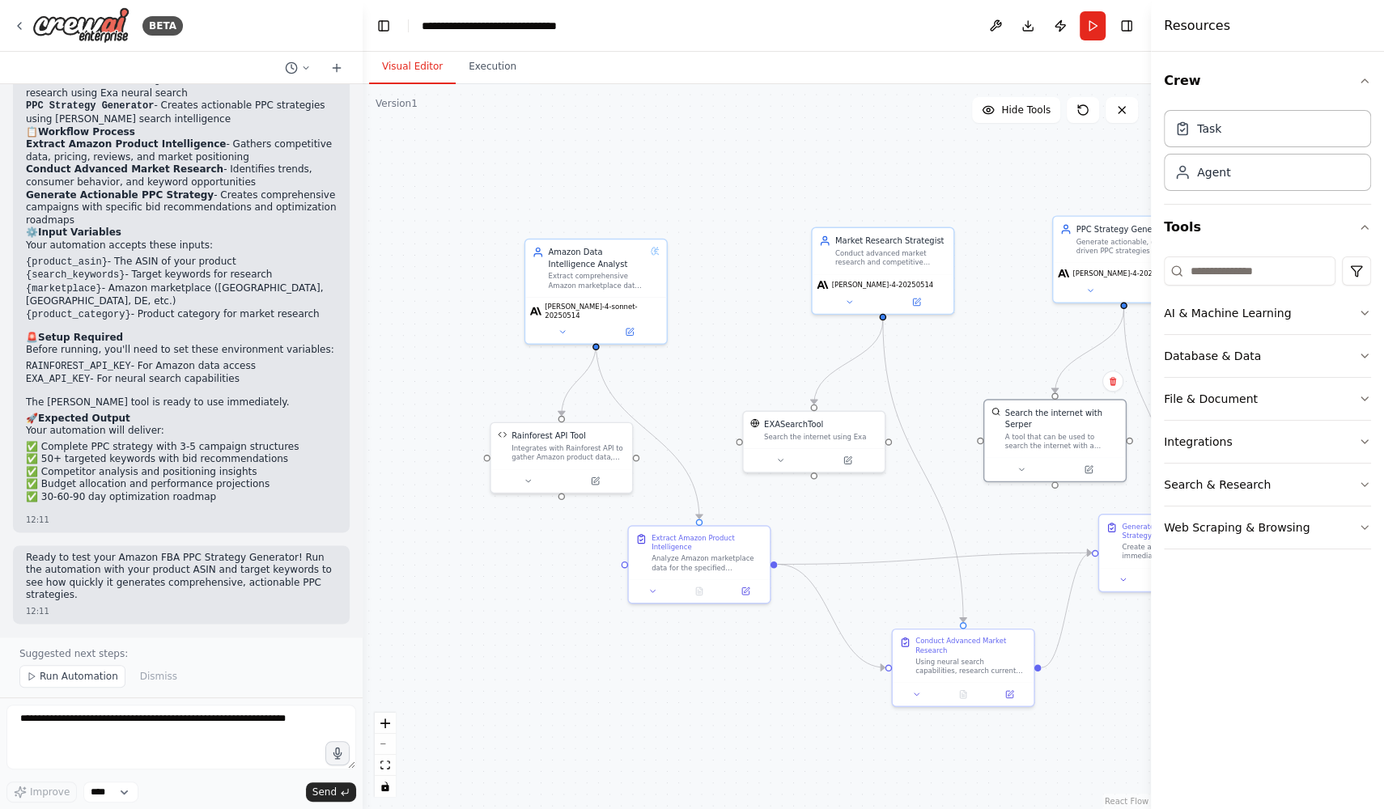
drag, startPoint x: 613, startPoint y: 340, endPoint x: 748, endPoint y: 352, distance: 135.7
click at [748, 352] on div ".deletable-edge-delete-btn { width: 20px; height: 20px; border: 0px solid #ffff…" at bounding box center [756, 446] width 788 height 725
click at [606, 278] on div "Extract comprehensive Amazon marketplace data for {product_asin} or {search_key…" at bounding box center [596, 278] width 98 height 19
click at [642, 326] on button at bounding box center [628, 329] width 65 height 14
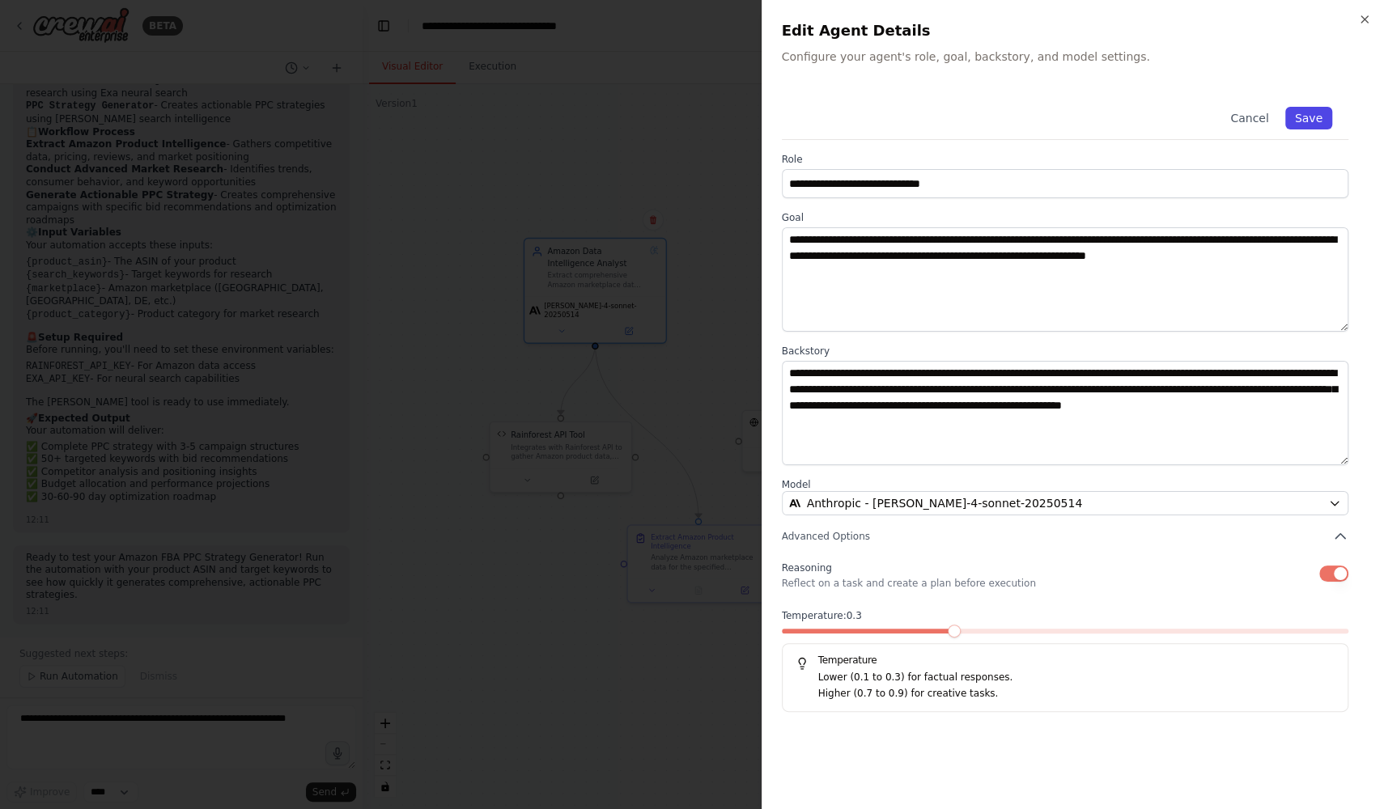
click at [1309, 113] on button "Save" at bounding box center [1308, 118] width 47 height 23
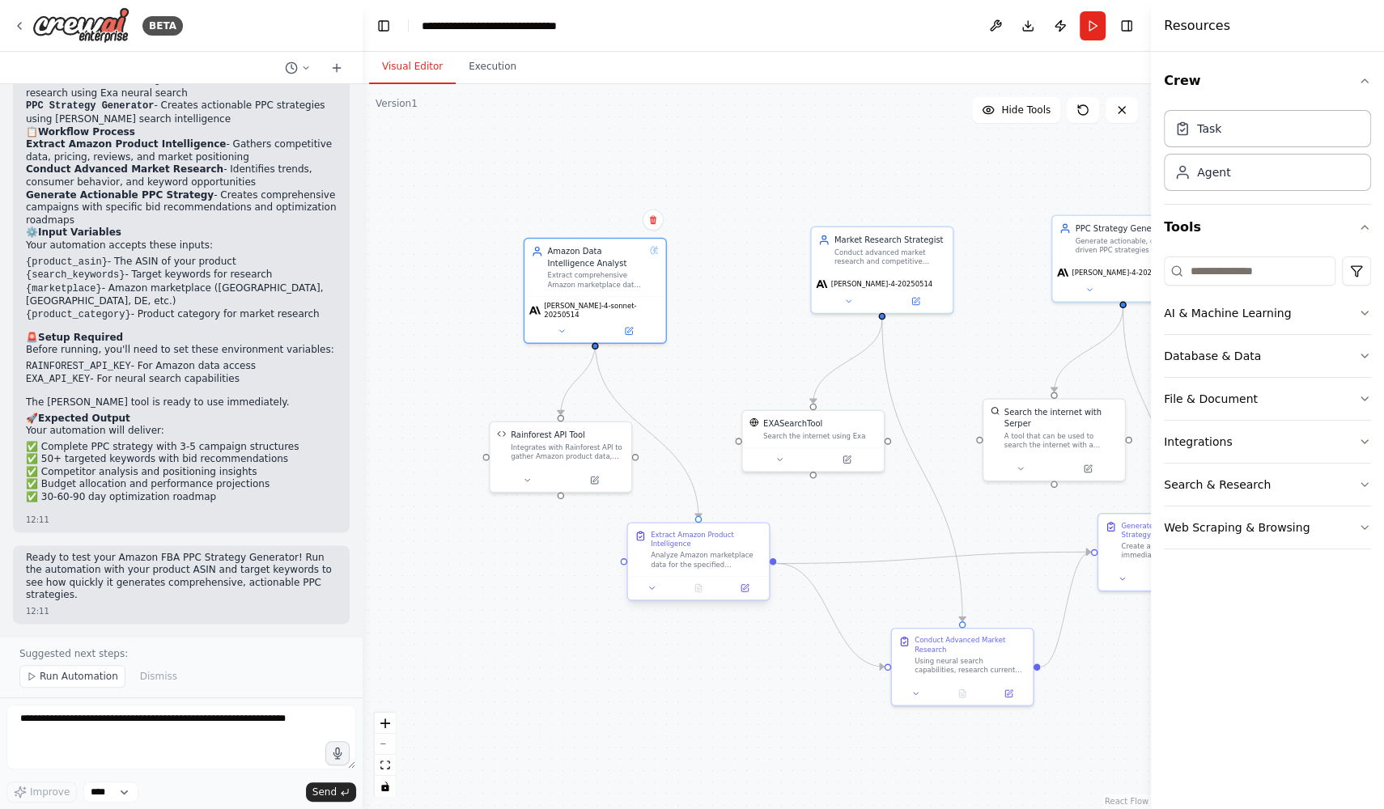
click at [727, 567] on div "Analyze Amazon marketplace data for the specified product/keywords: {product_as…" at bounding box center [707, 560] width 112 height 19
click at [744, 587] on icon at bounding box center [746, 587] width 6 height 6
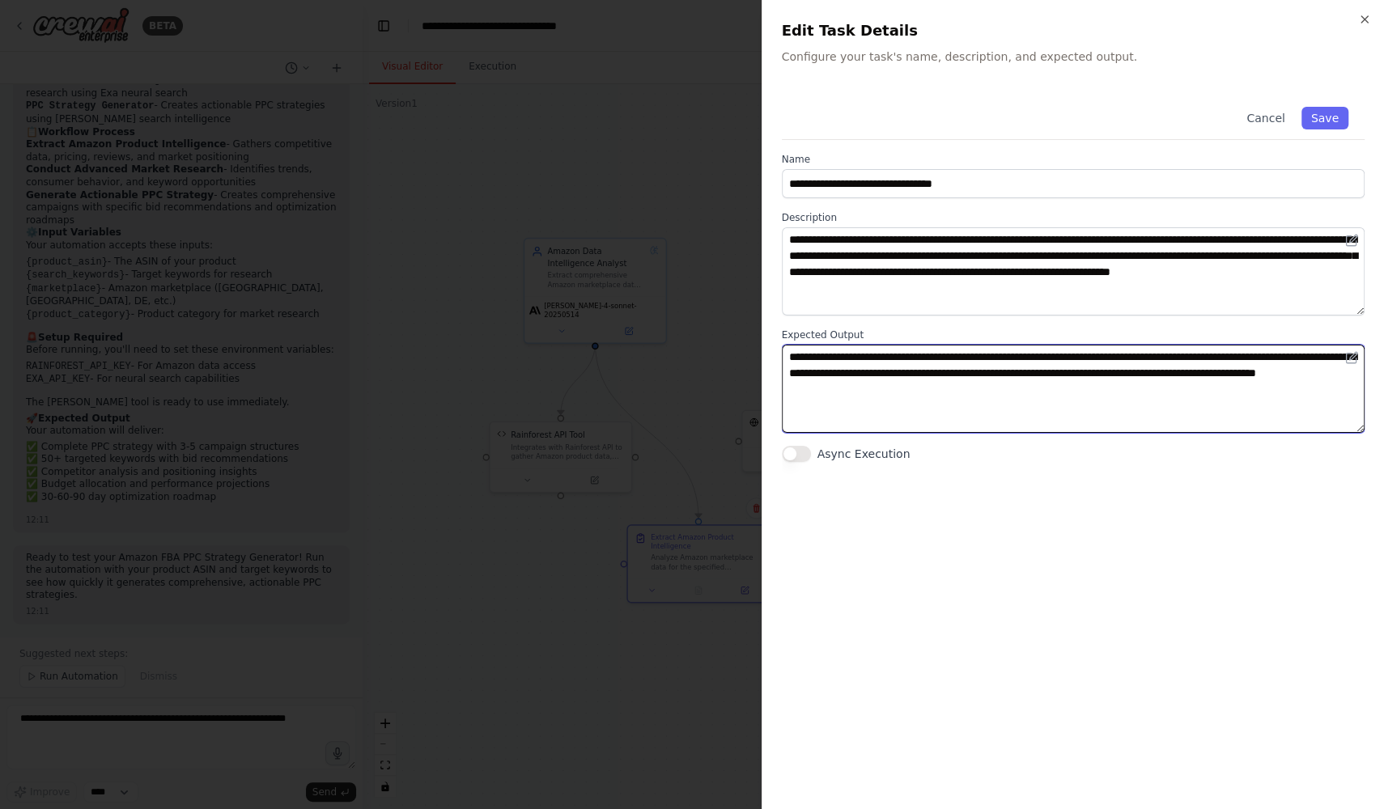
click at [1182, 353] on textarea "**********" at bounding box center [1073, 389] width 583 height 88
click at [1125, 397] on textarea "**********" at bounding box center [1073, 389] width 583 height 88
type textarea "**********"
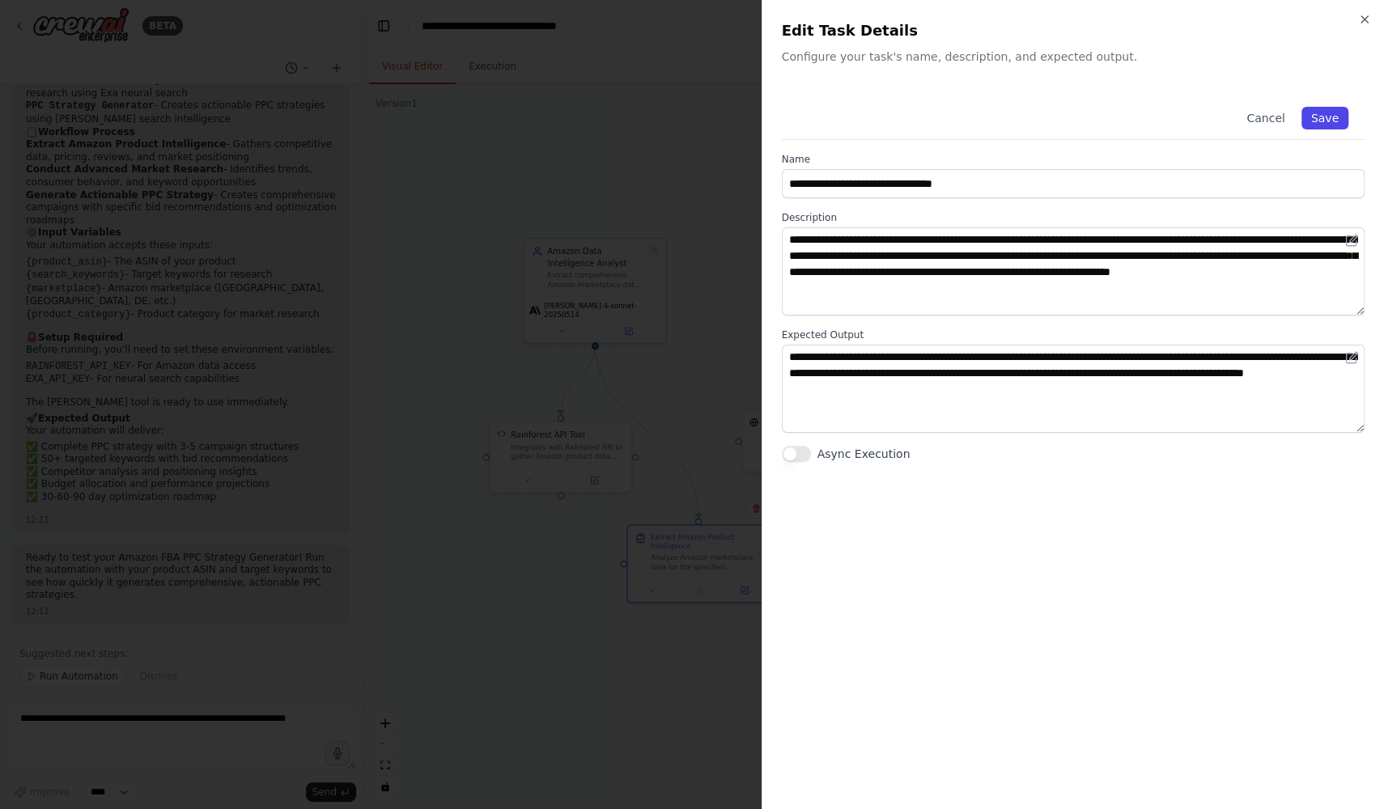
click at [1329, 118] on button "Save" at bounding box center [1324, 118] width 47 height 23
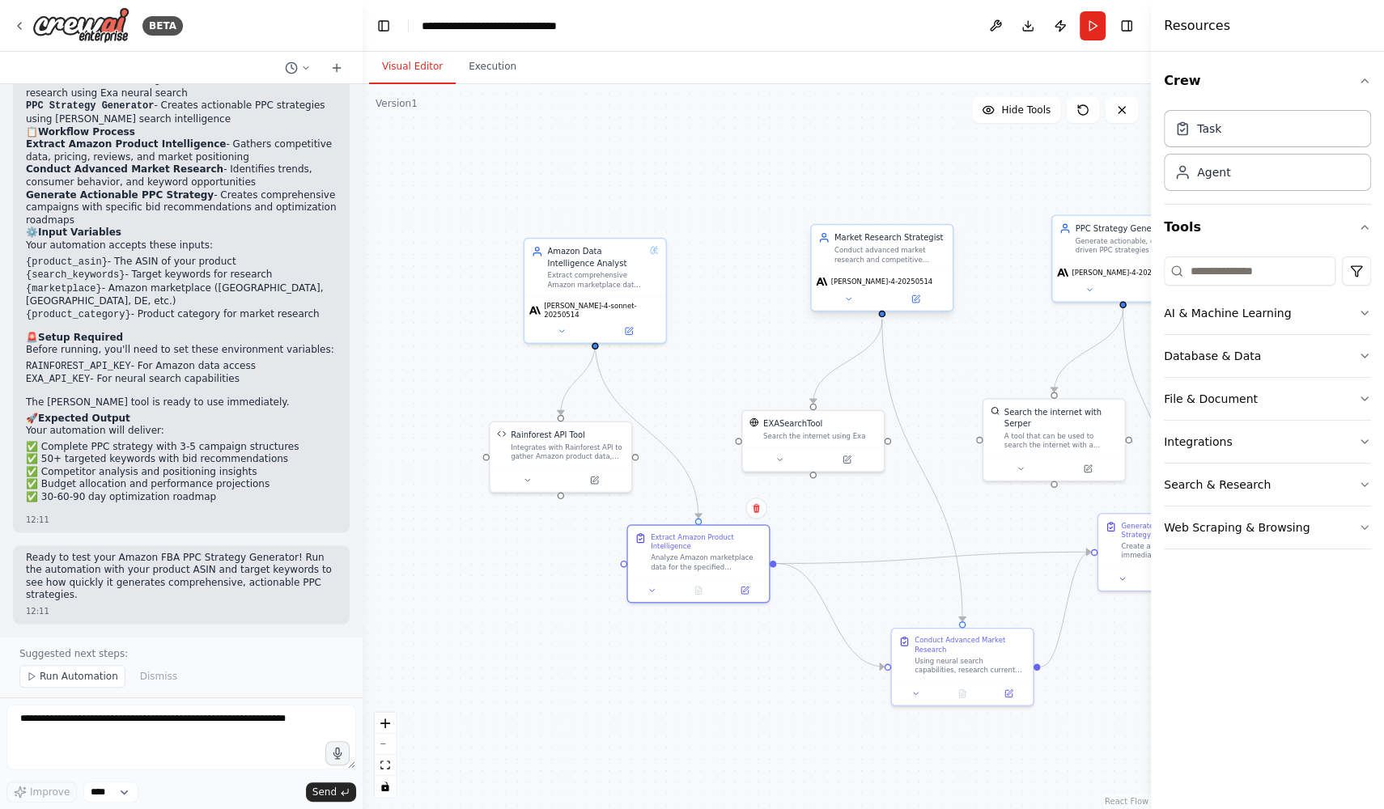
click at [923, 246] on div "Conduct advanced market research and competitive analysis for {product_category…" at bounding box center [890, 255] width 112 height 19
click at [910, 297] on button at bounding box center [915, 299] width 65 height 14
click at [918, 297] on icon at bounding box center [914, 299] width 9 height 9
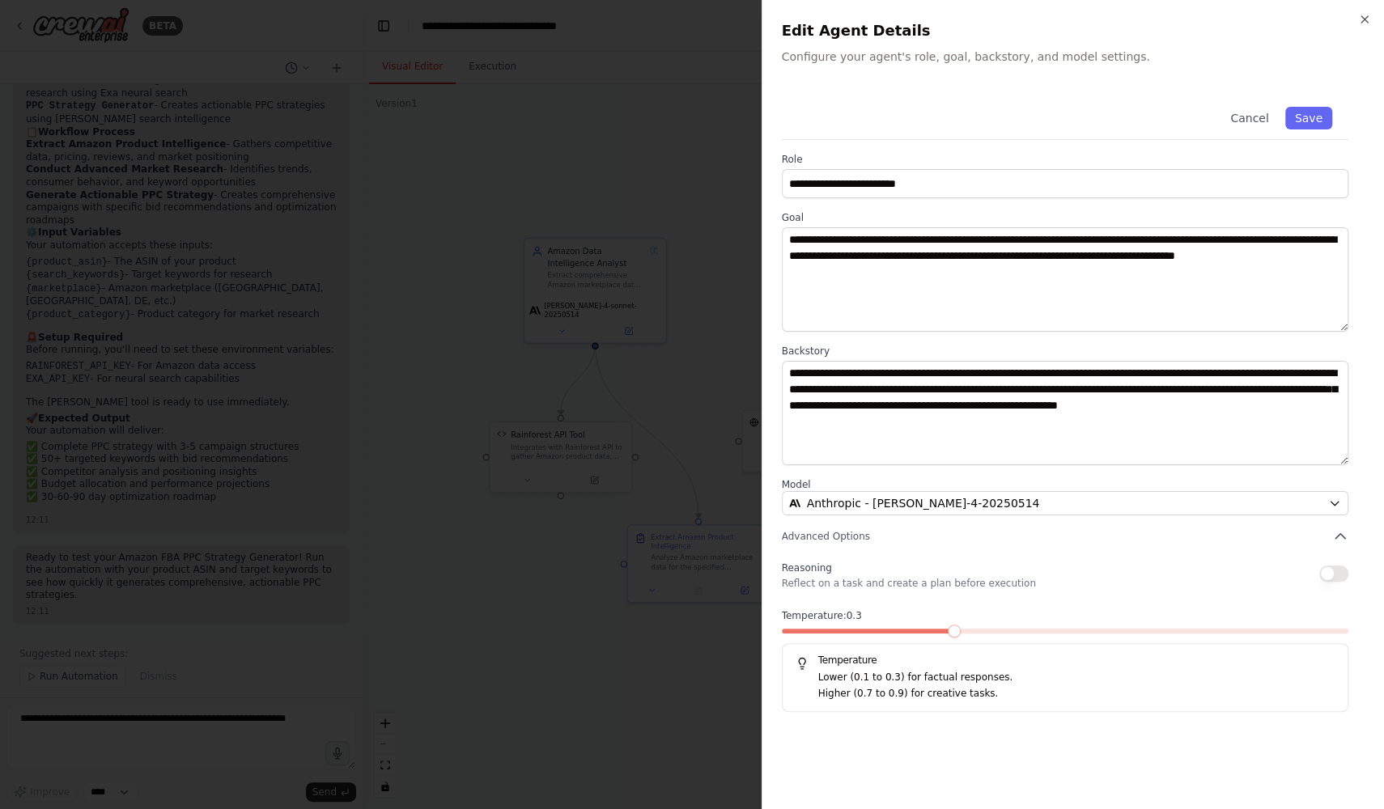
click at [951, 629] on span at bounding box center [867, 631] width 170 height 5
click at [1341, 570] on button "button" at bounding box center [1333, 574] width 29 height 16
click at [1312, 122] on button "Save" at bounding box center [1308, 118] width 47 height 23
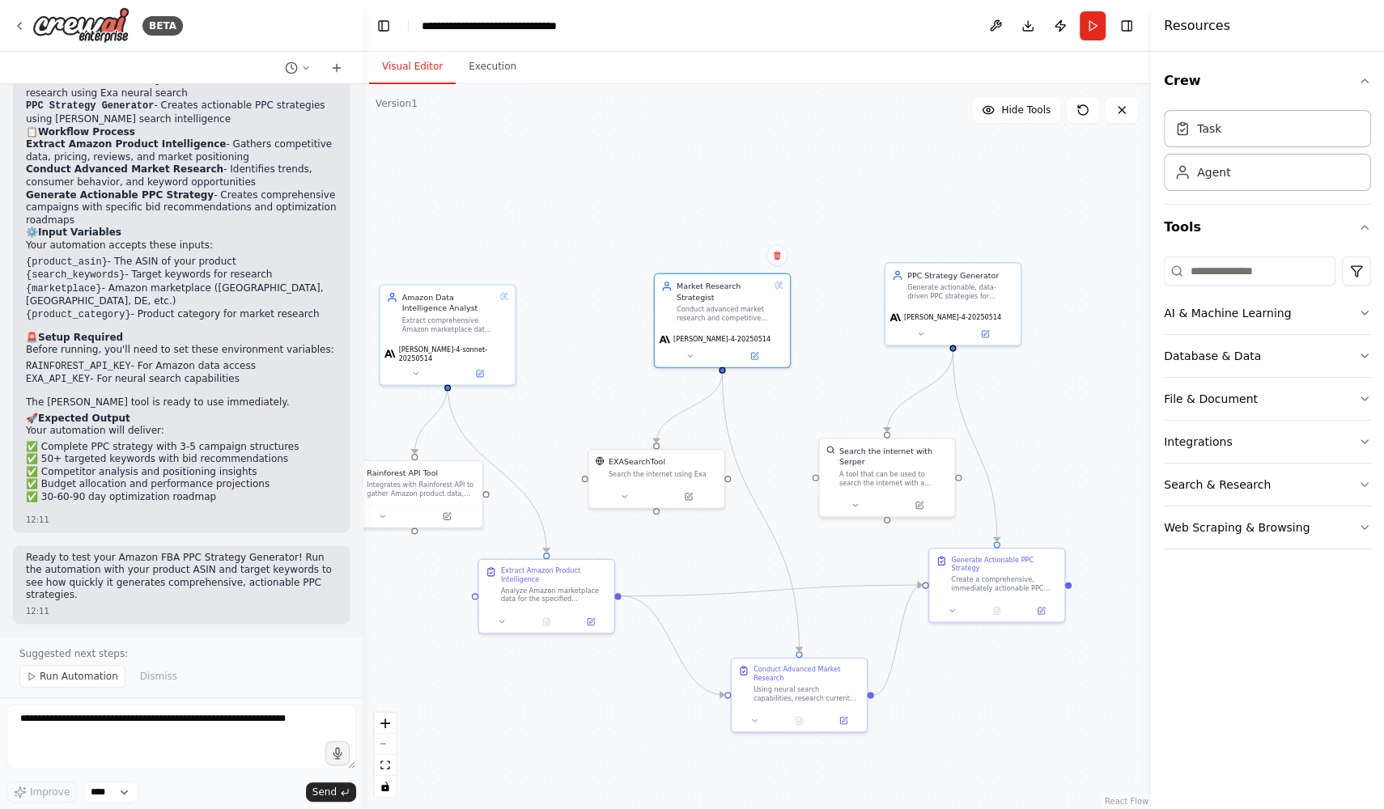
drag, startPoint x: 1013, startPoint y: 335, endPoint x: 844, endPoint y: 375, distance: 173.7
click at [844, 375] on div ".deletable-edge-delete-btn { width: 20px; height: 20px; border: 0px solid #ffff…" at bounding box center [756, 446] width 788 height 725
click at [940, 290] on div "Generate actionable, data-driven PPC strategies for {product_asin} and {search_…" at bounding box center [958, 289] width 107 height 18
click at [994, 330] on button at bounding box center [982, 330] width 62 height 13
click at [988, 332] on button at bounding box center [982, 330] width 62 height 13
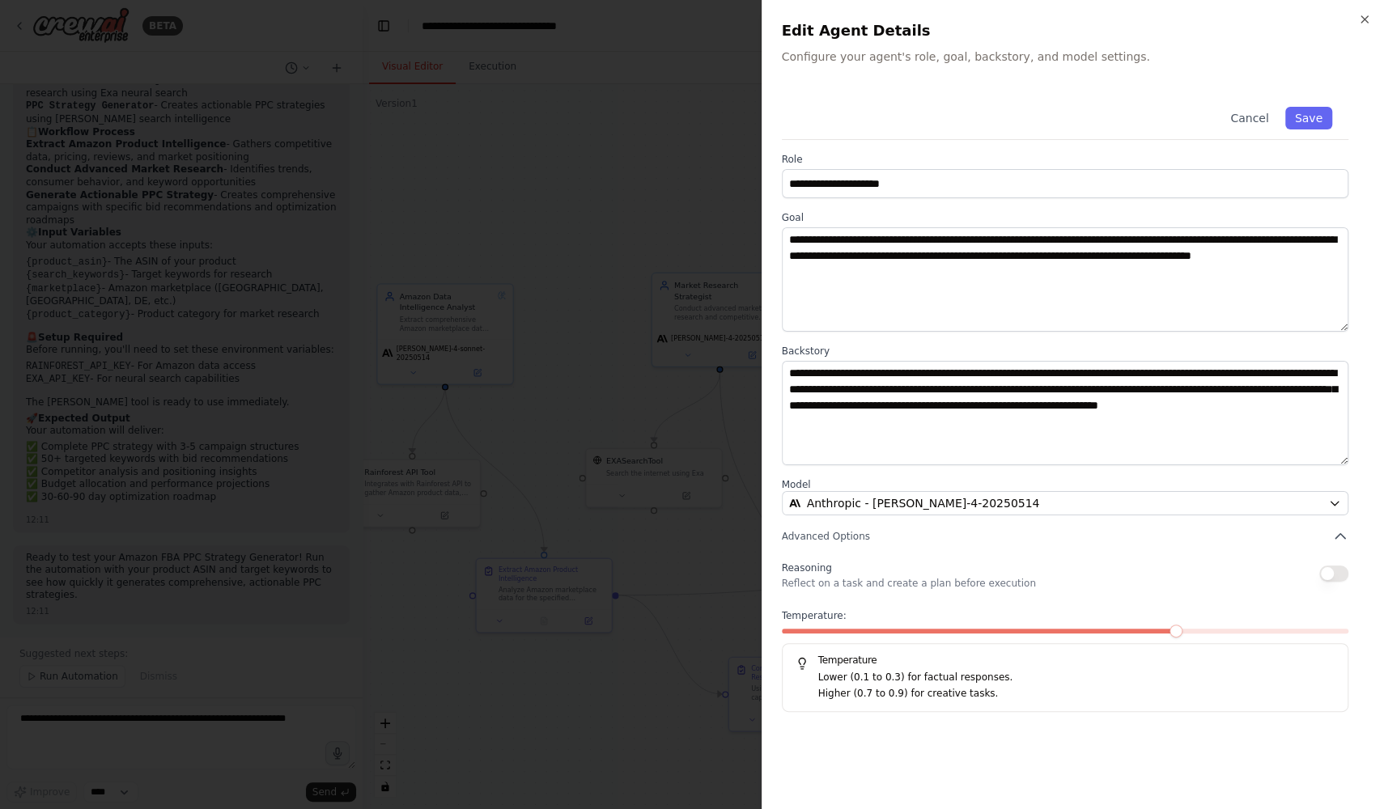
click at [943, 634] on div at bounding box center [1065, 634] width 567 height 11
click at [895, 631] on span at bounding box center [838, 631] width 113 height 5
click at [1058, 625] on span at bounding box center [1064, 631] width 13 height 13
click at [1318, 117] on button "Save" at bounding box center [1308, 118] width 47 height 23
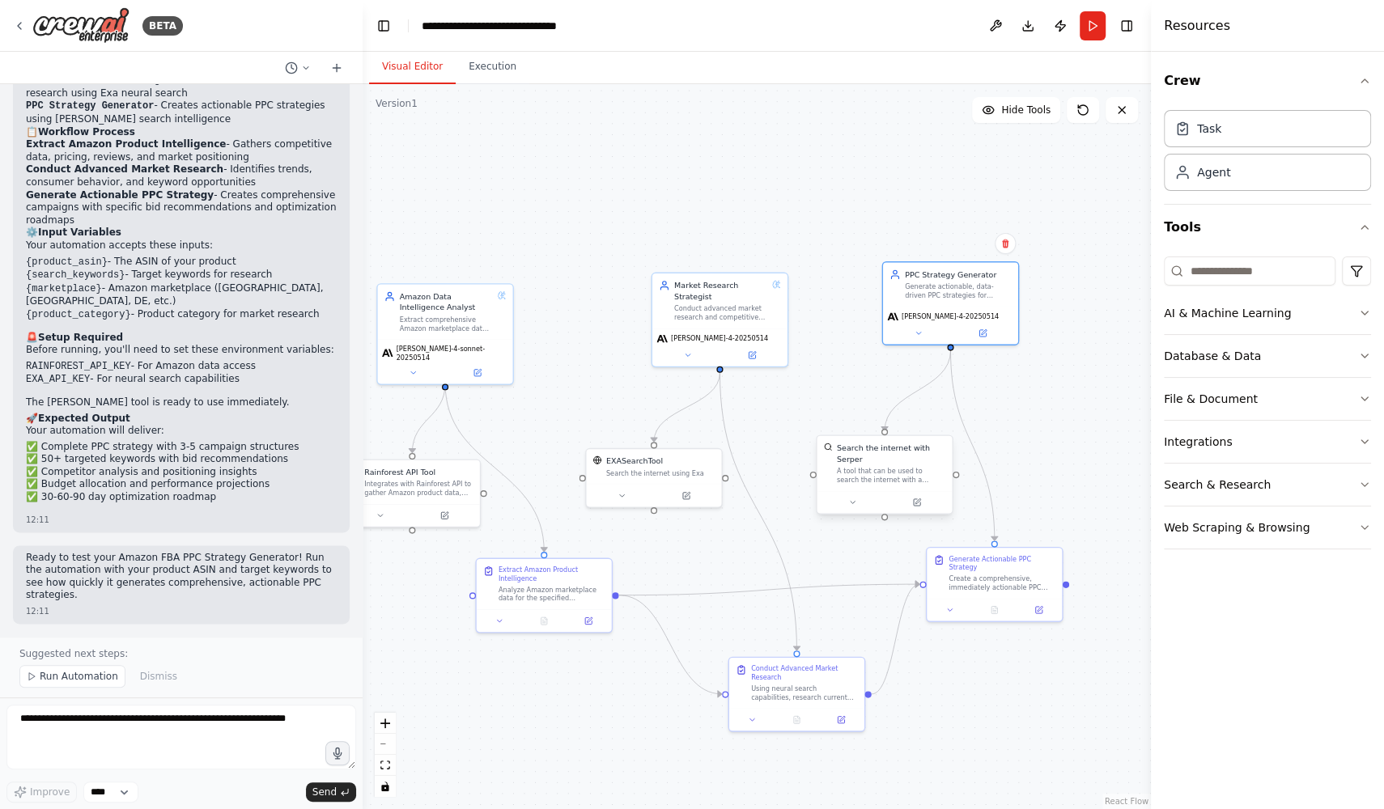
click at [903, 480] on div "A tool that can be used to search the internet with a search_query. Supports di…" at bounding box center [891, 476] width 108 height 18
click at [918, 498] on icon at bounding box center [916, 502] width 9 height 9
click at [922, 506] on button at bounding box center [916, 502] width 62 height 13
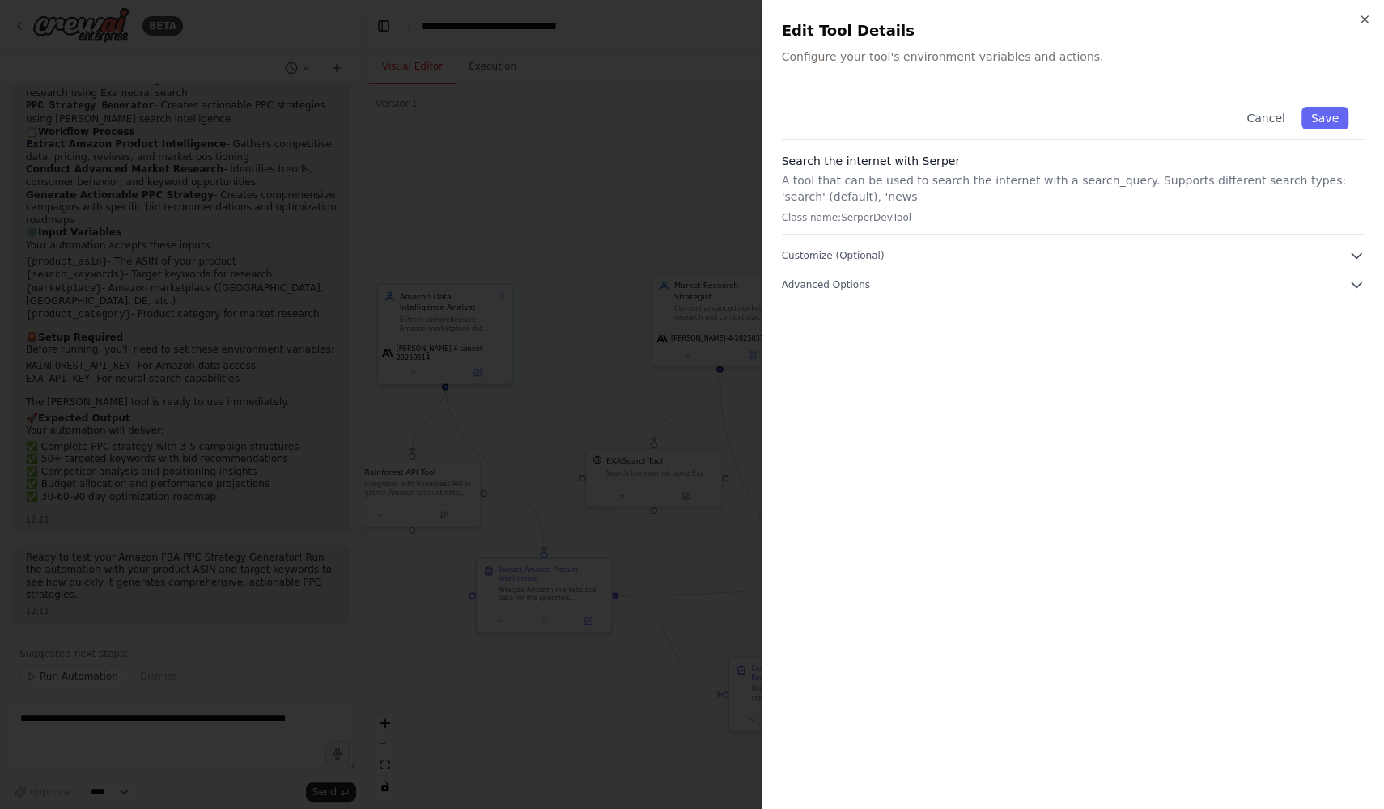
click at [968, 296] on div "Cancel Save Search the internet with Serper A tool that can be used to search t…" at bounding box center [1073, 440] width 583 height 699
click at [962, 291] on button "Advanced Options" at bounding box center [1073, 285] width 583 height 16
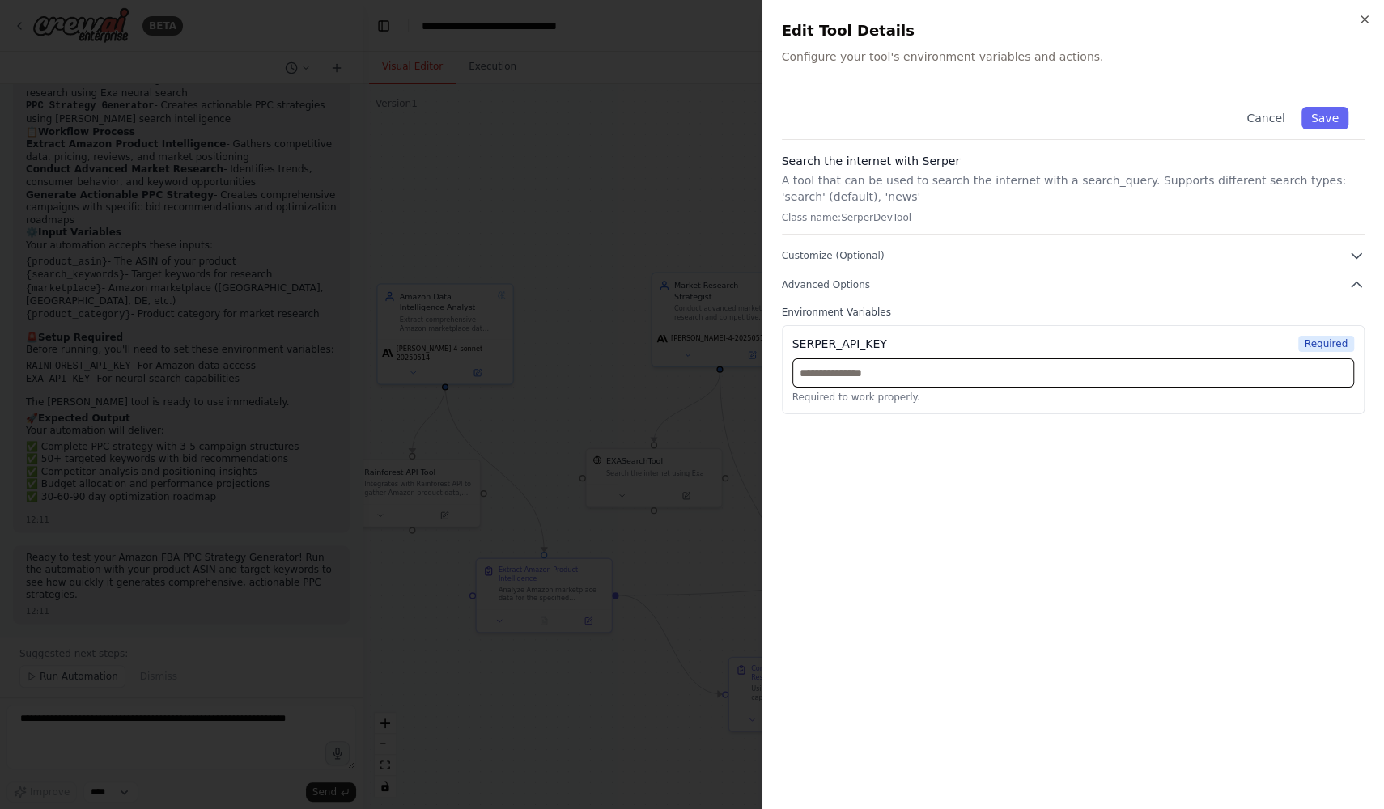
click at [883, 371] on input "text" at bounding box center [1073, 372] width 562 height 29
paste input "**********"
type input "**********"
click at [1339, 113] on button "Save" at bounding box center [1324, 118] width 47 height 23
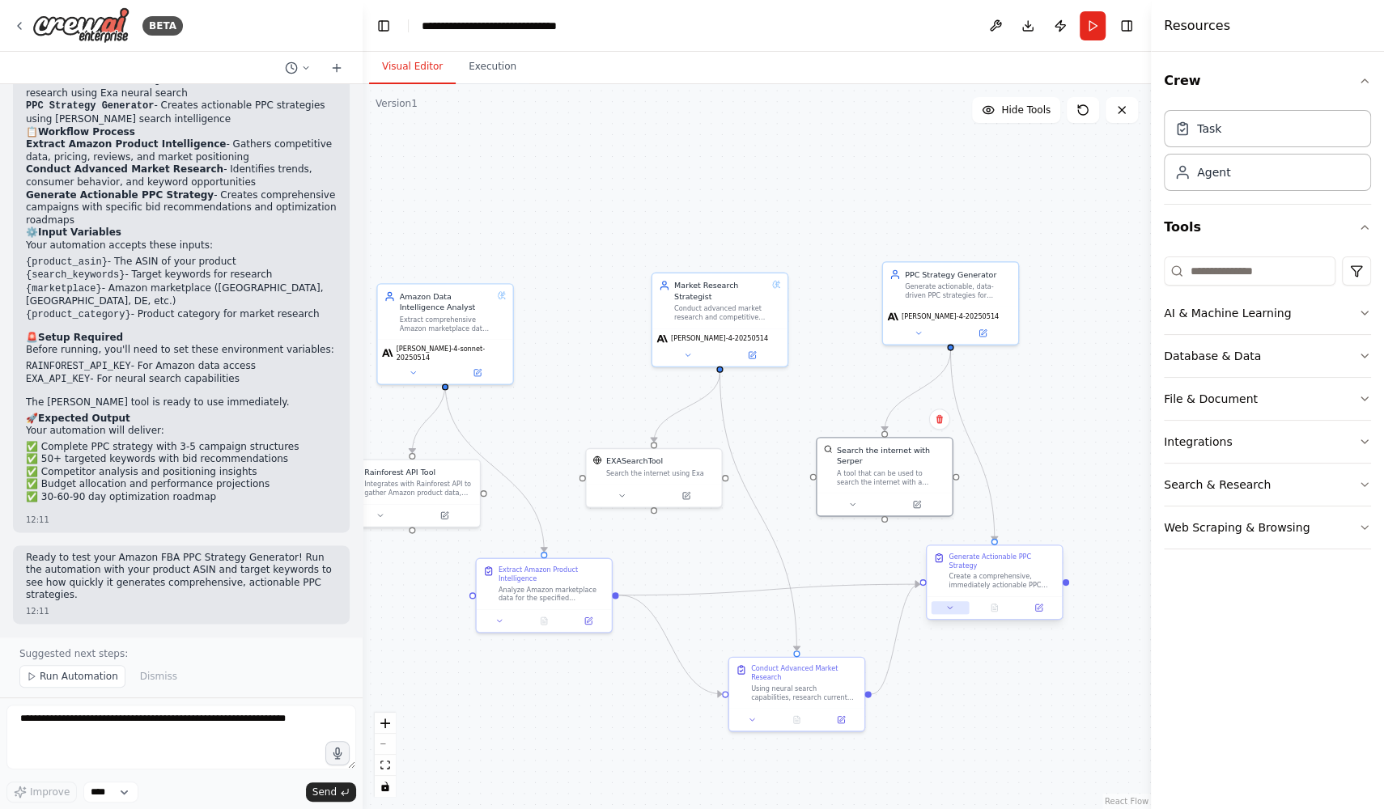
click at [946, 612] on button at bounding box center [950, 607] width 38 height 13
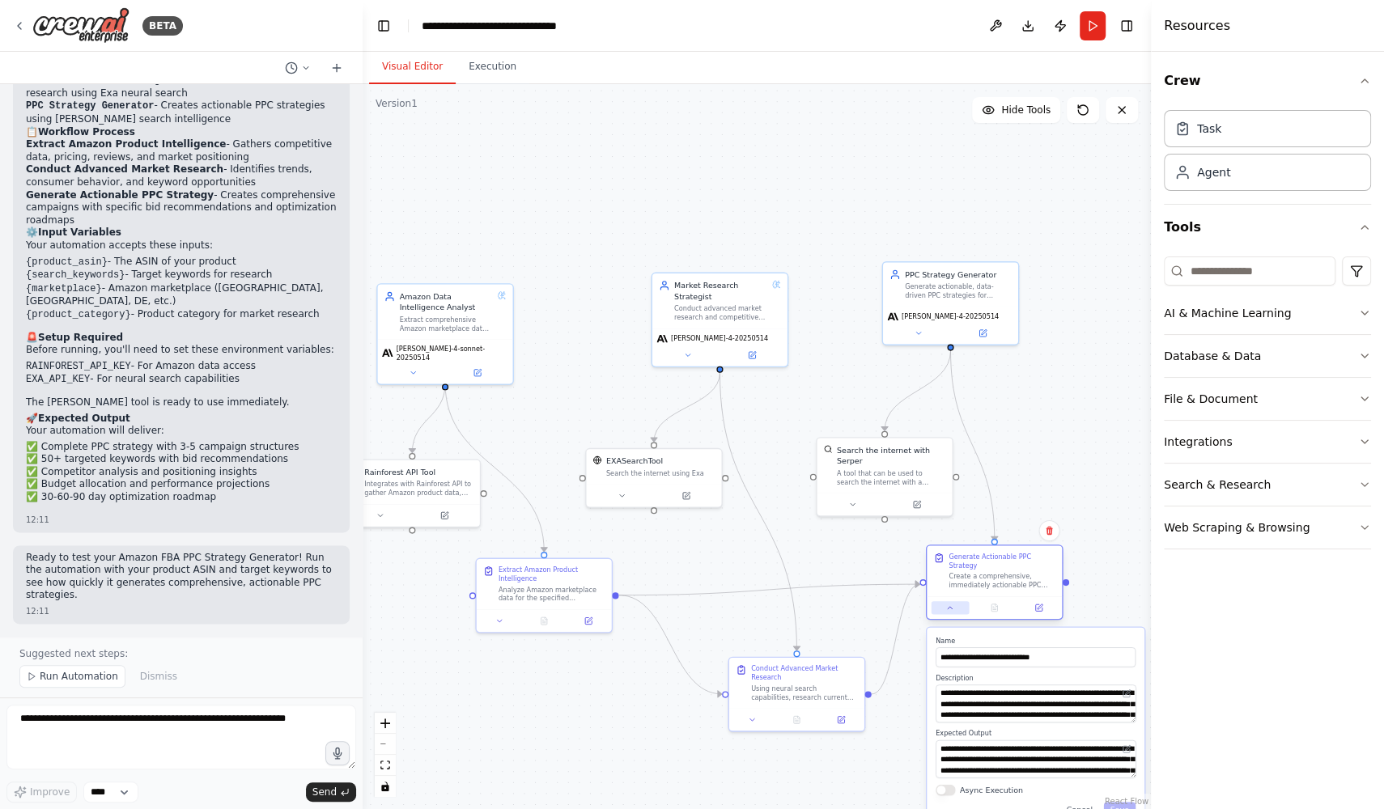
click at [946, 612] on button at bounding box center [950, 607] width 38 height 13
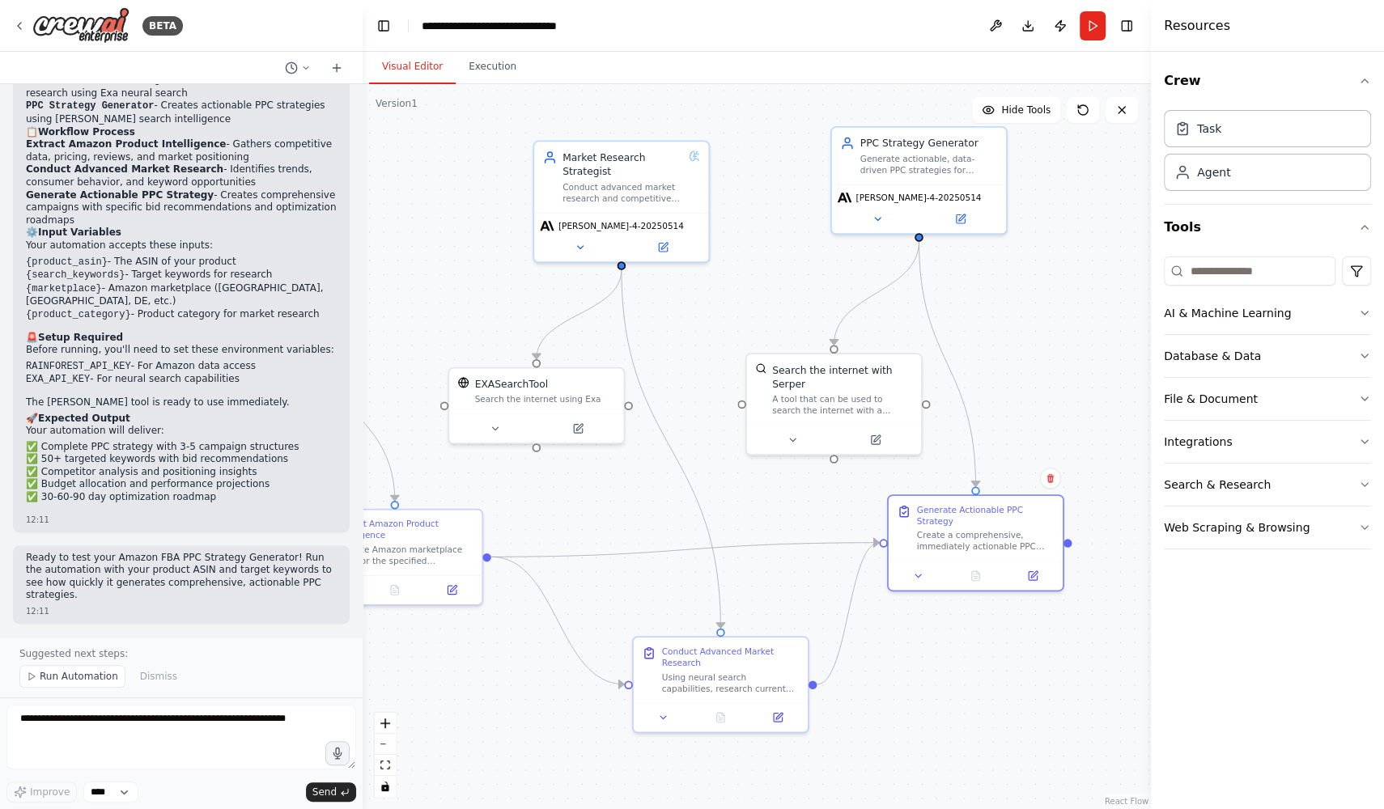
drag, startPoint x: 917, startPoint y: 694, endPoint x: 1096, endPoint y: 730, distance: 183.1
click at [1089, 730] on div ".deletable-edge-delete-btn { width: 20px; height: 20px; border: 0px solid #ffff…" at bounding box center [756, 446] width 788 height 725
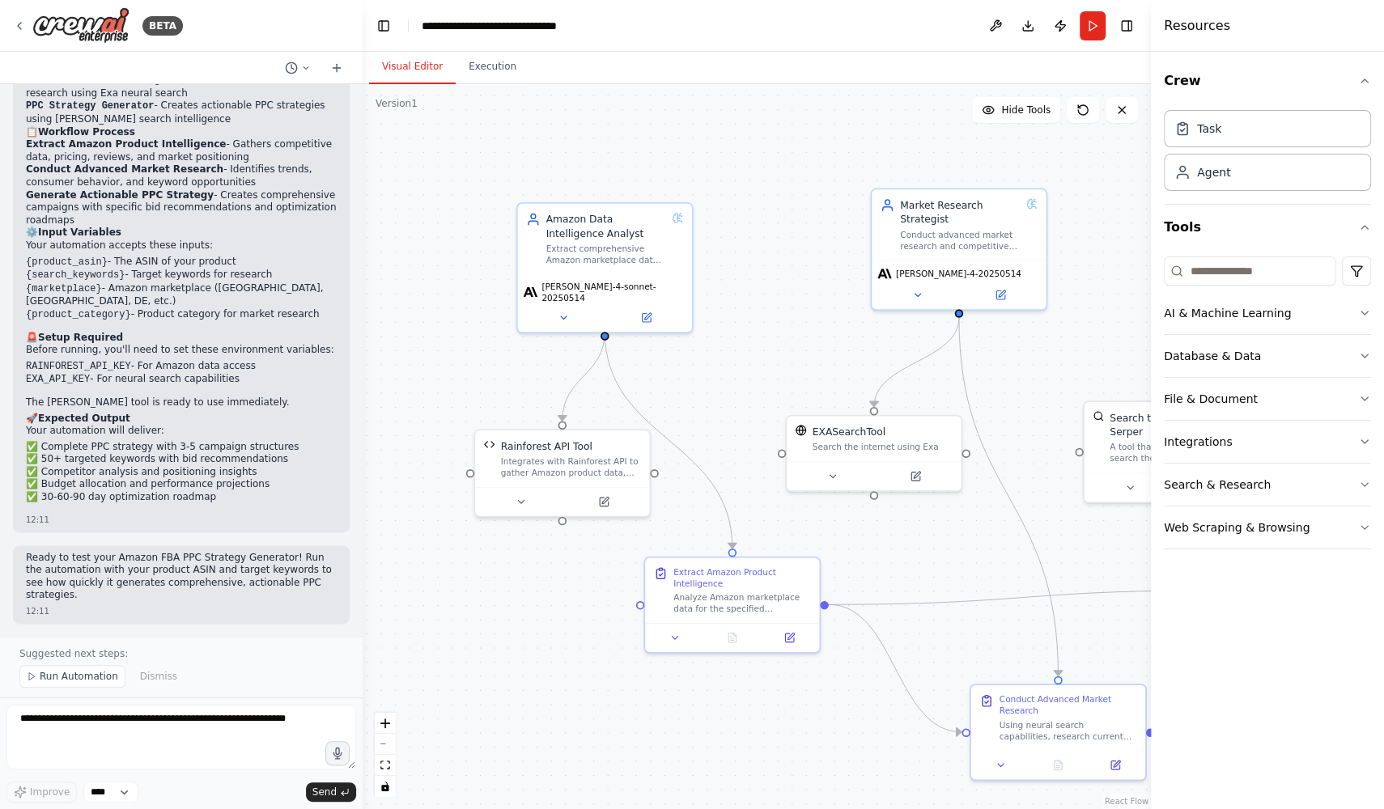
drag, startPoint x: 609, startPoint y: 477, endPoint x: 733, endPoint y: 477, distance: 123.8
click at [733, 477] on div ".deletable-edge-delete-btn { width: 20px; height: 20px; border: 0px solid #ffff…" at bounding box center [756, 446] width 788 height 725
click at [591, 464] on div "Integrates with Rainforest API to gather Amazon product data, search results, r…" at bounding box center [571, 462] width 140 height 23
drag, startPoint x: 552, startPoint y: 460, endPoint x: 486, endPoint y: 626, distance: 178.3
click at [486, 626] on div "Integrates with Rainforest API to gather Amazon product data, search results, r…" at bounding box center [500, 632] width 140 height 23
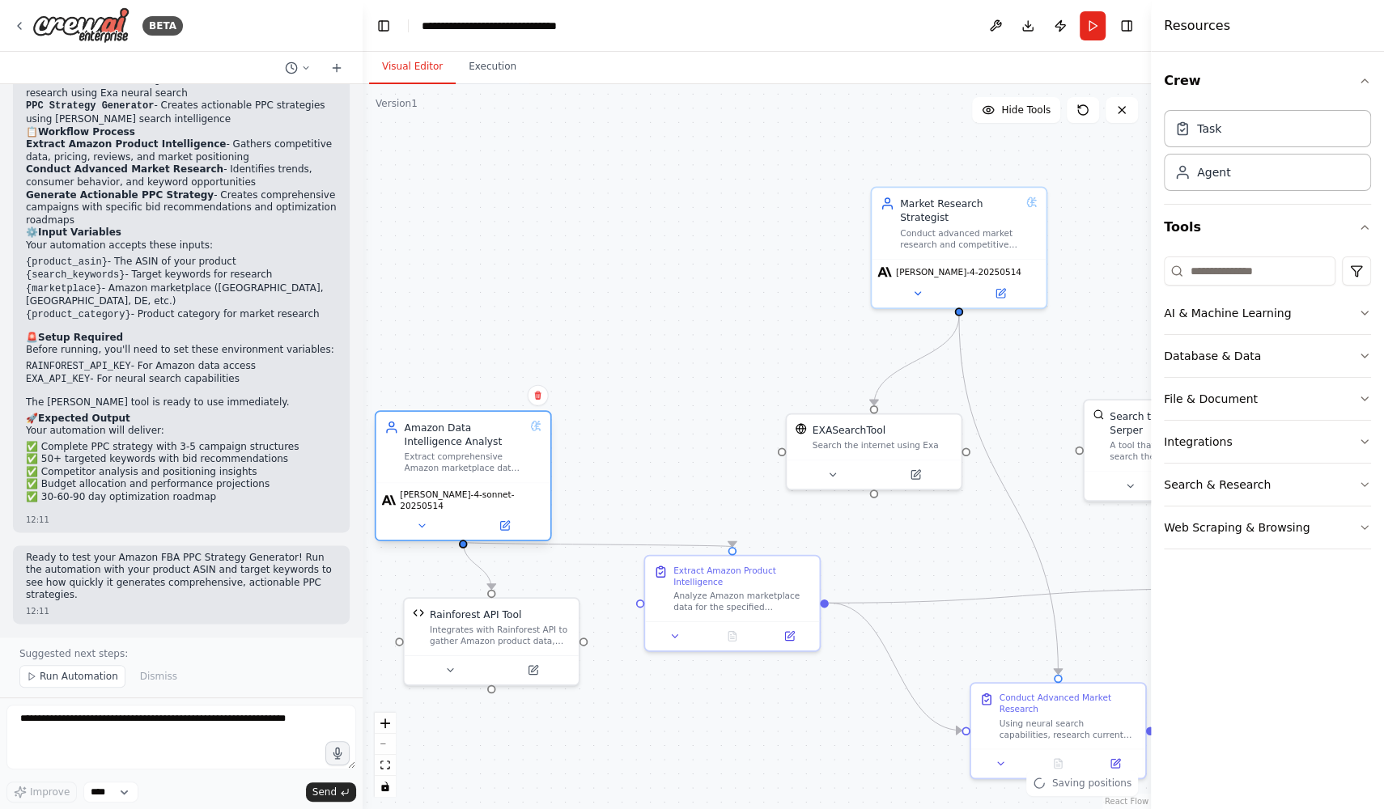
drag, startPoint x: 612, startPoint y: 238, endPoint x: 473, endPoint y: 451, distance: 254.9
click at [473, 451] on div "Amazon Data Intelligence Analyst Extract comprehensive Amazon marketplace data …" at bounding box center [465, 447] width 121 height 54
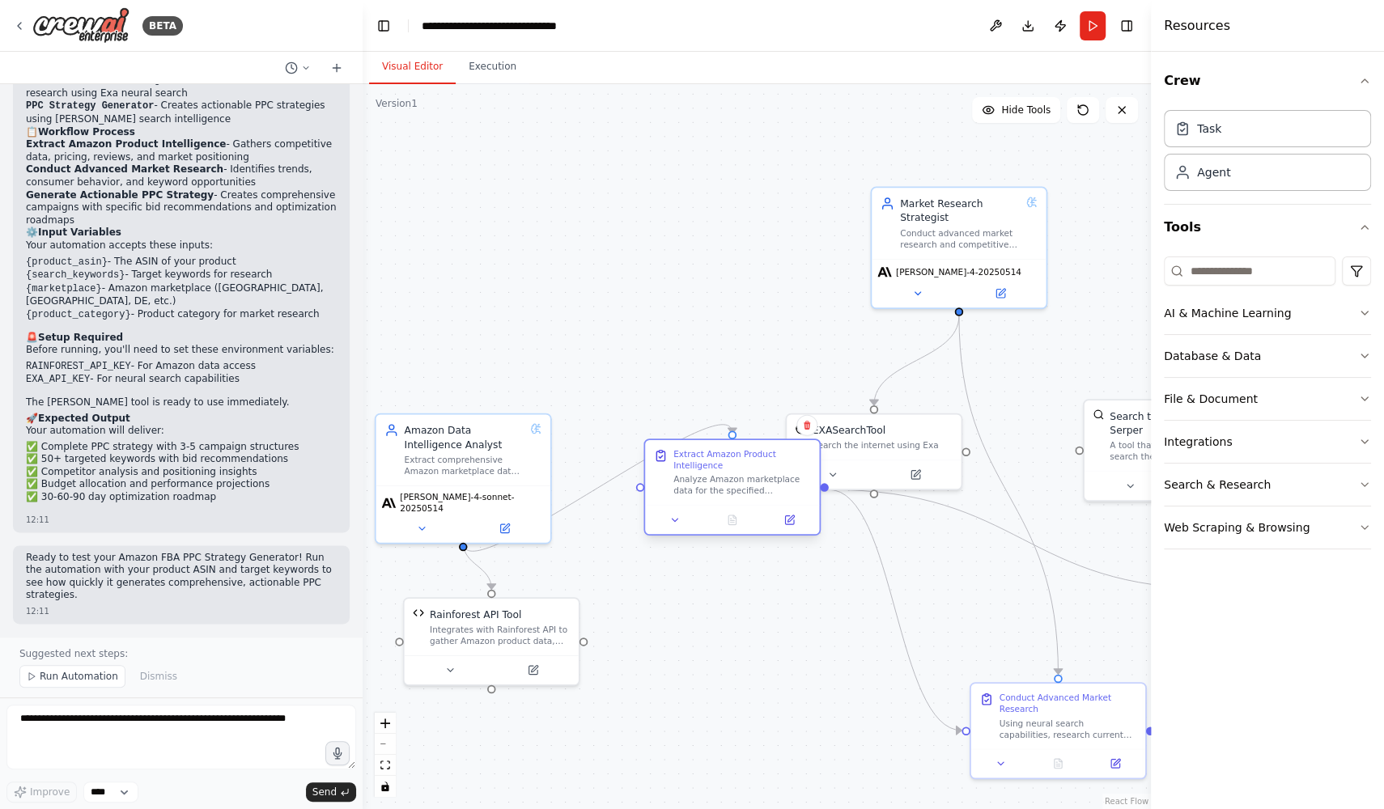
drag, startPoint x: 732, startPoint y: 587, endPoint x: 728, endPoint y: 472, distance: 115.8
click at [729, 472] on div "Extract Amazon Product Intelligence Analyze Amazon marketplace data for the spe…" at bounding box center [742, 472] width 138 height 49
drag, startPoint x: 1060, startPoint y: 733, endPoint x: 1044, endPoint y: 572, distance: 161.8
click at [1044, 572] on div "Using neural search capabilities, research current market trends, consumer beha…" at bounding box center [1054, 570] width 138 height 23
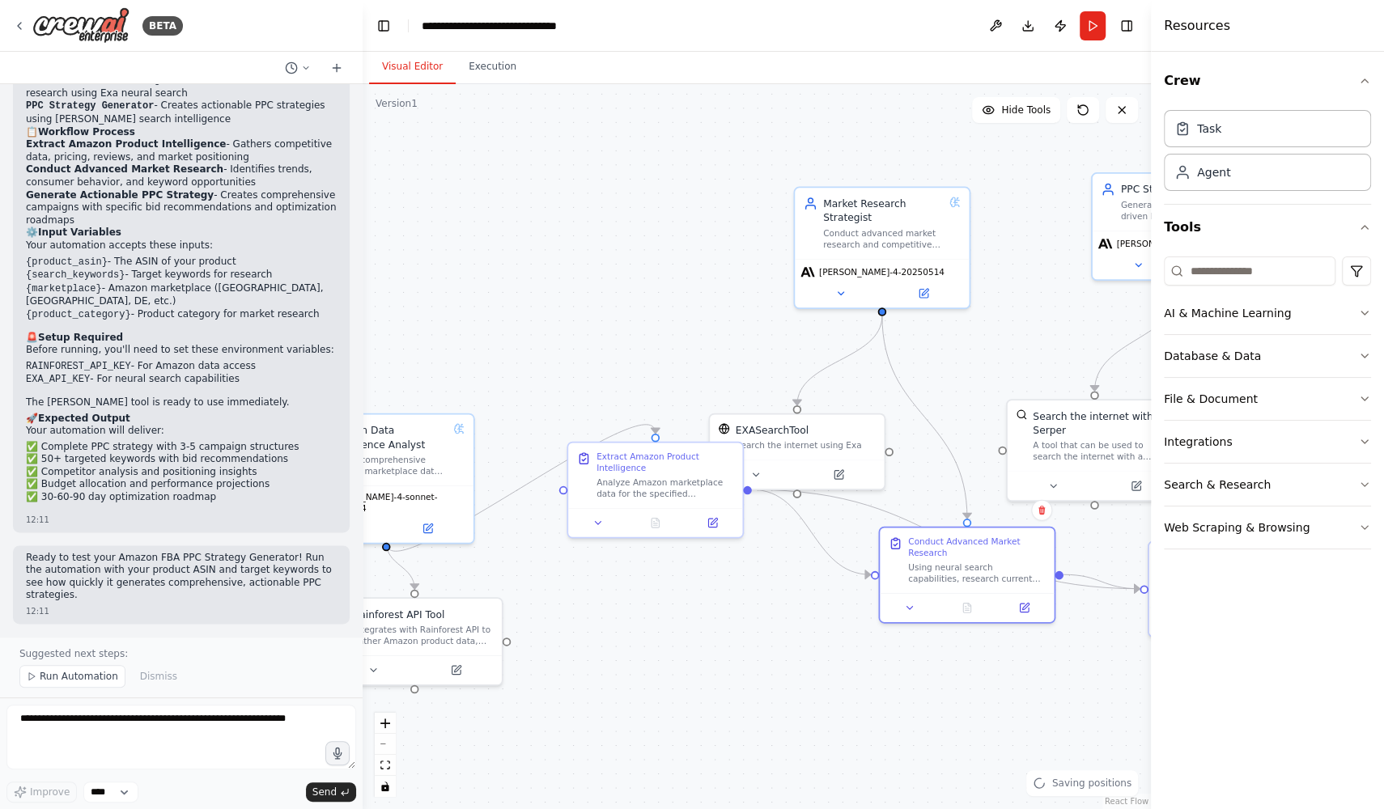
drag, startPoint x: 875, startPoint y: 631, endPoint x: 694, endPoint y: 627, distance: 181.3
click at [694, 627] on div ".deletable-edge-delete-btn { width: 20px; height: 20px; border: 0px solid #ffff…" at bounding box center [756, 446] width 788 height 725
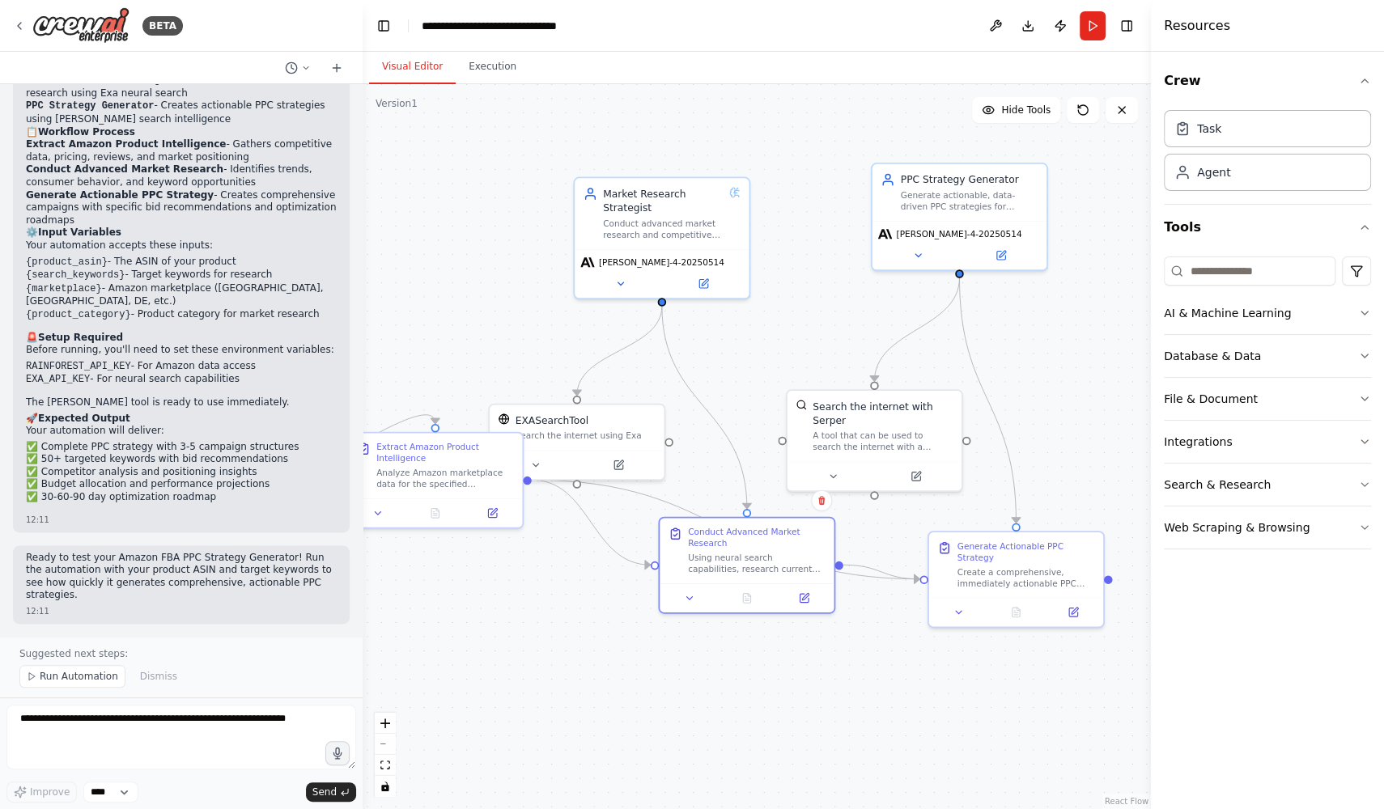
drag, startPoint x: 694, startPoint y: 627, endPoint x: 578, endPoint y: 621, distance: 115.8
click at [578, 621] on div ".deletable-edge-delete-btn { width: 20px; height: 20px; border: 0px solid #ffff…" at bounding box center [756, 446] width 788 height 725
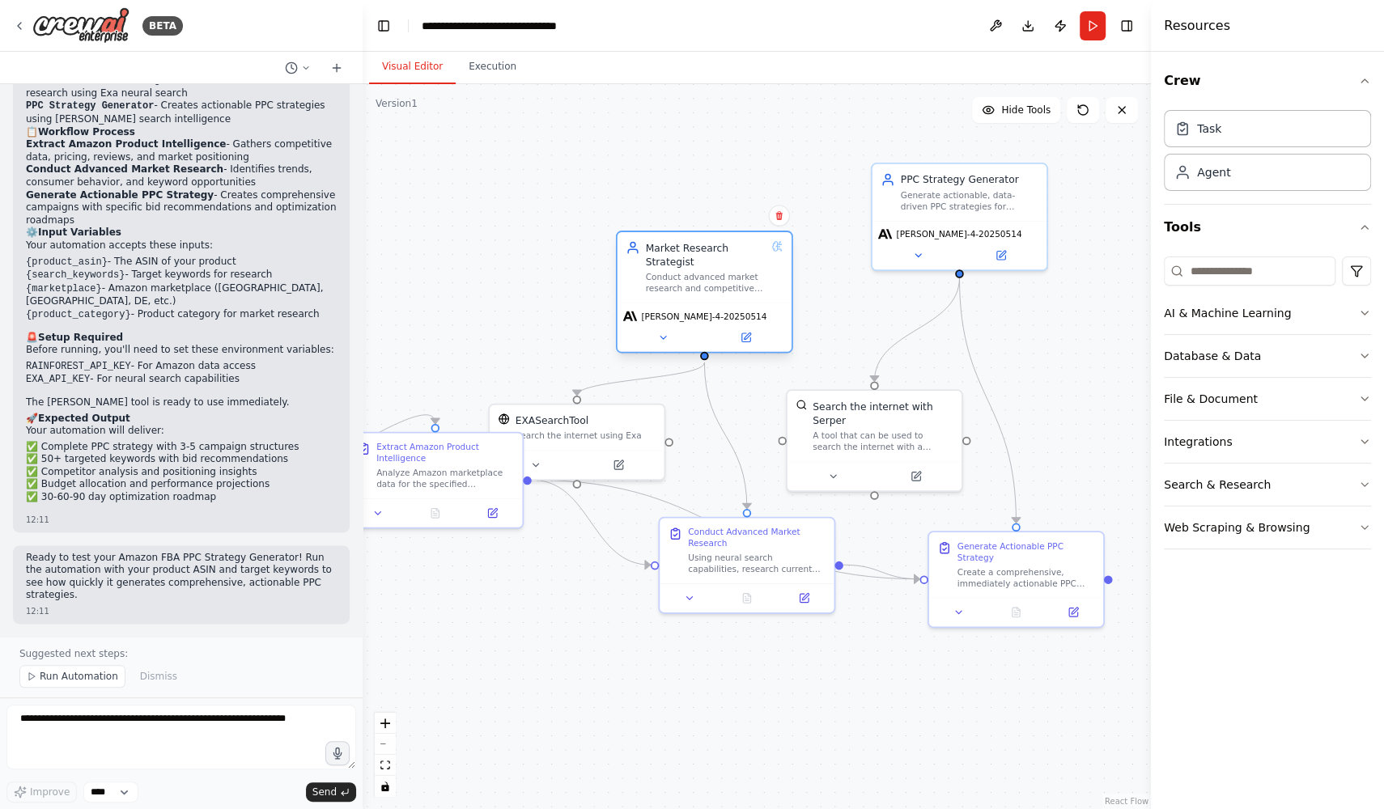
drag, startPoint x: 689, startPoint y: 223, endPoint x: 728, endPoint y: 282, distance: 70.5
click at [728, 282] on div "Conduct advanced market research and competitive analysis for {product_category…" at bounding box center [706, 283] width 121 height 23
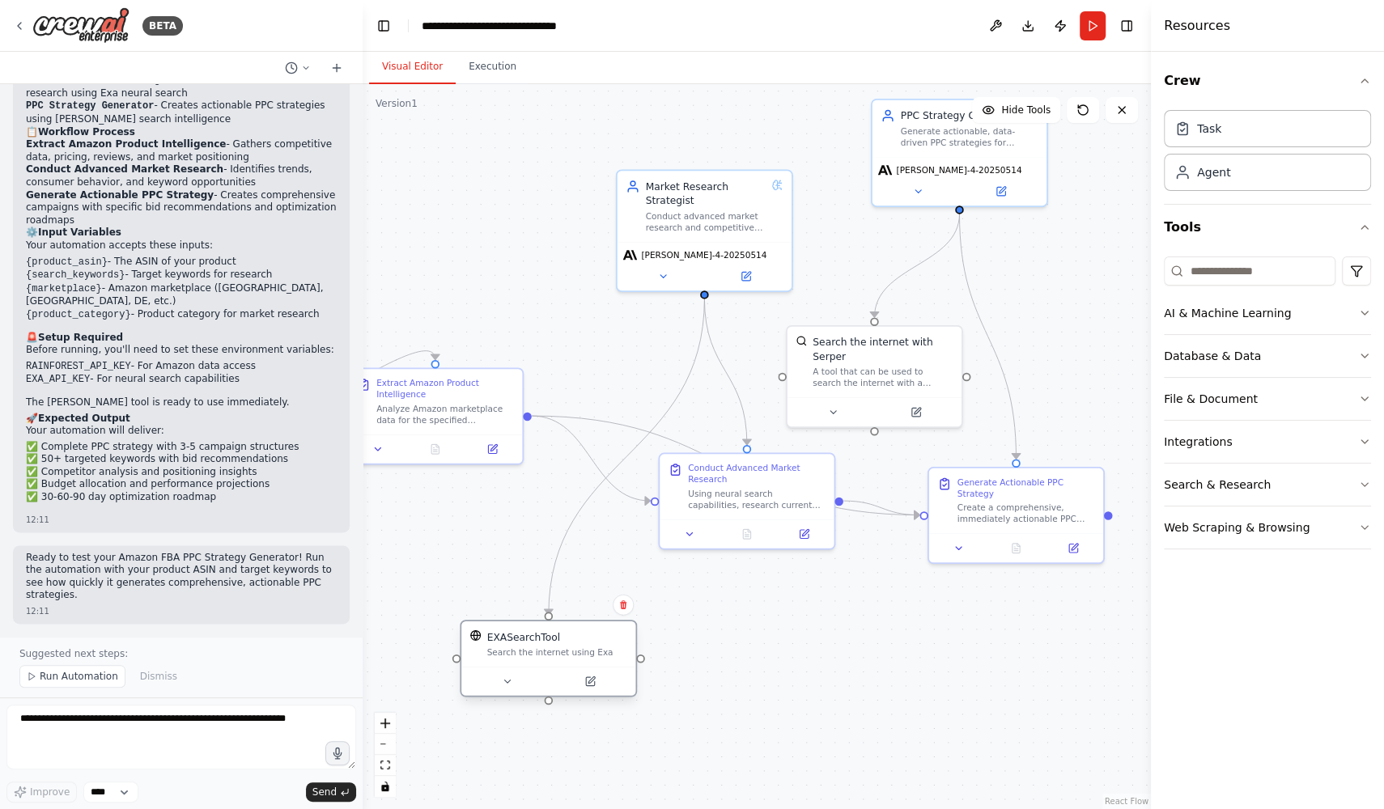
drag, startPoint x: 611, startPoint y: 434, endPoint x: 582, endPoint y: 646, distance: 214.0
click at [582, 646] on div "EXASearchTool Search the internet using Exa" at bounding box center [548, 643] width 174 height 45
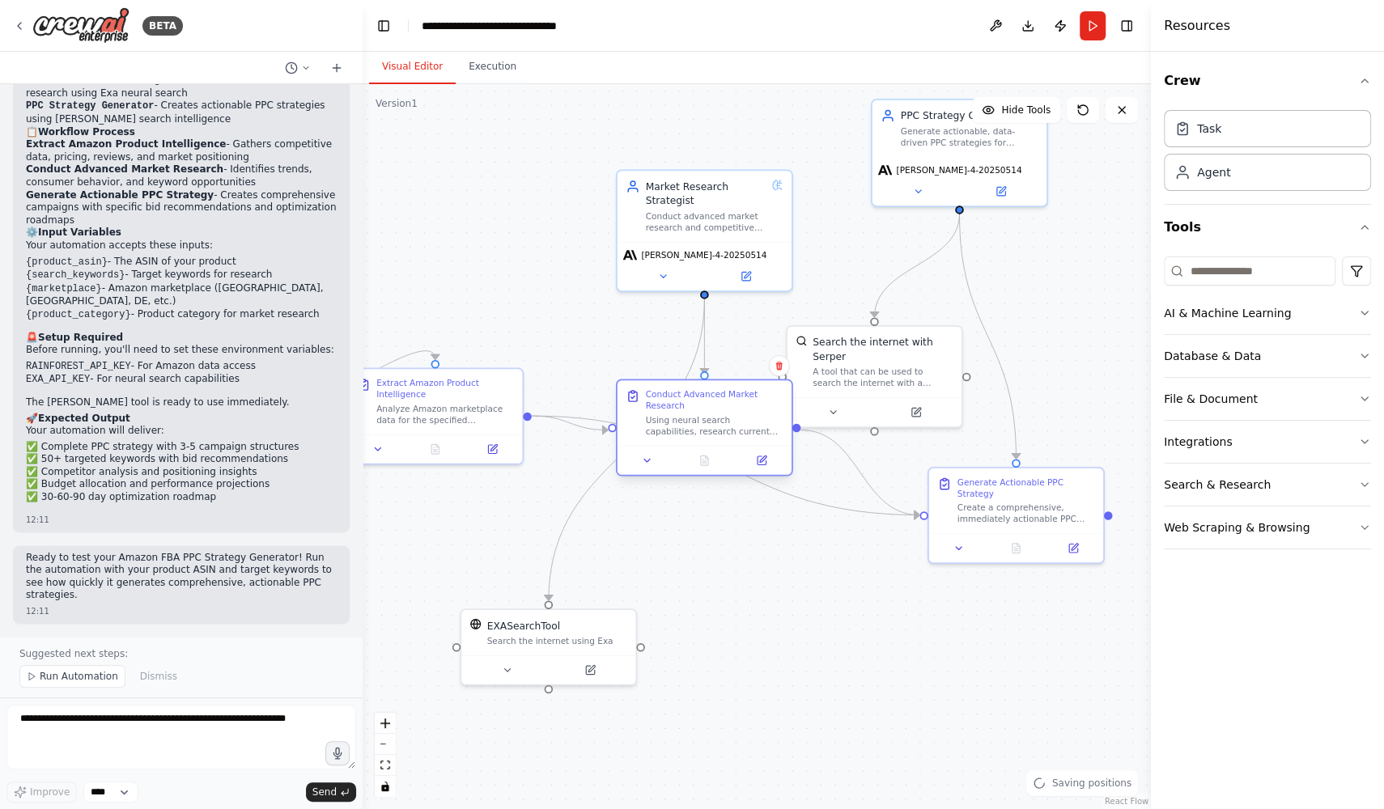
drag, startPoint x: 769, startPoint y: 490, endPoint x: 731, endPoint y: 414, distance: 85.4
click at [731, 414] on div "Using neural search capabilities, research current market trends, consumer beha…" at bounding box center [715, 425] width 138 height 23
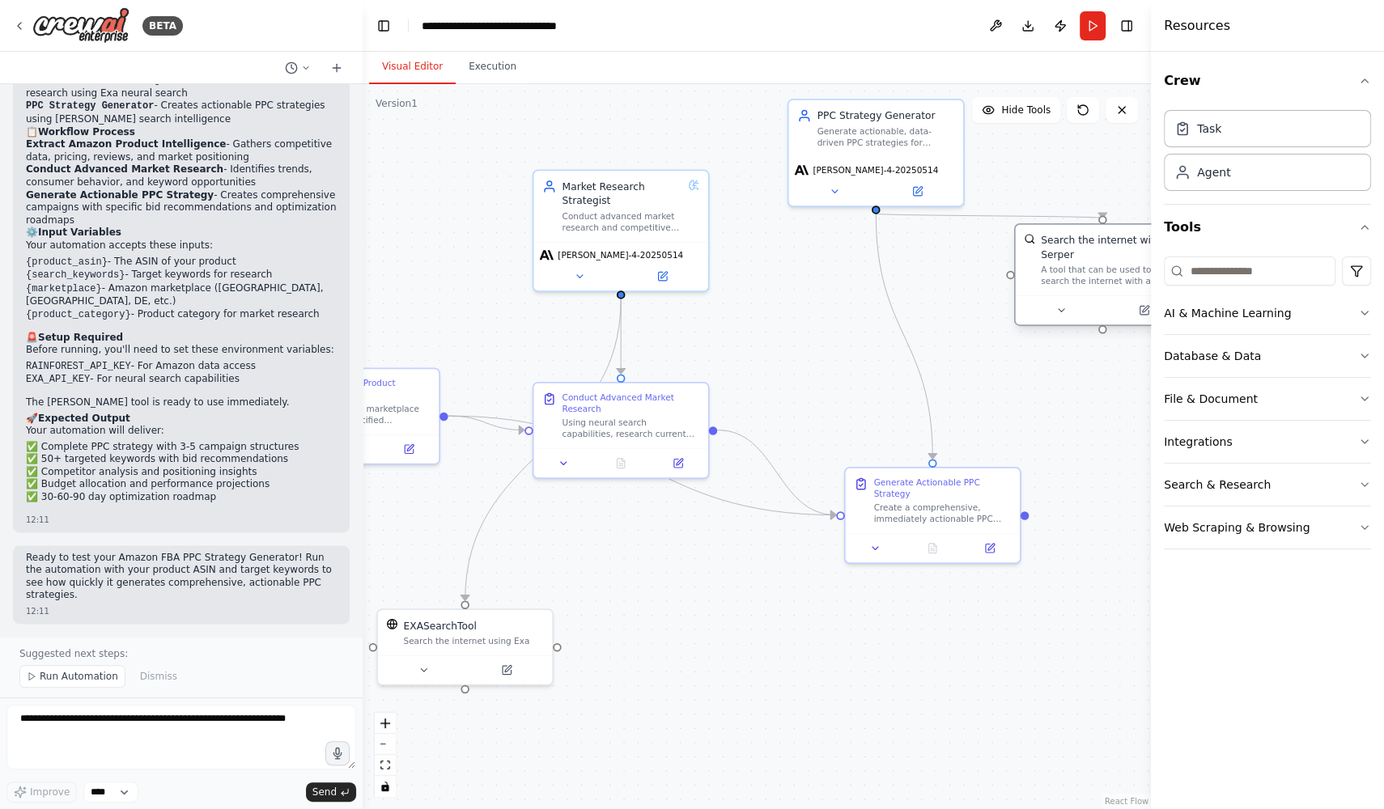
drag, startPoint x: 918, startPoint y: 357, endPoint x: 1142, endPoint y: 252, distance: 247.6
click at [1142, 252] on div "Search the internet with Serper" at bounding box center [1110, 247] width 140 height 28
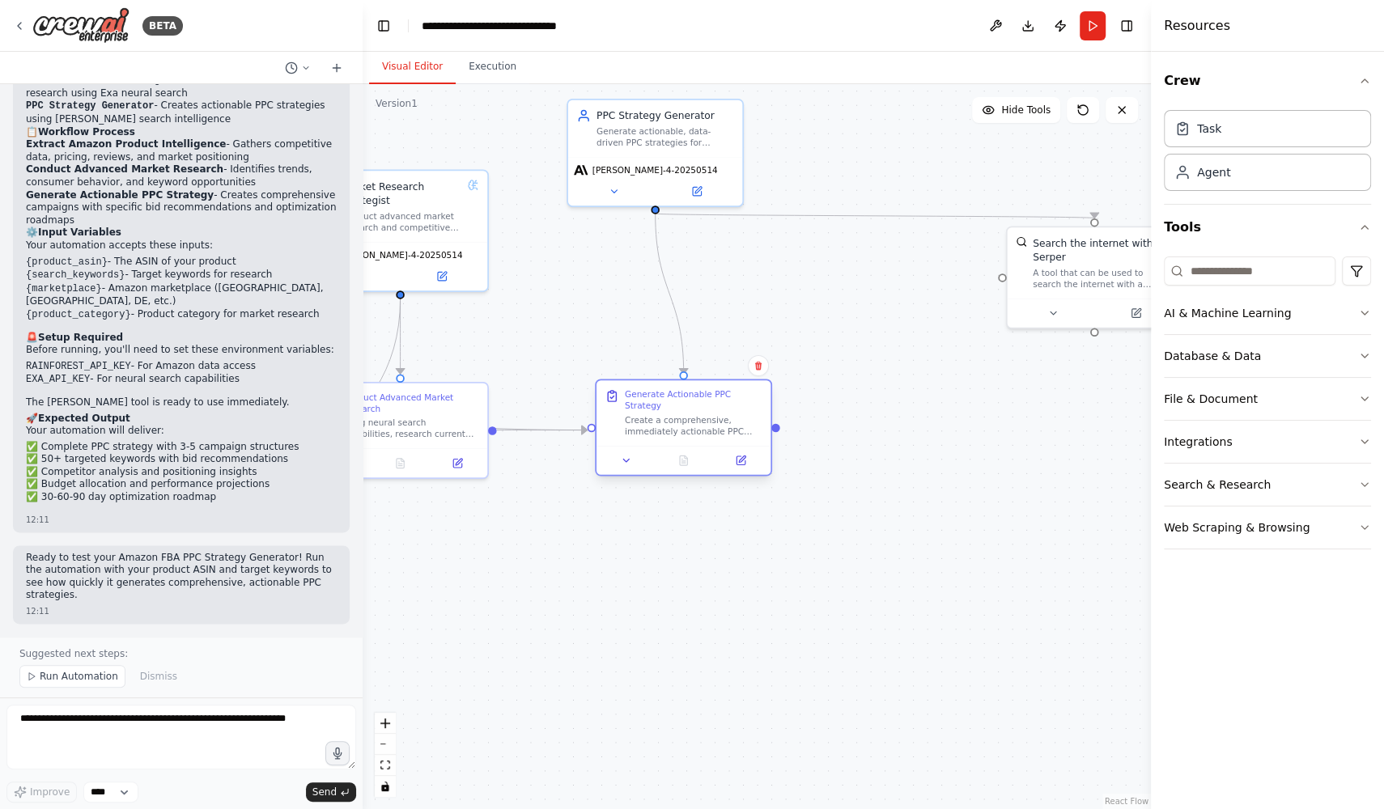
drag, startPoint x: 751, startPoint y: 495, endPoint x: 715, endPoint y: 406, distance: 95.9
click at [715, 406] on div "Generate Actionable PPC Strategy" at bounding box center [694, 400] width 138 height 23
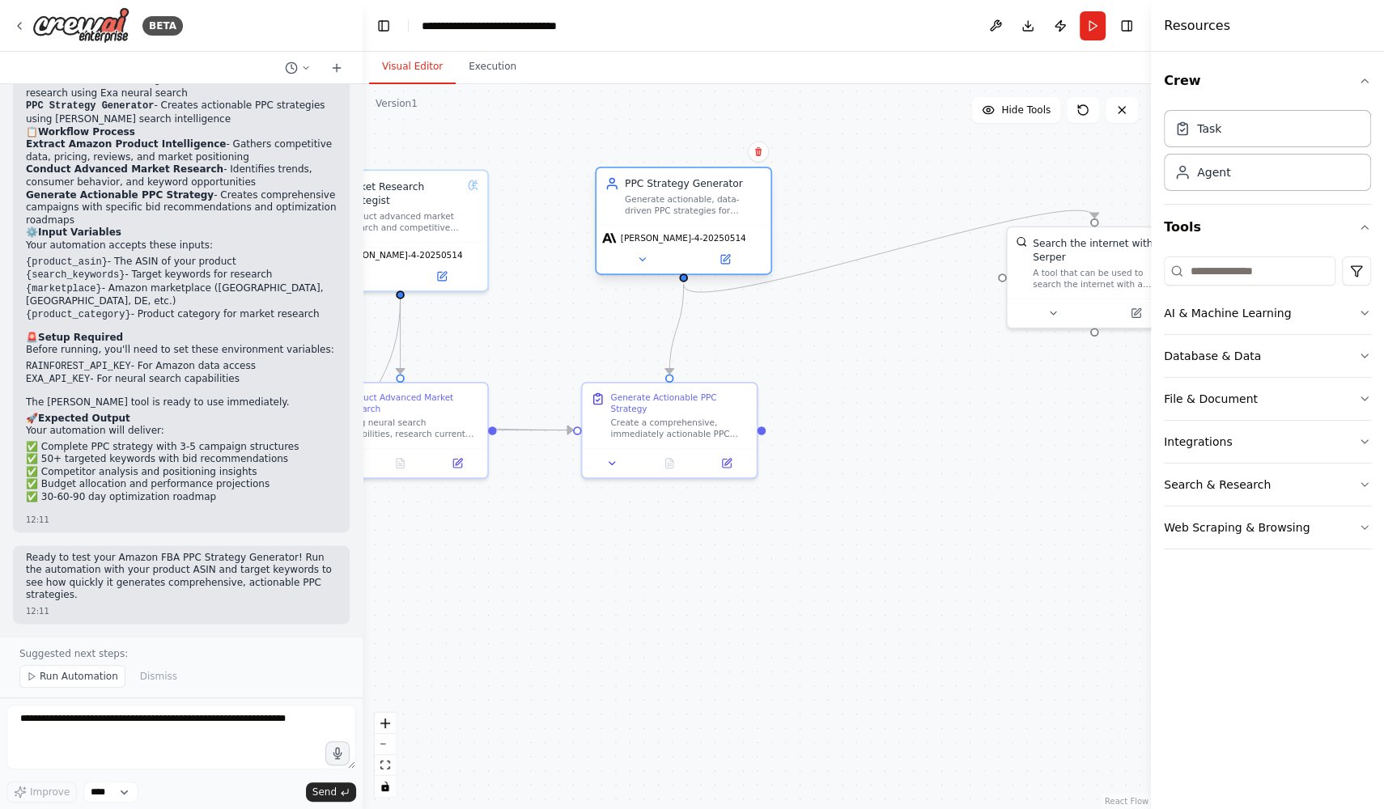
drag, startPoint x: 703, startPoint y: 138, endPoint x: 737, endPoint y: 211, distance: 80.4
click at [737, 211] on div "Generate actionable, data-driven PPC strategies for {product_asin} and {search_…" at bounding box center [694, 204] width 138 height 23
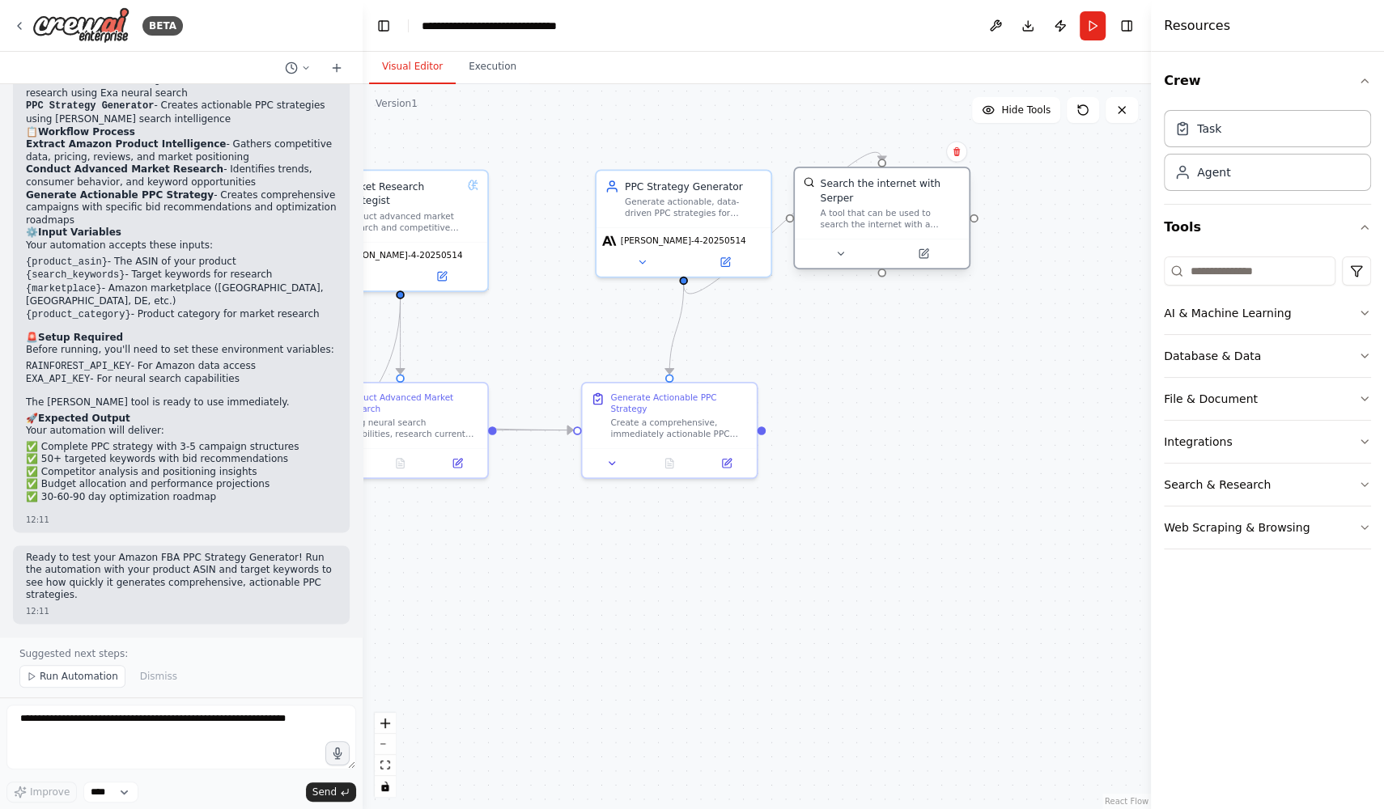
drag, startPoint x: 1103, startPoint y: 275, endPoint x: 894, endPoint y: 224, distance: 214.9
click at [894, 224] on div "A tool that can be used to search the internet with a search_query. Supports di…" at bounding box center [890, 219] width 140 height 23
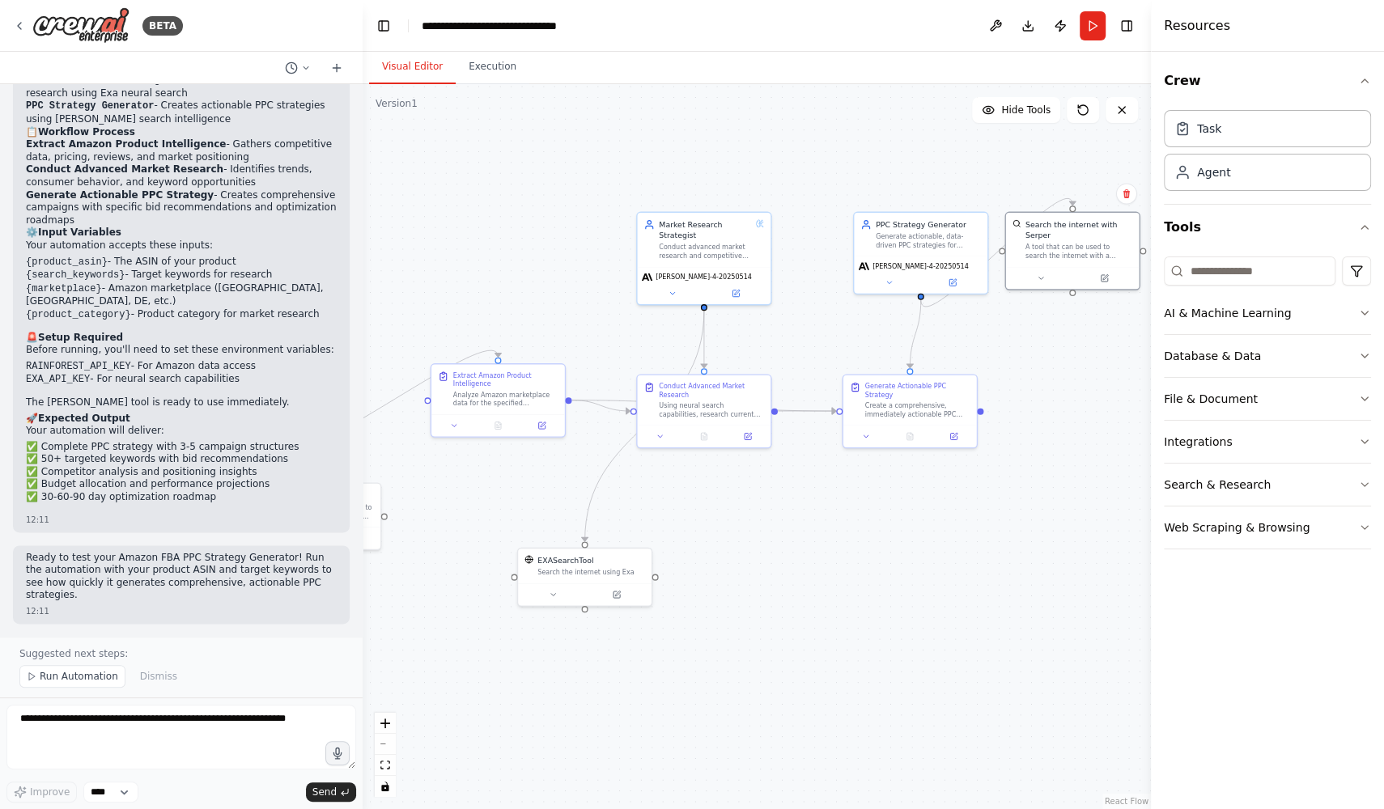
drag, startPoint x: 614, startPoint y: 337, endPoint x: 848, endPoint y: 343, distance: 233.9
click at [849, 343] on div ".deletable-edge-delete-btn { width: 20px; height: 20px; border: 0px solid #ffff…" at bounding box center [756, 446] width 788 height 725
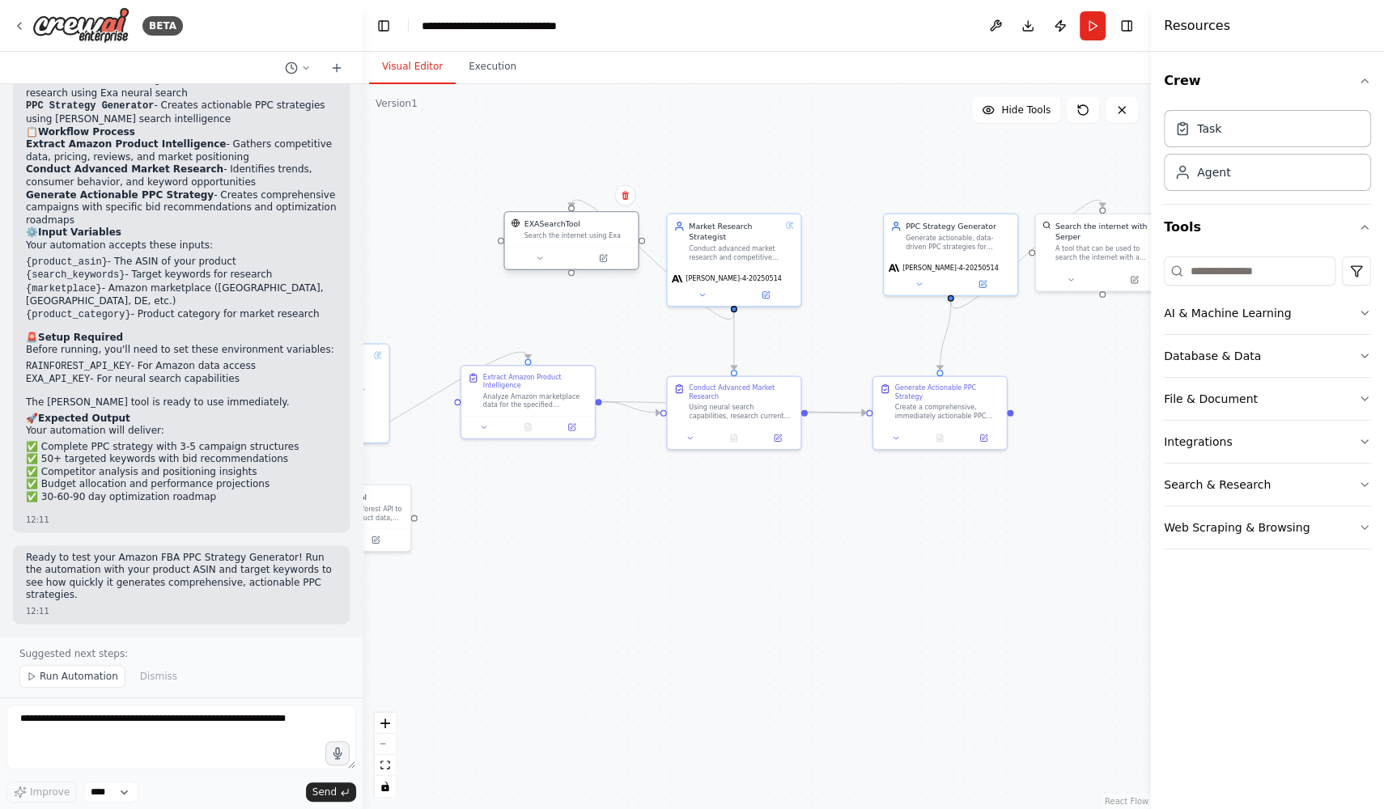
drag, startPoint x: 640, startPoint y: 568, endPoint x: 600, endPoint y: 236, distance: 334.2
click at [600, 236] on div "Search the internet using Exa" at bounding box center [578, 235] width 108 height 9
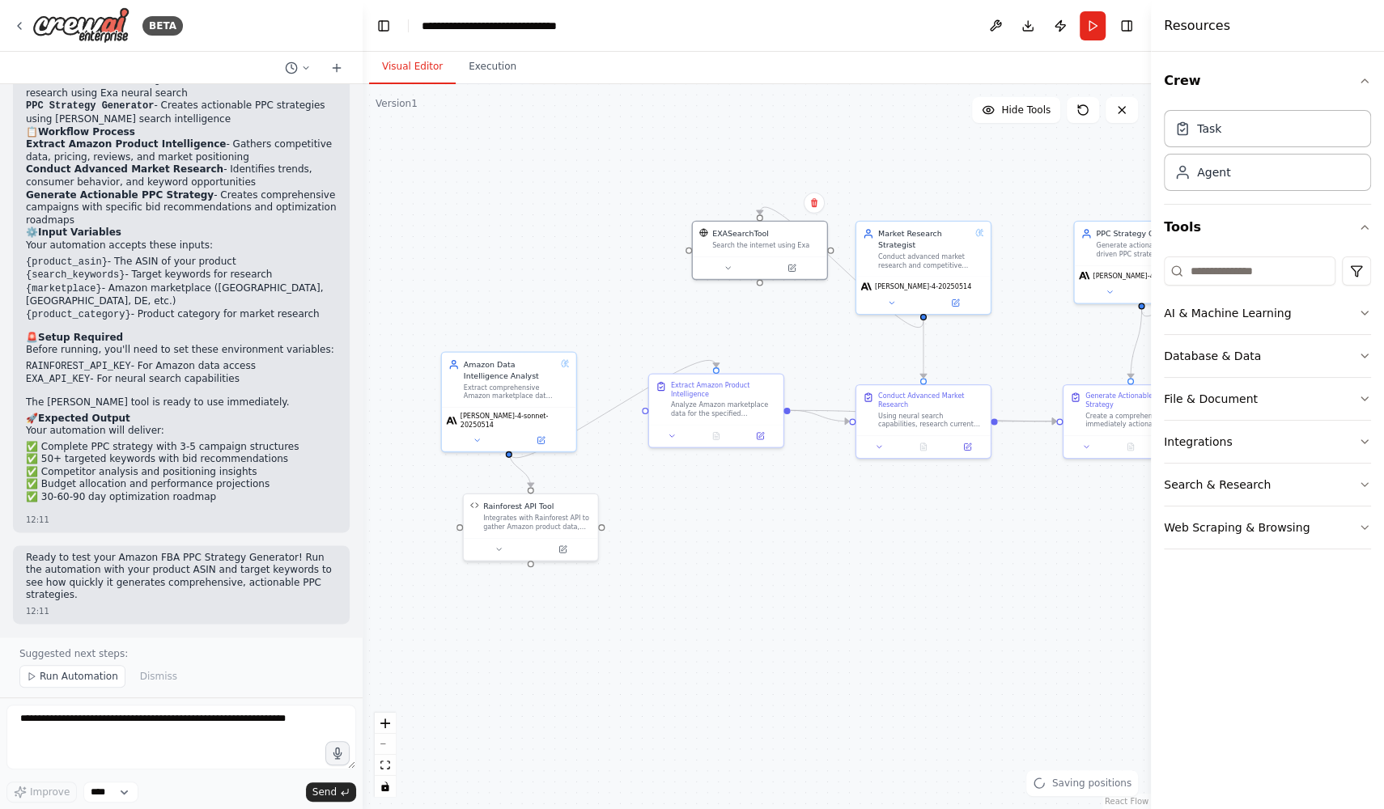
drag, startPoint x: 570, startPoint y: 328, endPoint x: 761, endPoint y: 336, distance: 191.1
click at [761, 336] on div ".deletable-edge-delete-btn { width: 20px; height: 20px; border: 0px solid #ffff…" at bounding box center [756, 446] width 788 height 725
drag, startPoint x: 553, startPoint y: 384, endPoint x: 591, endPoint y: 293, distance: 98.7
click at [590, 294] on div "Extract comprehensive Amazon marketplace data for {product_asin} or {search_key…" at bounding box center [544, 303] width 93 height 18
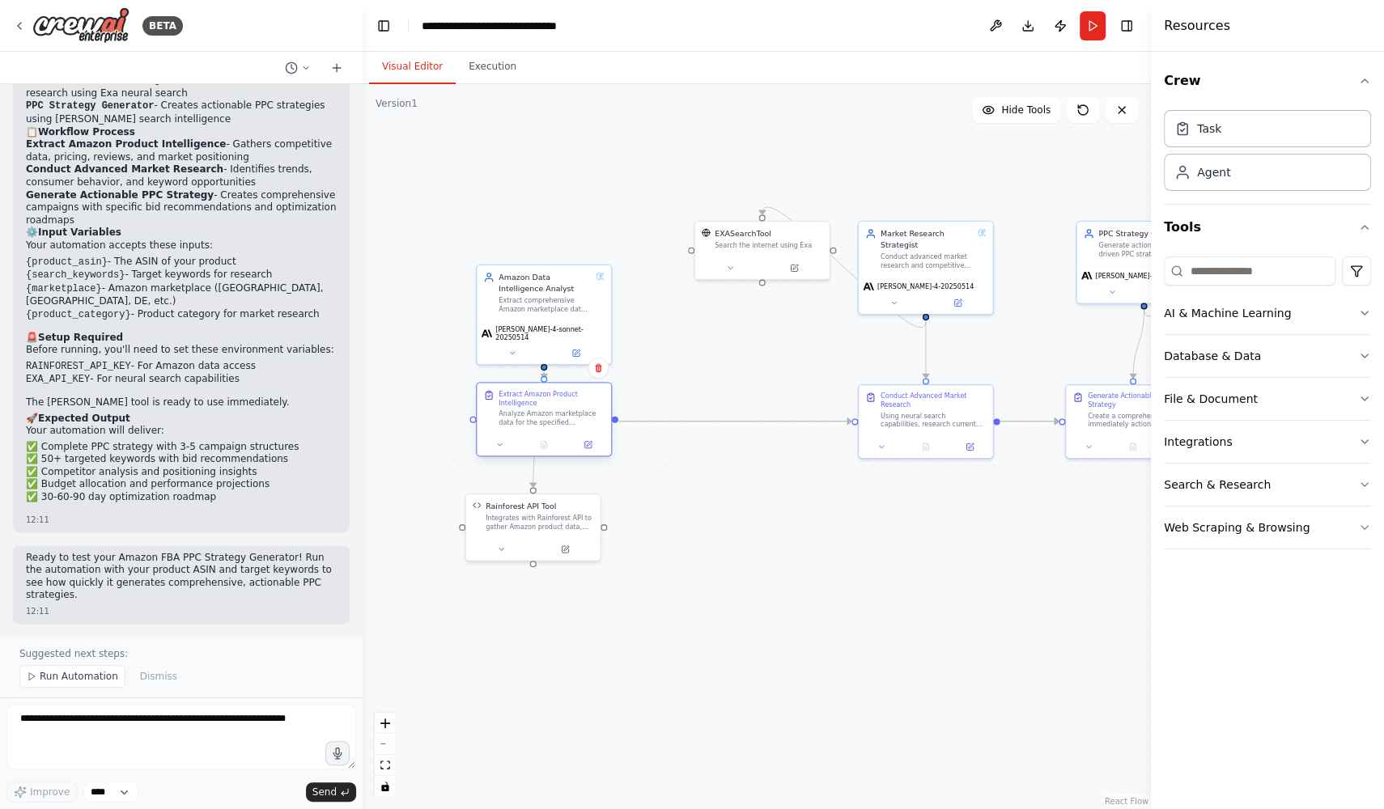
drag, startPoint x: 721, startPoint y: 423, endPoint x: 549, endPoint y: 435, distance: 172.8
click at [549, 435] on div at bounding box center [544, 444] width 134 height 23
drag, startPoint x: 556, startPoint y: 523, endPoint x: 414, endPoint y: 307, distance: 258.3
click at [414, 307] on div "Integrates with Rainforest API to gather Amazon product data, search results, r…" at bounding box center [398, 303] width 108 height 18
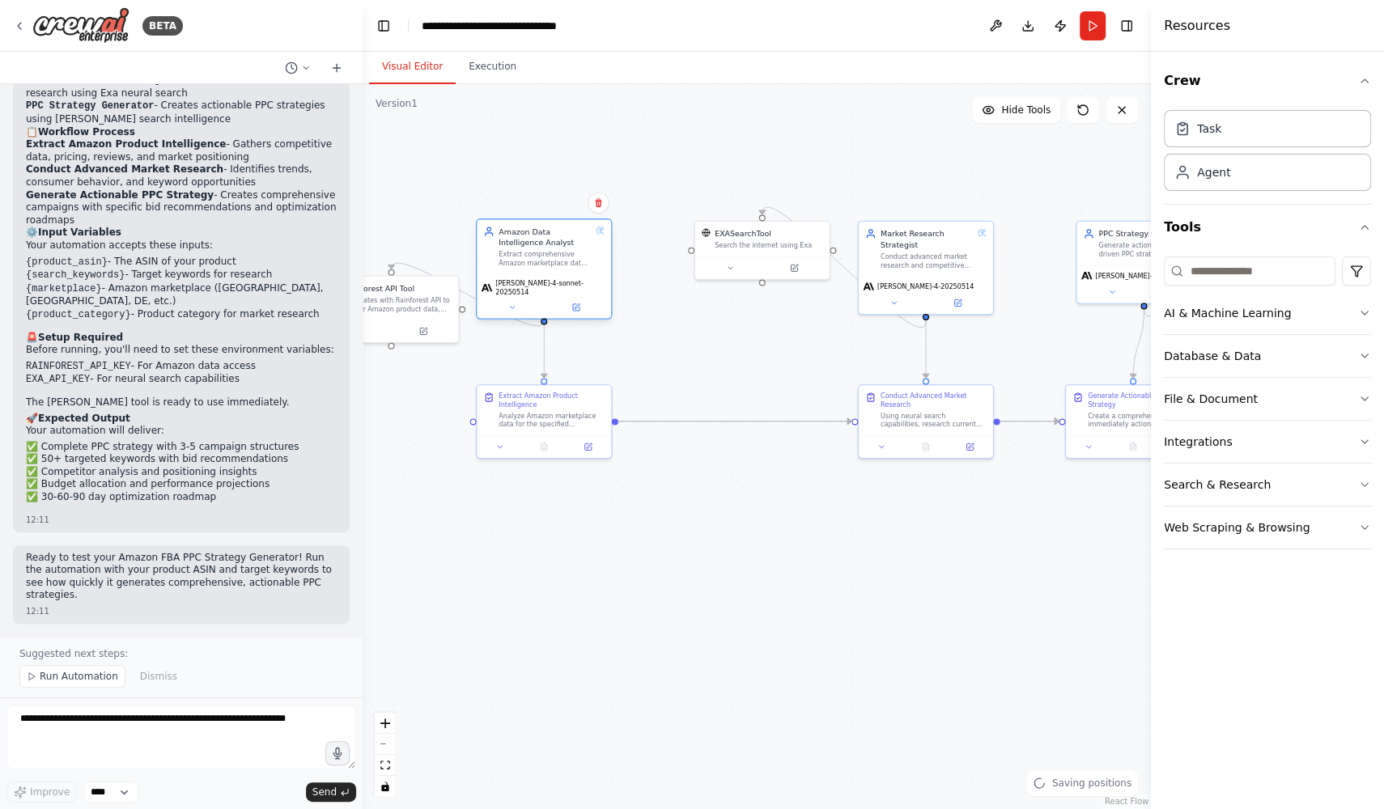
drag, startPoint x: 587, startPoint y: 308, endPoint x: 588, endPoint y: 262, distance: 46.1
click at [588, 262] on div "Extract comprehensive Amazon marketplace data for {product_asin} or {search_key…" at bounding box center [544, 259] width 93 height 18
drag, startPoint x: 443, startPoint y: 317, endPoint x: 445, endPoint y: 269, distance: 48.6
click at [445, 269] on div "Rainforest API Tool Integrates with Rainforest API to gather Amazon product dat…" at bounding box center [391, 263] width 136 height 68
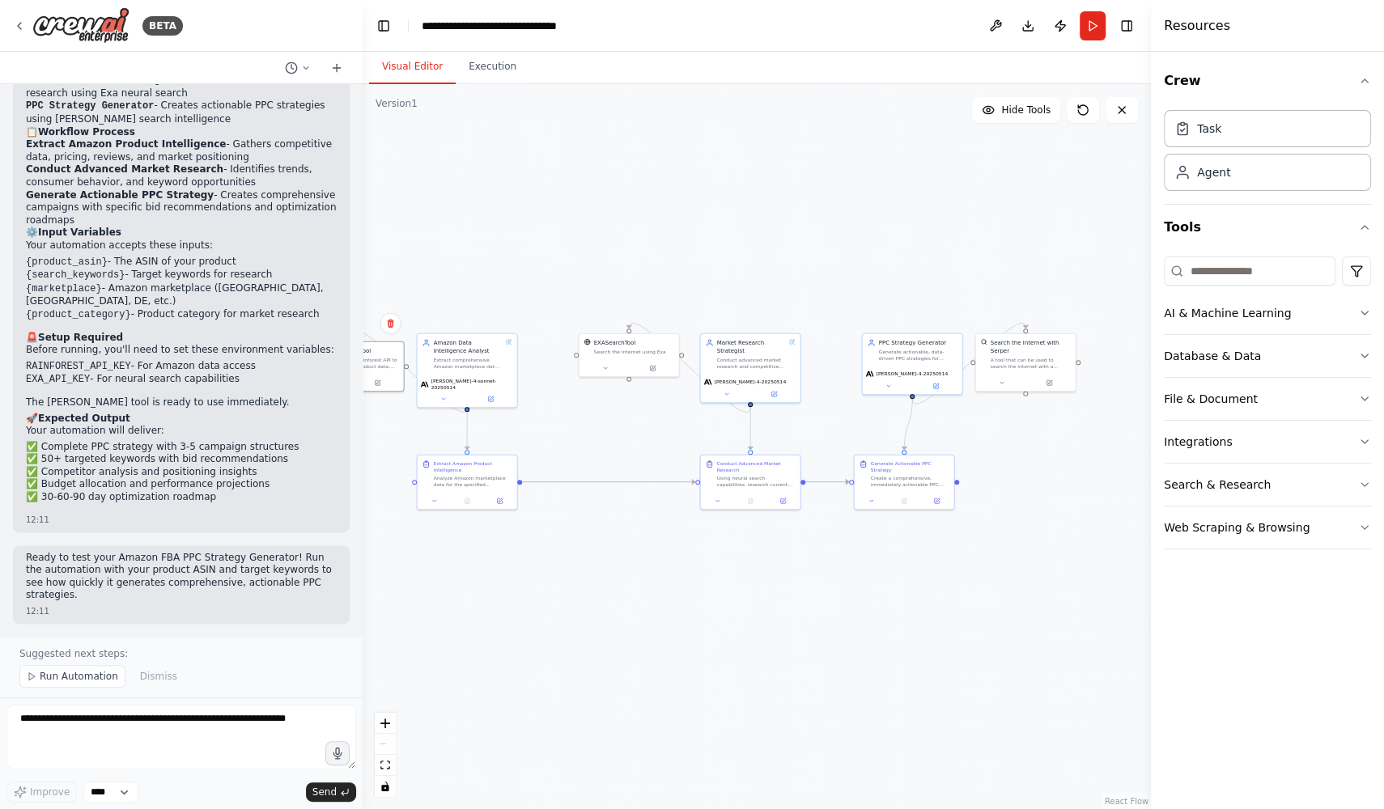
drag, startPoint x: 837, startPoint y: 528, endPoint x: 696, endPoint y: 553, distance: 143.8
click at [696, 553] on div ".deletable-edge-delete-btn { width: 20px; height: 20px; border: 0px solid #ffff…" at bounding box center [756, 446] width 788 height 725
drag, startPoint x: 913, startPoint y: 360, endPoint x: 904, endPoint y: 359, distance: 8.9
click at [904, 359] on div "PPC Strategy Generator Generate actionable, data-driven PPC strategies for {pro…" at bounding box center [904, 349] width 100 height 32
drag, startPoint x: 1045, startPoint y: 369, endPoint x: 1029, endPoint y: 424, distance: 57.1
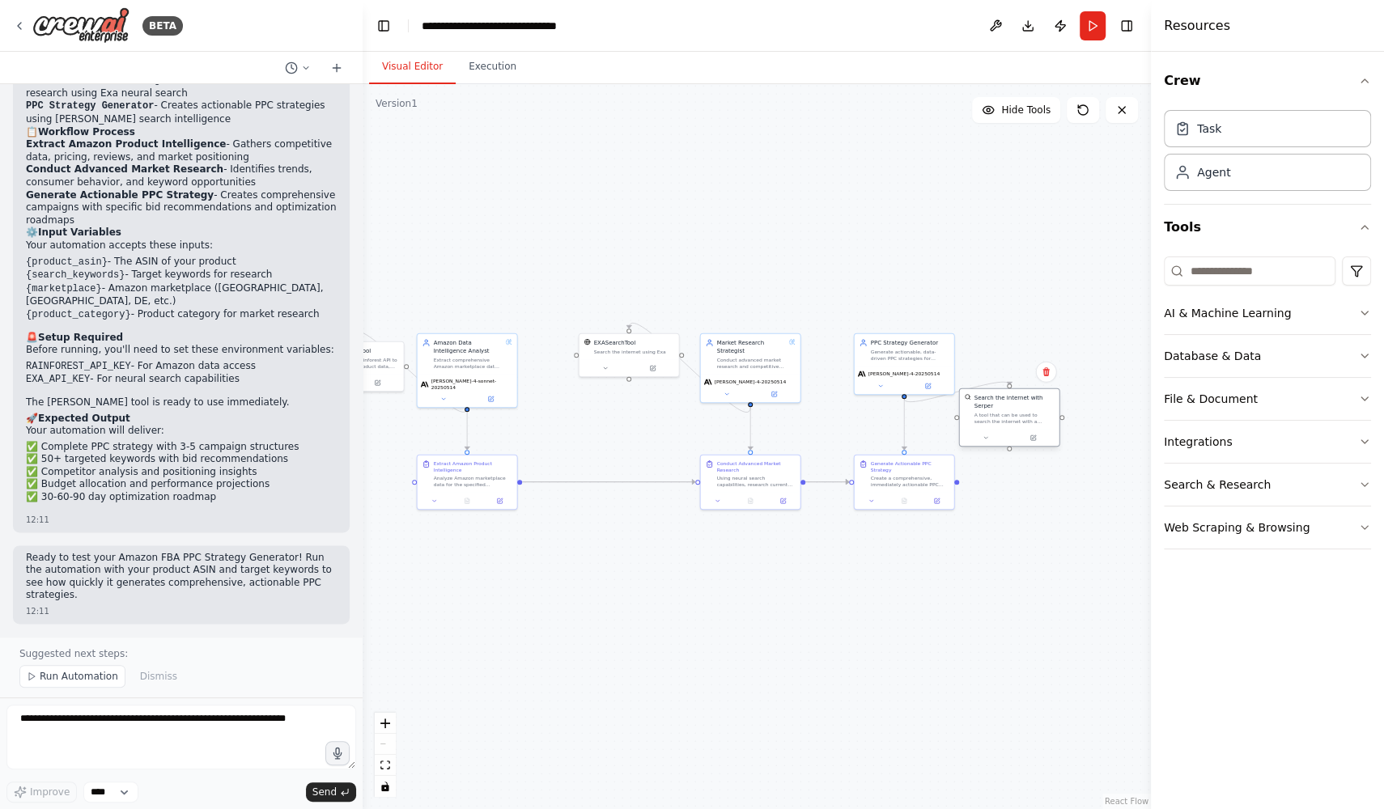
click at [1030, 424] on div "Search the internet with Serper A tool that can be used to search the internet …" at bounding box center [1010, 409] width 100 height 40
drag, startPoint x: 930, startPoint y: 363, endPoint x: 930, endPoint y: 295, distance: 68.0
click at [930, 295] on div "PPC Strategy Generator Generate actionable, data-driven PPC strategies for {pro…" at bounding box center [904, 284] width 100 height 32
drag, startPoint x: 1026, startPoint y: 406, endPoint x: 979, endPoint y: 391, distance: 49.4
click at [979, 391] on div "Search the internet with Serper" at bounding box center [966, 386] width 80 height 16
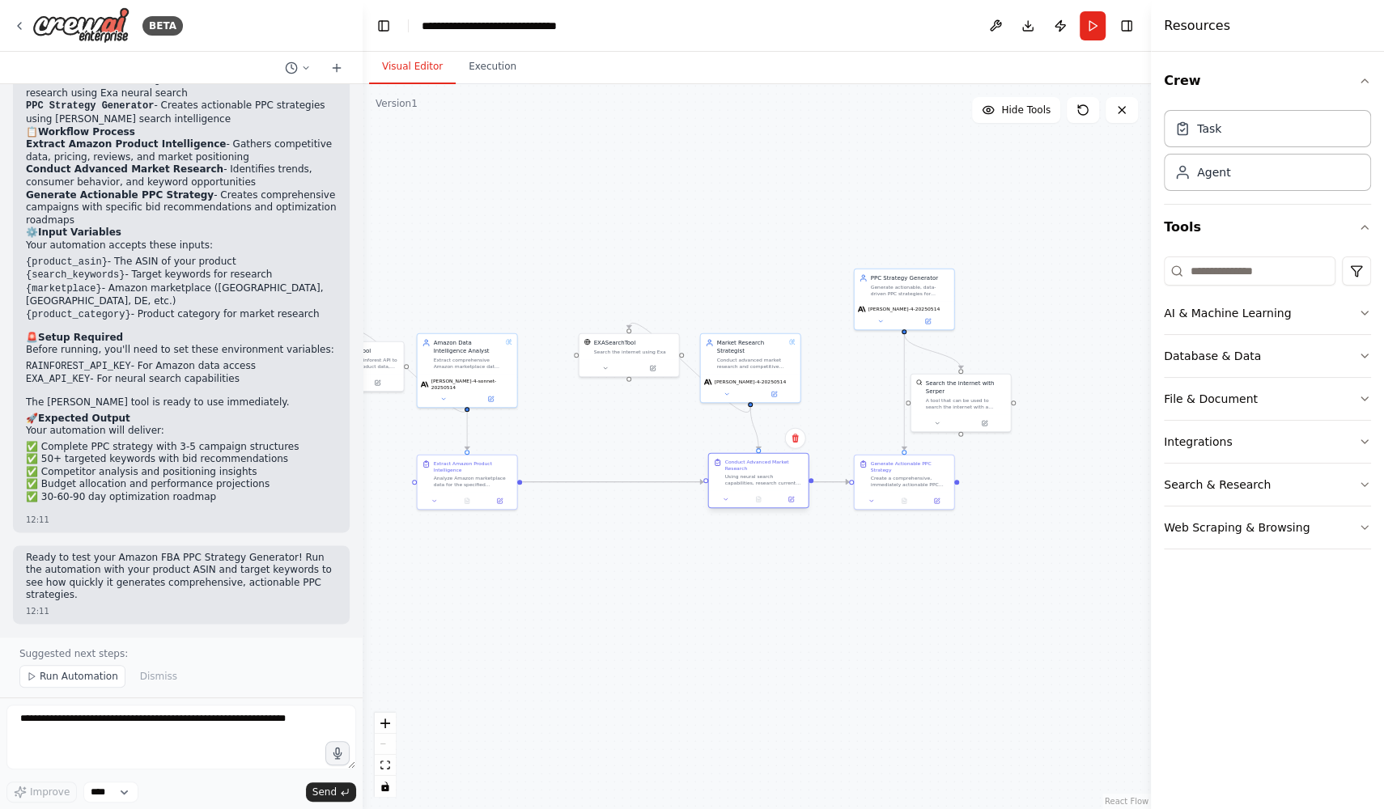
click at [785, 471] on div "Conduct Advanced Market Research Using neural search capabilities, research cur…" at bounding box center [764, 473] width 78 height 28
drag, startPoint x: 764, startPoint y: 383, endPoint x: 772, endPoint y: 315, distance: 68.4
click at [772, 315] on span "claude-sonnet-4-20250514" at bounding box center [759, 315] width 72 height 6
drag, startPoint x: 633, startPoint y: 363, endPoint x: 821, endPoint y: 407, distance: 193.5
click at [821, 407] on button at bounding box center [839, 407] width 46 height 10
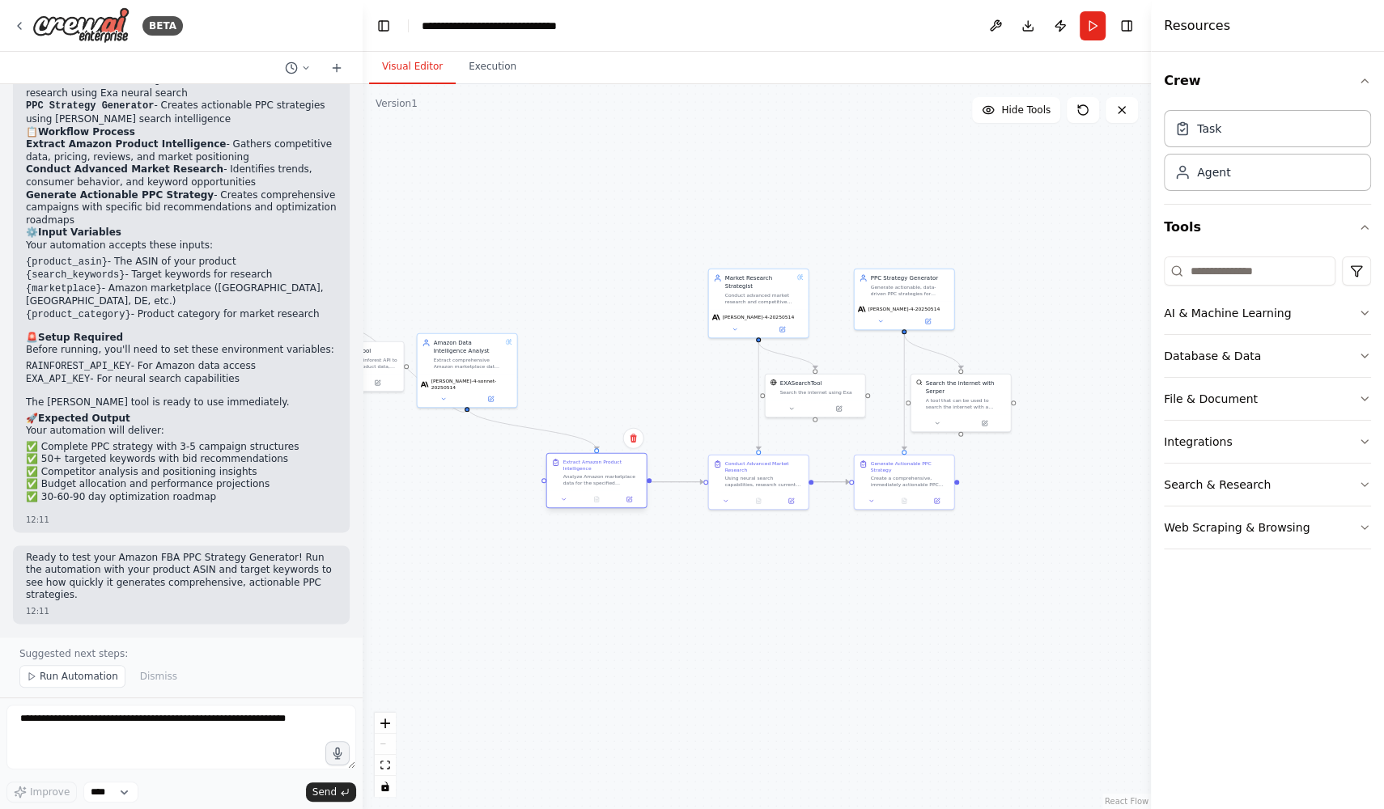
drag, startPoint x: 465, startPoint y: 465, endPoint x: 595, endPoint y: 464, distance: 129.5
click at [595, 464] on div "Extract Amazon Product Intelligence" at bounding box center [602, 465] width 78 height 13
drag, startPoint x: 452, startPoint y: 354, endPoint x: 576, endPoint y: 287, distance: 140.4
click at [577, 288] on div "Amazon Data Intelligence Analyst Extract comprehensive Amazon marketplace data …" at bounding box center [597, 288] width 69 height 31
click at [583, 286] on div "Amazon Data Intelligence Analyst" at bounding box center [597, 281] width 69 height 16
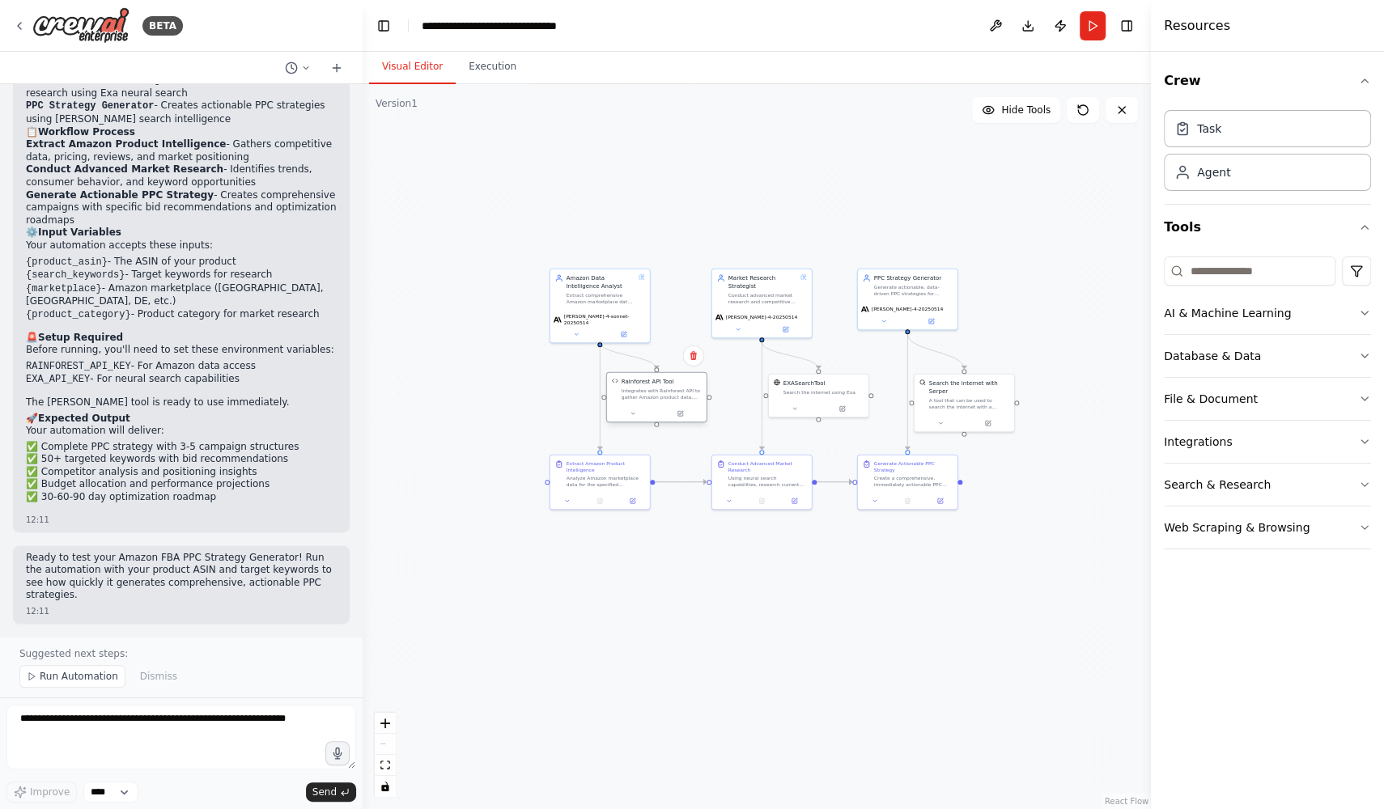
drag, startPoint x: 391, startPoint y: 351, endPoint x: 697, endPoint y: 384, distance: 308.4
click at [697, 384] on div "Rainforest API Tool" at bounding box center [661, 382] width 80 height 8
click at [532, 388] on div ".deletable-edge-delete-btn { width: 20px; height: 20px; border: 0px solid #ffff…" at bounding box center [756, 446] width 788 height 725
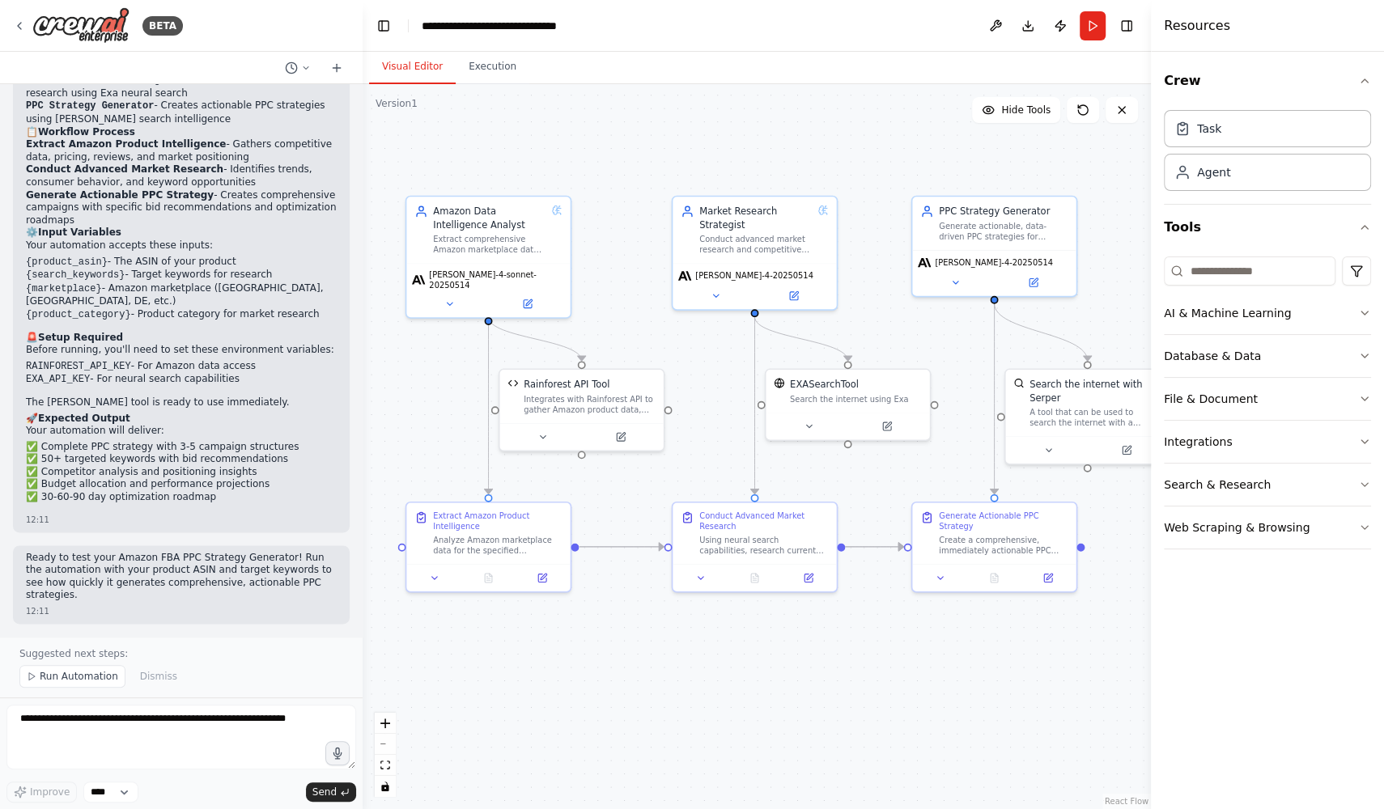
drag, startPoint x: 587, startPoint y: 405, endPoint x: 431, endPoint y: 409, distance: 155.4
click at [431, 409] on div ".deletable-edge-delete-btn { width: 20px; height: 20px; border: 0px solid #ffff…" at bounding box center [756, 446] width 788 height 725
drag, startPoint x: 935, startPoint y: 403, endPoint x: 993, endPoint y: 299, distance: 119.1
click at [993, 299] on div "Rainforest API Tool Integrates with Rainforest API to gather Amazon product dat…" at bounding box center [742, 533] width 648 height 596
click at [994, 299] on div at bounding box center [994, 297] width 8 height 8
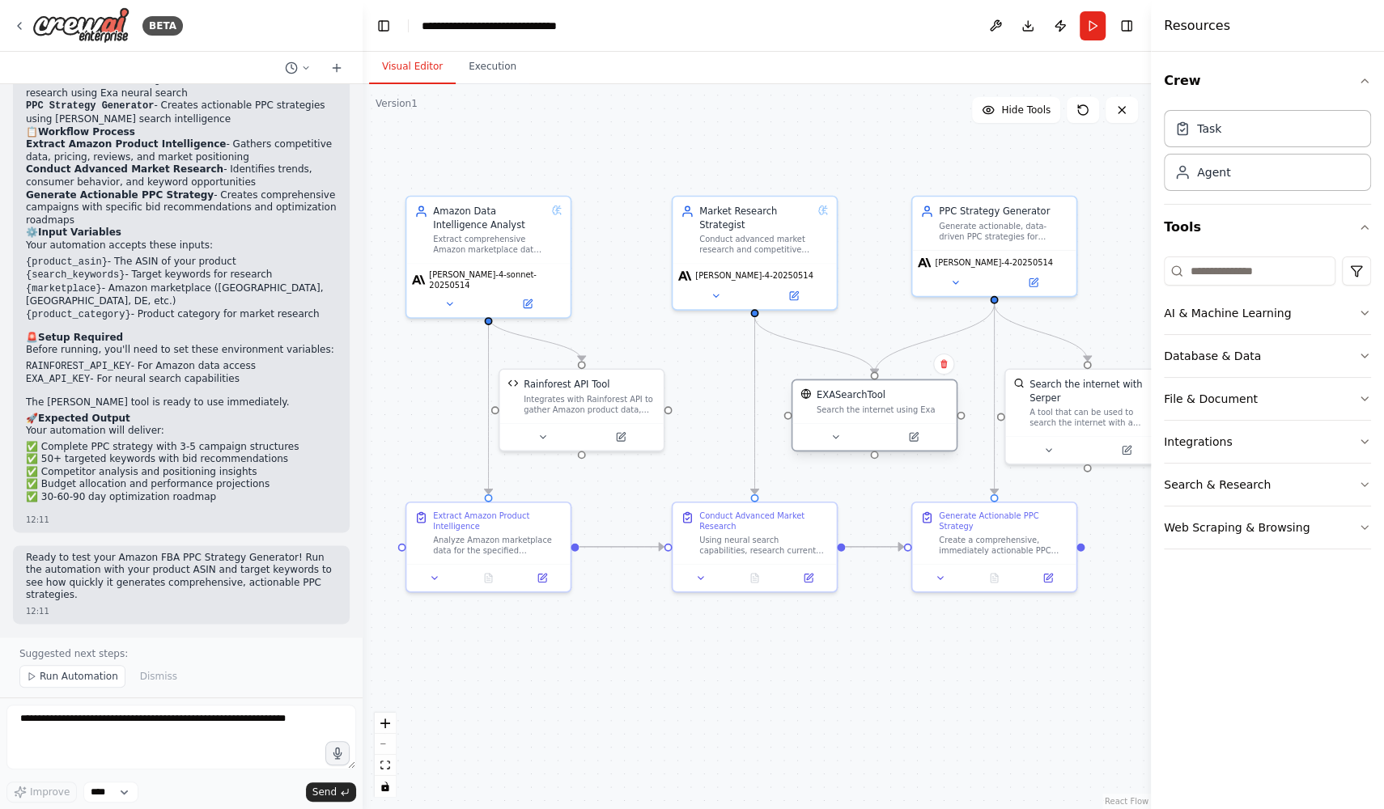
drag, startPoint x: 888, startPoint y: 390, endPoint x: 913, endPoint y: 402, distance: 28.6
click at [913, 402] on div "EXASearchTool Search the internet using Exa" at bounding box center [882, 401] width 132 height 27
click at [885, 495] on div ".deletable-edge-delete-btn { width: 20px; height: 20px; border: 0px solid #ffff…" at bounding box center [756, 446] width 788 height 725
drag, startPoint x: 1000, startPoint y: 414, endPoint x: 956, endPoint y: 415, distance: 43.7
click at [956, 415] on div "Rainforest API Tool Integrates with Rainforest API to gather Amazon product dat…" at bounding box center [742, 533] width 648 height 596
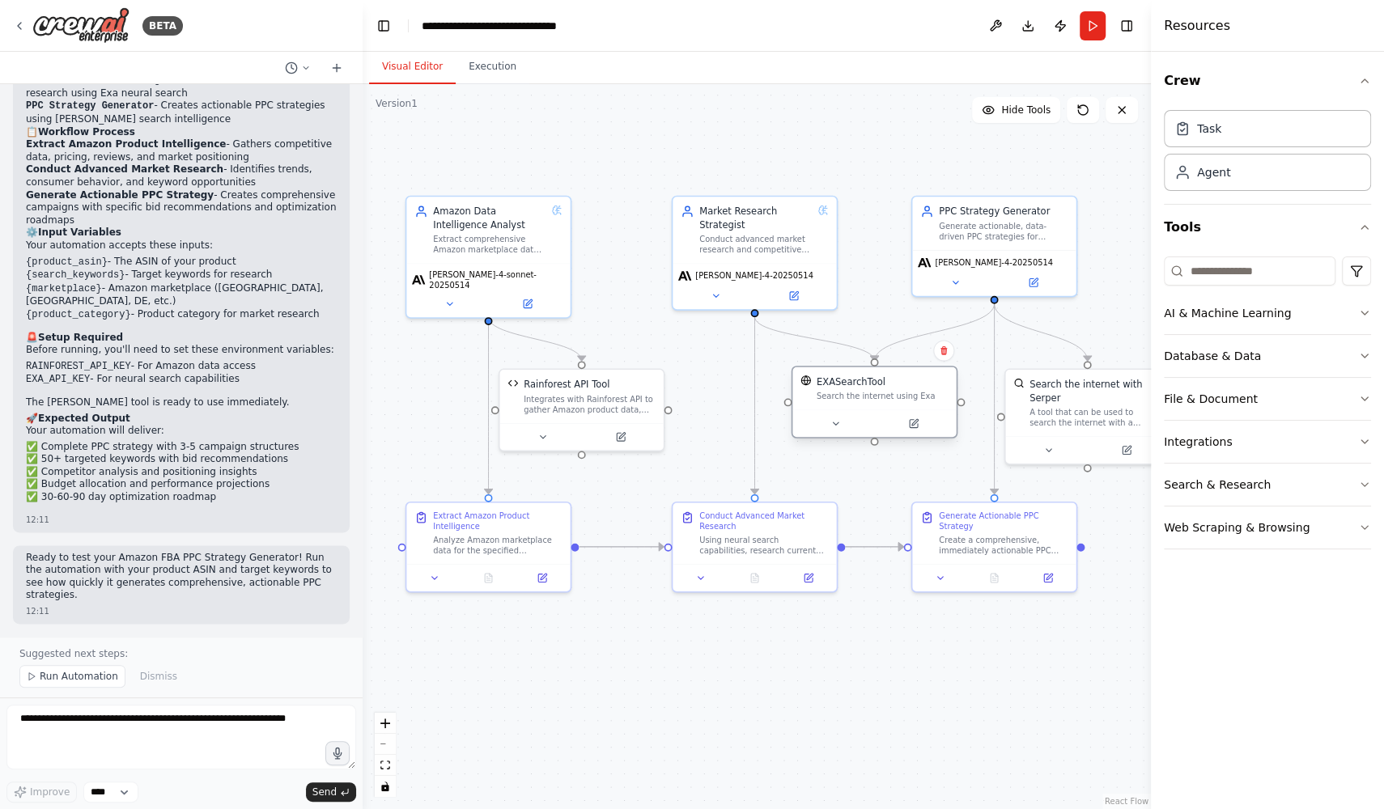
drag, startPoint x: 918, startPoint y: 399, endPoint x: 922, endPoint y: 389, distance: 10.5
click at [922, 389] on div "EXASearchTool Search the internet using Exa" at bounding box center [882, 388] width 132 height 27
click at [874, 486] on div ".deletable-edge-delete-btn { width: 20px; height: 20px; border: 0px solid #ffff…" at bounding box center [756, 446] width 788 height 725
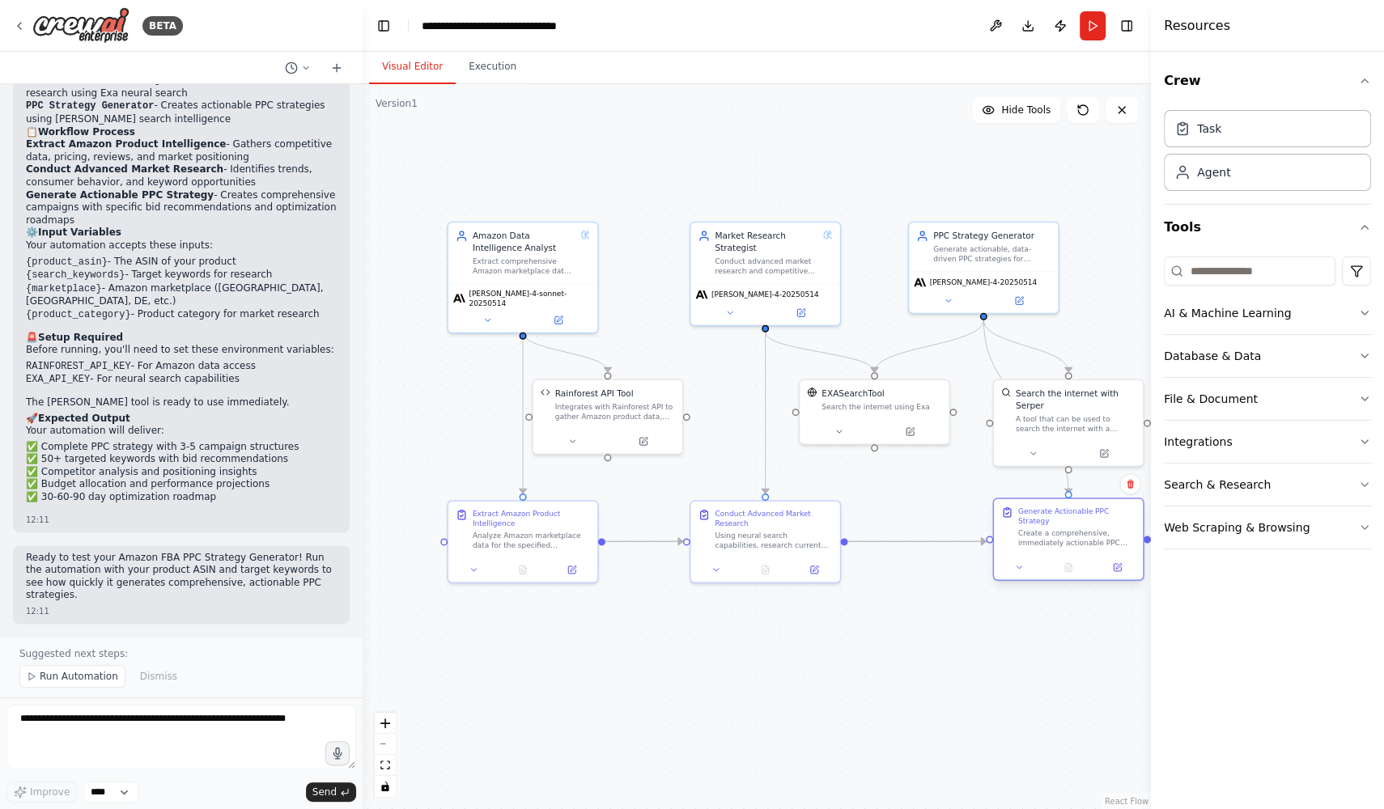
drag, startPoint x: 979, startPoint y: 523, endPoint x: 1068, endPoint y: 522, distance: 89.0
click at [1068, 522] on div "Generate Actionable PPC Strategy" at bounding box center [1076, 515] width 117 height 19
drag, startPoint x: 977, startPoint y: 253, endPoint x: 1048, endPoint y: 252, distance: 71.2
click at [1048, 252] on div "Generate actionable, data-driven PPC strategies for {product_asin} and {search_…" at bounding box center [1064, 251] width 117 height 19
drag, startPoint x: 862, startPoint y: 408, endPoint x: 835, endPoint y: 417, distance: 28.1
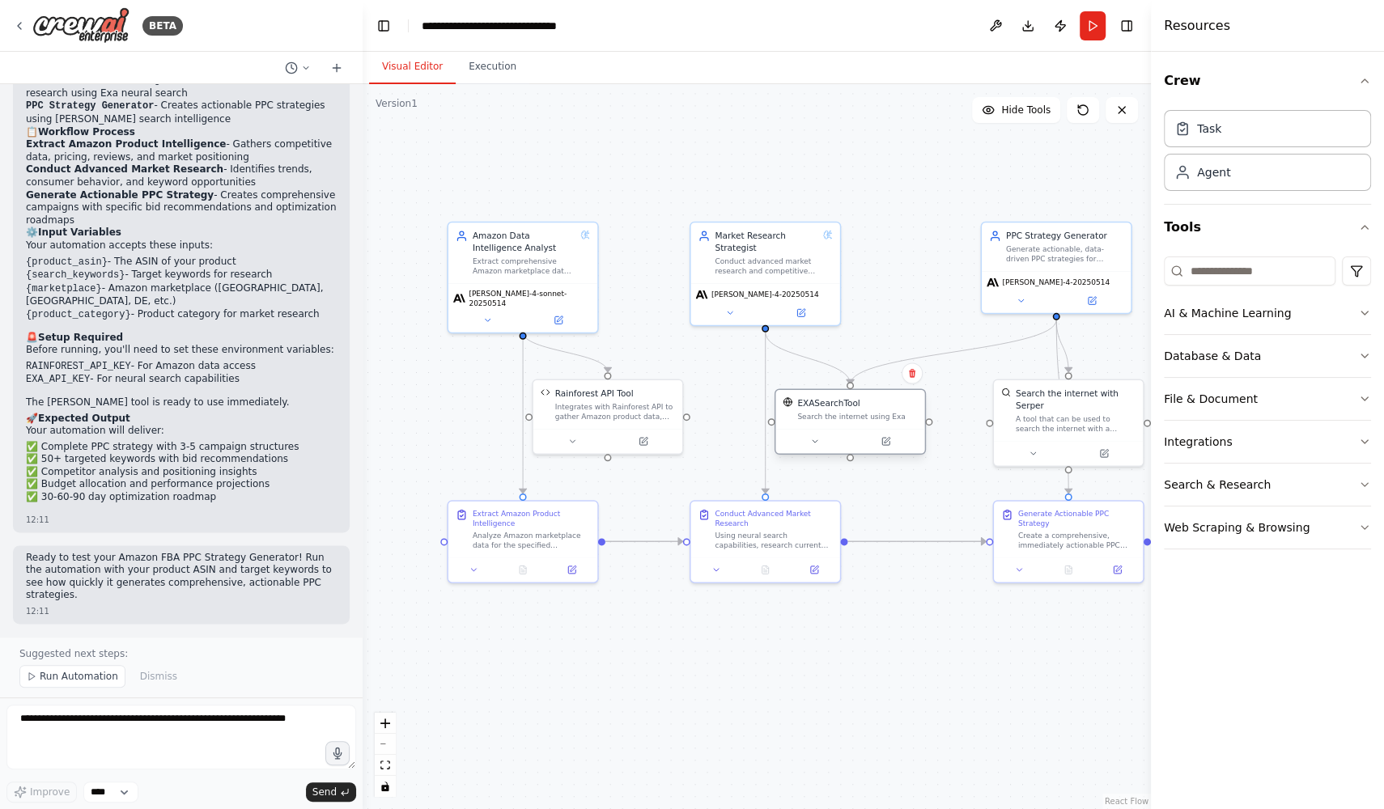
click at [835, 417] on div "Search the internet using Exa" at bounding box center [857, 417] width 120 height 10
drag, startPoint x: 1047, startPoint y: 417, endPoint x: 994, endPoint y: 422, distance: 52.9
click at [994, 422] on div "A tool that can be used to search the internet with a search_query. Supports di…" at bounding box center [1027, 421] width 120 height 19
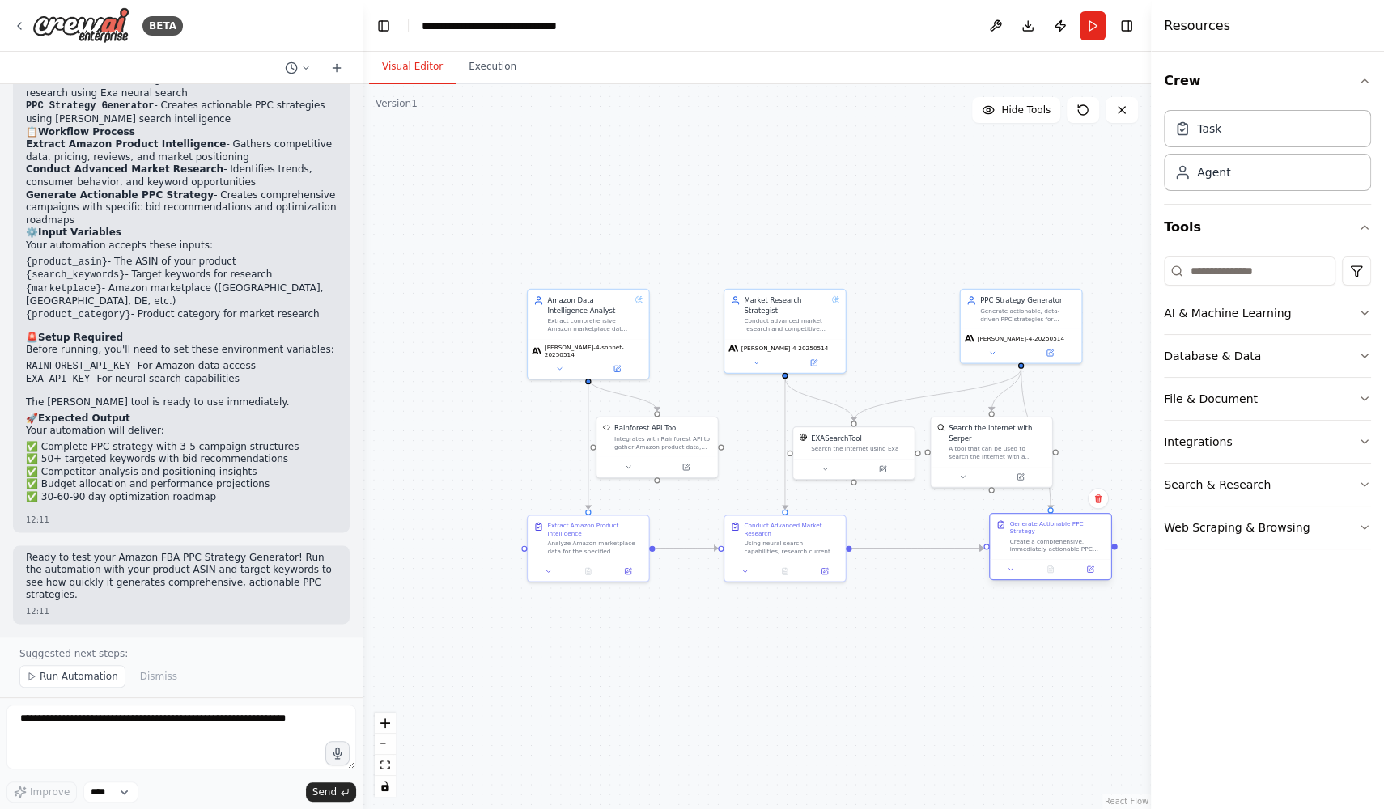
drag, startPoint x: 1036, startPoint y: 550, endPoint x: 1060, endPoint y: 551, distance: 24.3
click at [1060, 551] on div "Create a comprehensive, immediately actionable PPC strategy for {product_asin} …" at bounding box center [1056, 544] width 95 height 15
drag, startPoint x: 1019, startPoint y: 318, endPoint x: 1045, endPoint y: 313, distance: 26.3
click at [1045, 311] on div "Generate actionable, data-driven PPC strategies for {product_asin} and {search_…" at bounding box center [1056, 302] width 95 height 15
drag, startPoint x: 997, startPoint y: 448, endPoint x: 989, endPoint y: 450, distance: 8.3
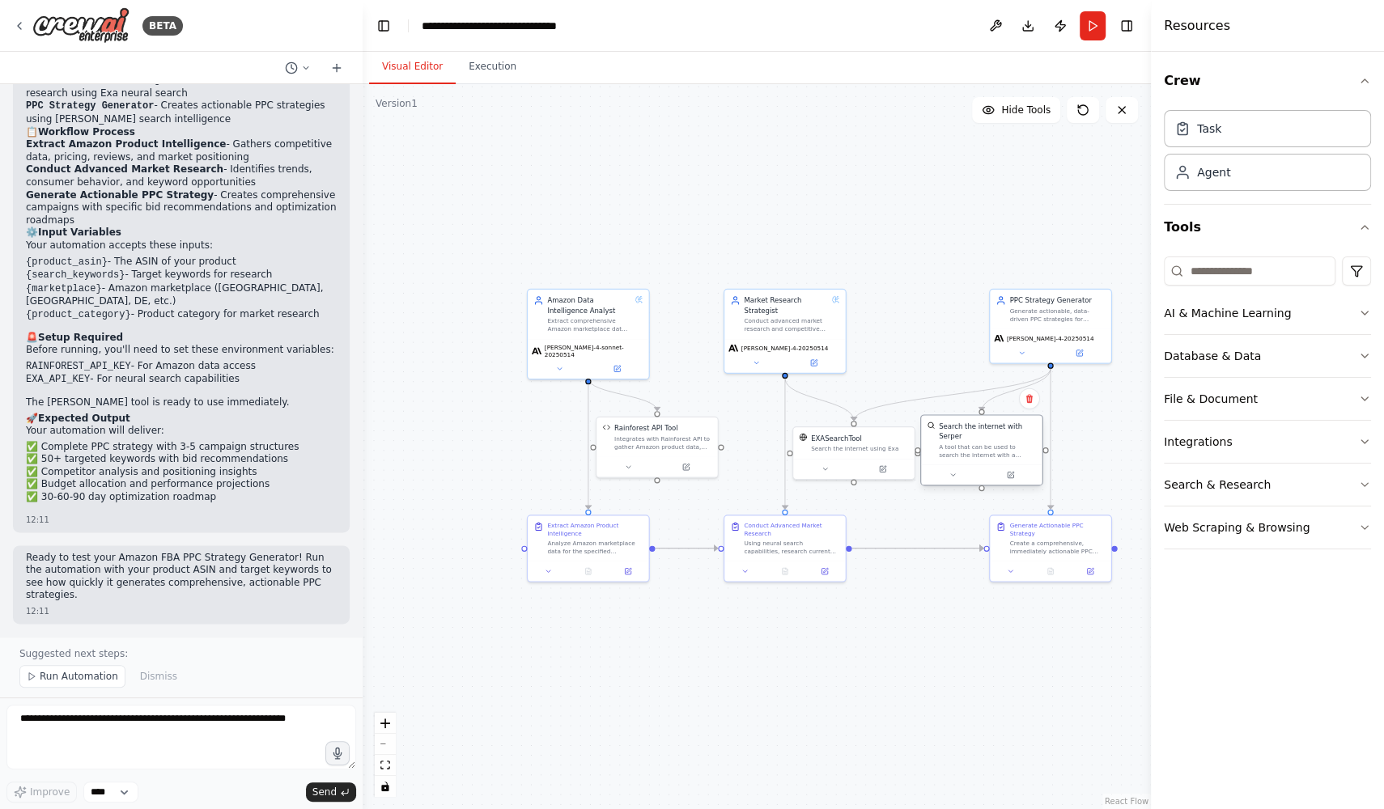
click at [989, 450] on div "A tool that can be used to search the internet with a search_query. Supports di…" at bounding box center [987, 450] width 97 height 15
drag, startPoint x: 917, startPoint y: 451, endPoint x: 781, endPoint y: 372, distance: 157.0
click at [781, 372] on div "Rainforest API Tool Integrates with Rainforest API to gather Amazon product dat…" at bounding box center [775, 538] width 479 height 440
click at [934, 358] on div ".deletable-edge-delete-btn { width: 20px; height: 20px; border: 0px solid #ffff…" at bounding box center [756, 446] width 788 height 725
